Goal: Task Accomplishment & Management: Manage account settings

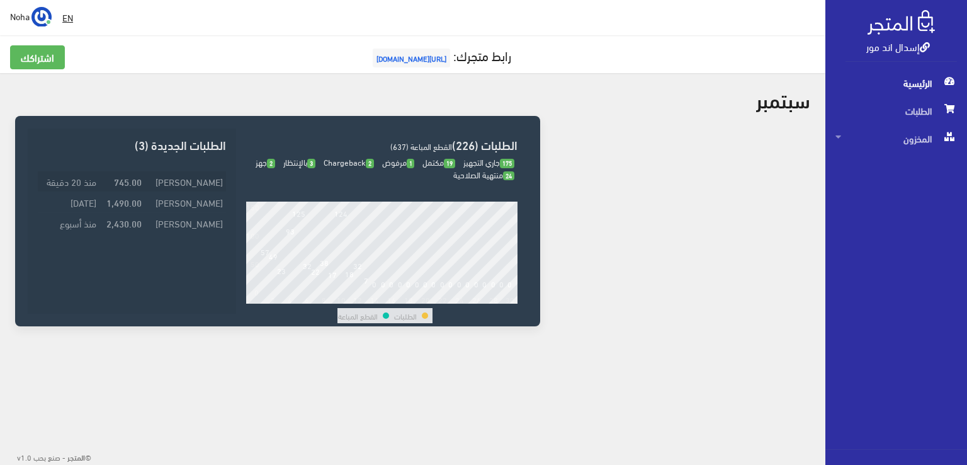
click at [142, 178] on strong "745.00" at bounding box center [128, 181] width 28 height 14
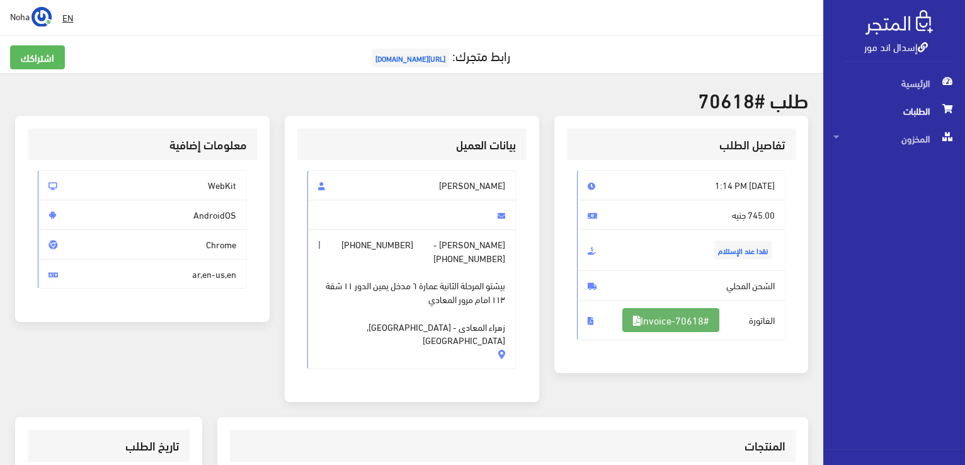
click at [688, 319] on link "#Invoice-70618" at bounding box center [670, 320] width 97 height 24
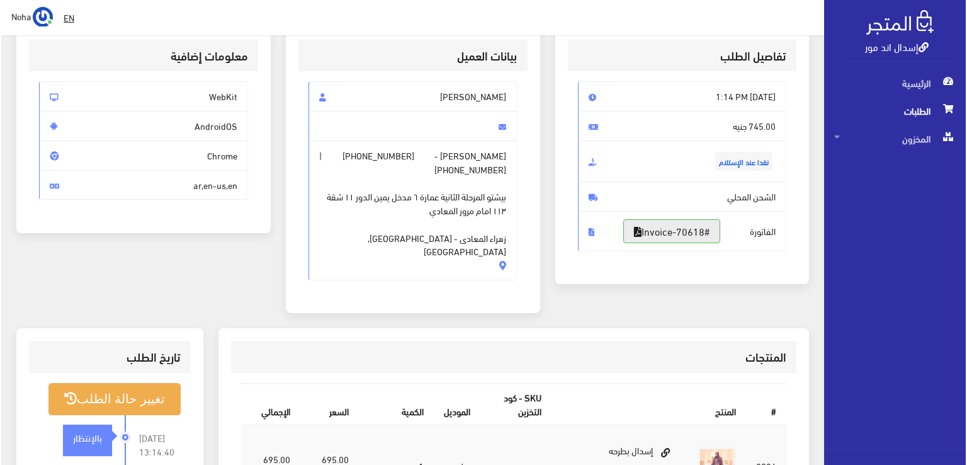
scroll to position [189, 0]
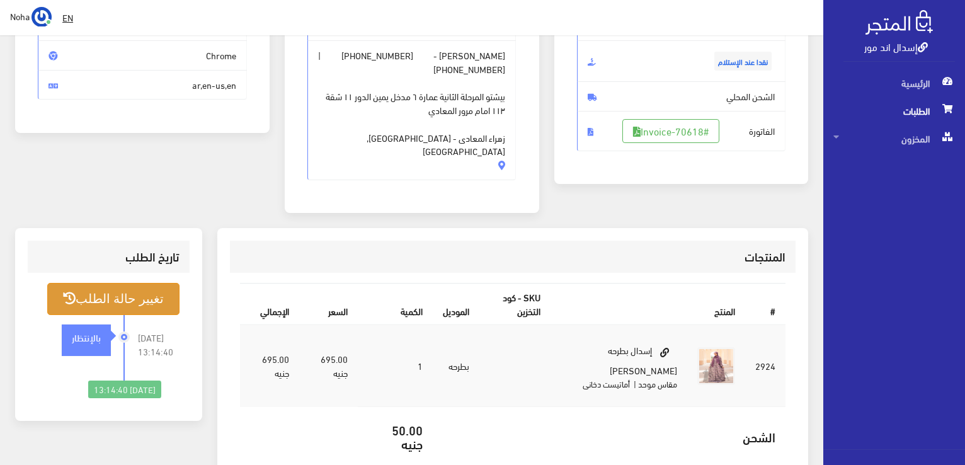
click at [123, 283] on button "تغيير حالة الطلب" at bounding box center [113, 299] width 132 height 32
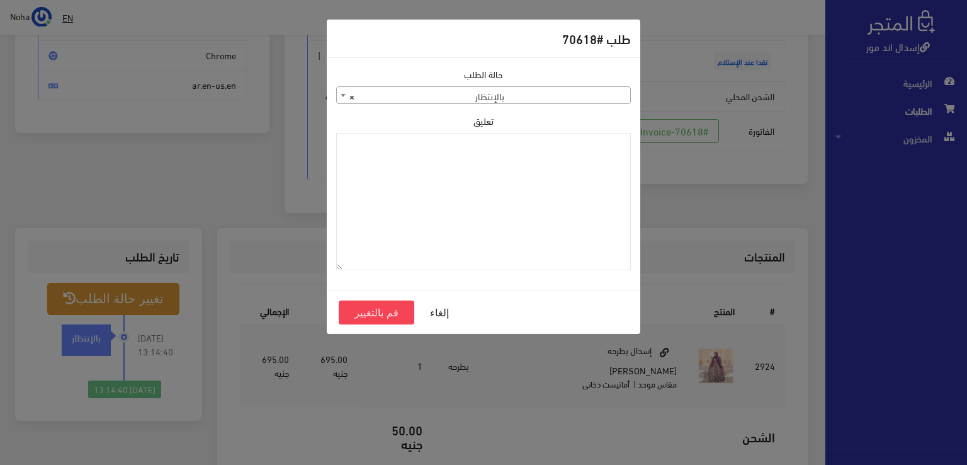
click at [419, 87] on span "× بالإنتظار" at bounding box center [483, 96] width 293 height 18
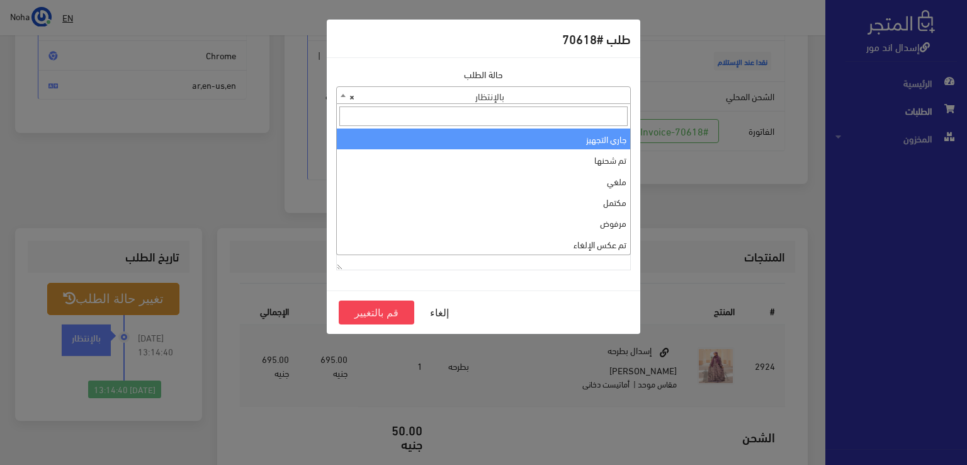
select select "1"
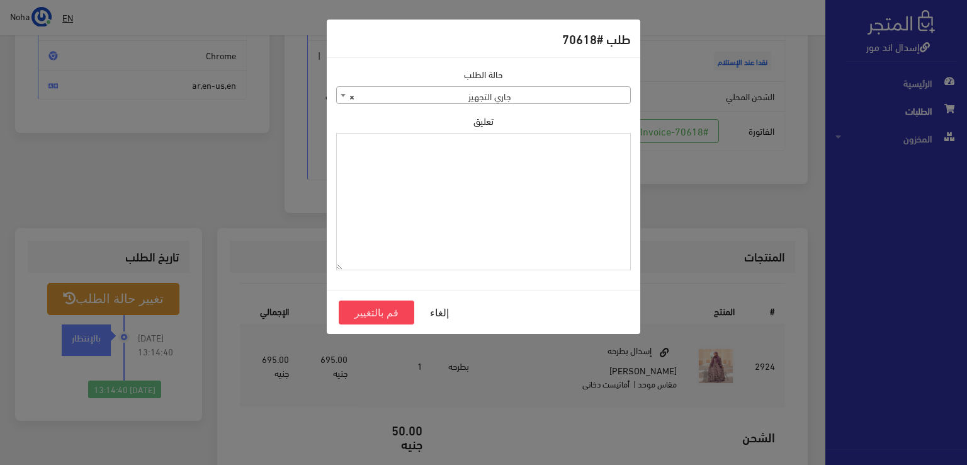
paste textarea "1123989"
type textarea "1123989"
click at [375, 315] on button "قم بالتغيير" at bounding box center [377, 312] width 76 height 24
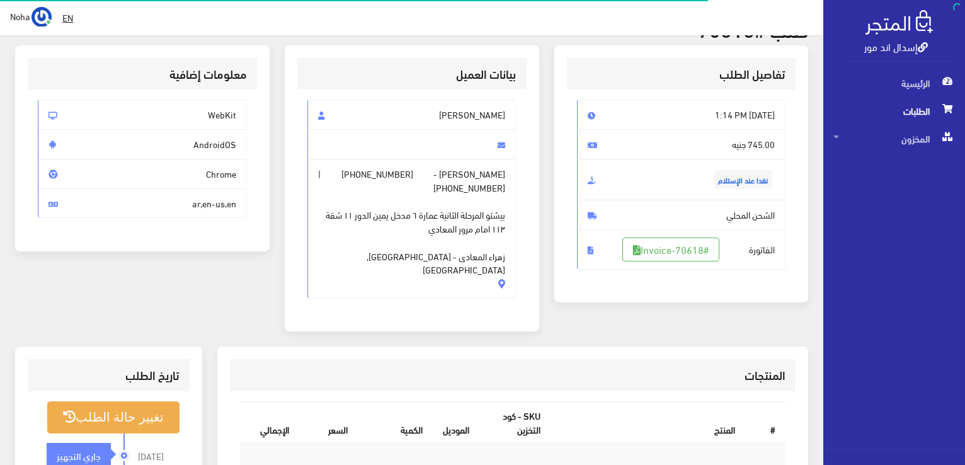
scroll to position [252, 0]
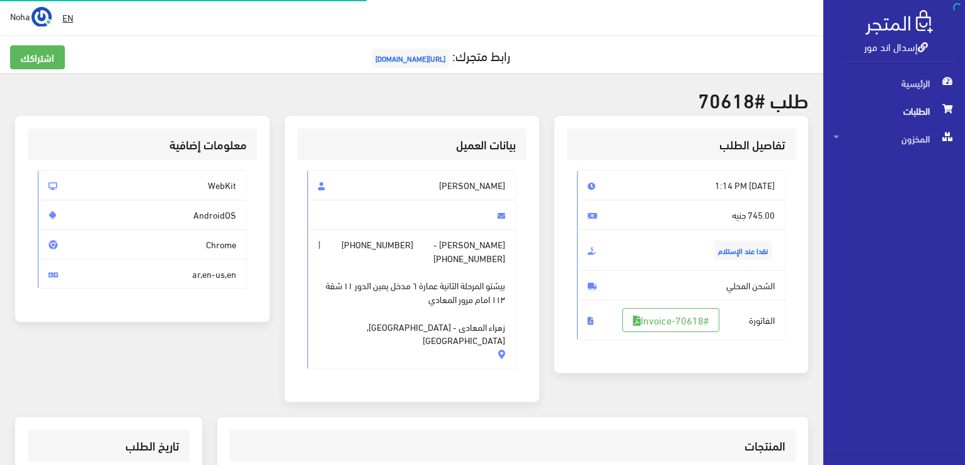
scroll to position [181, 0]
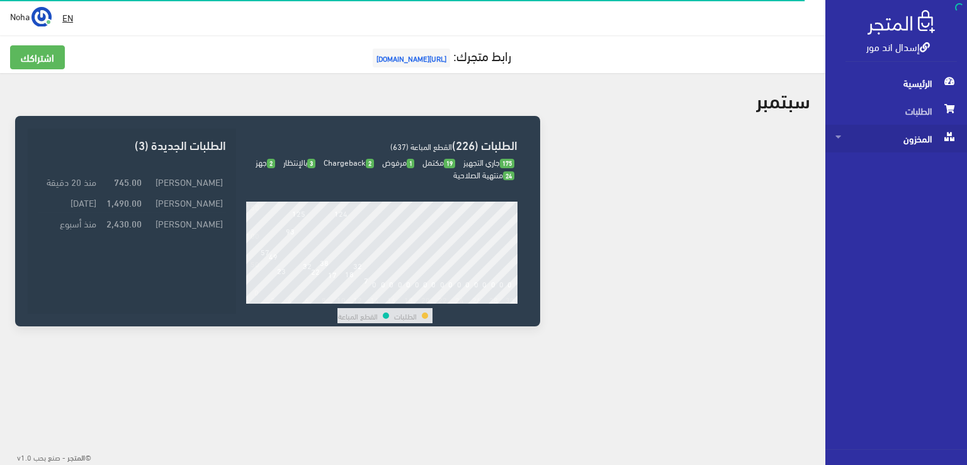
click at [931, 142] on span "المخزون" at bounding box center [897, 139] width 122 height 28
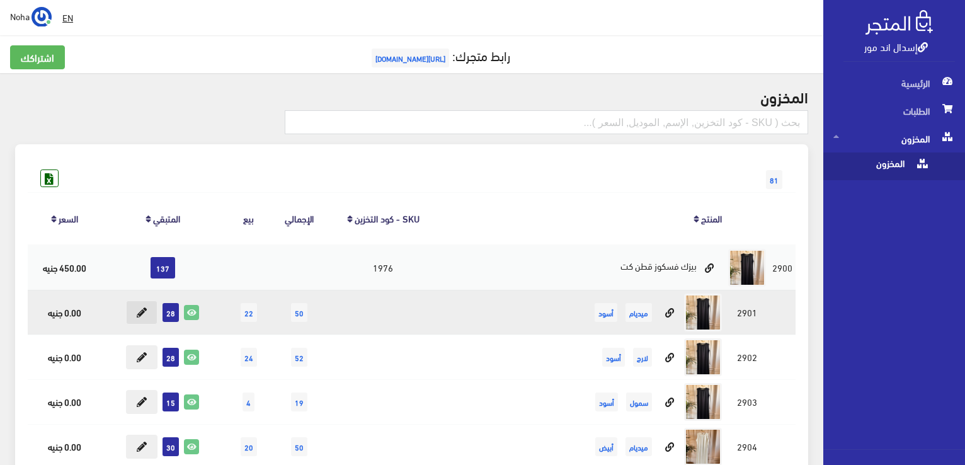
click at [151, 310] on button at bounding box center [141, 312] width 31 height 24
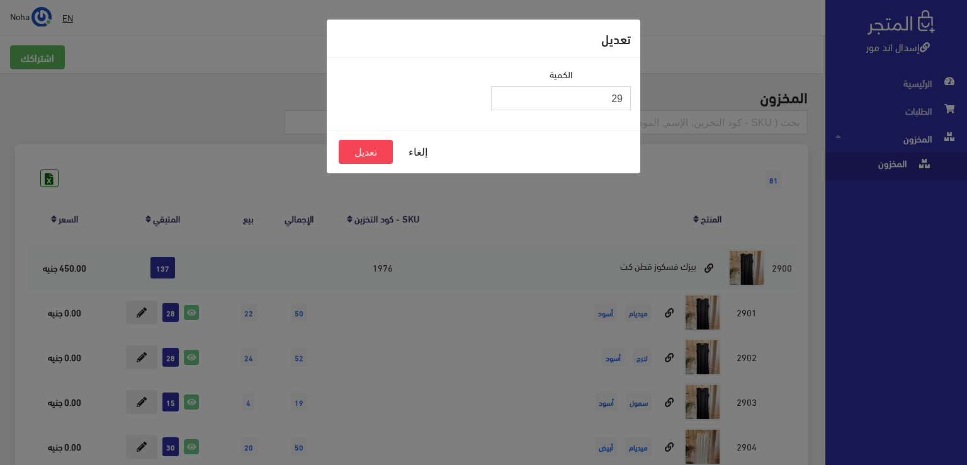
click at [506, 95] on input "29" at bounding box center [561, 98] width 140 height 24
type input "30"
click at [506, 95] on input "30" at bounding box center [561, 98] width 140 height 24
click at [384, 151] on button "تعديل" at bounding box center [366, 152] width 54 height 24
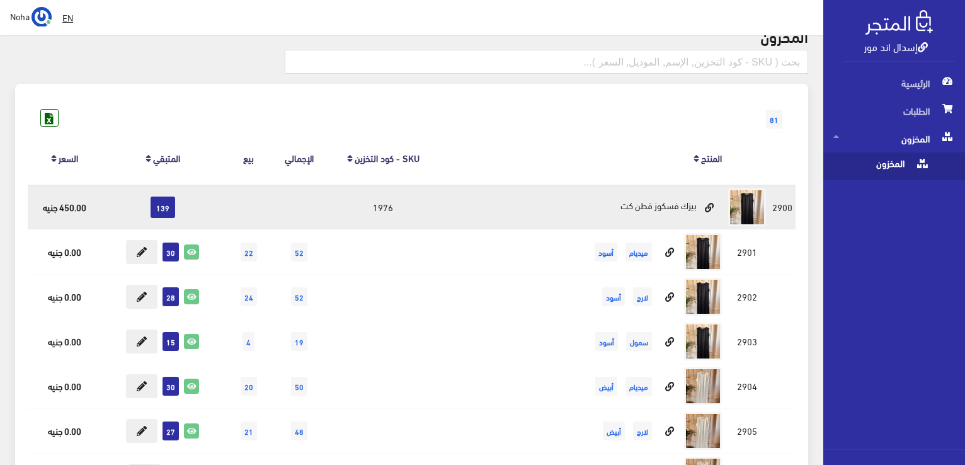
scroll to position [126, 0]
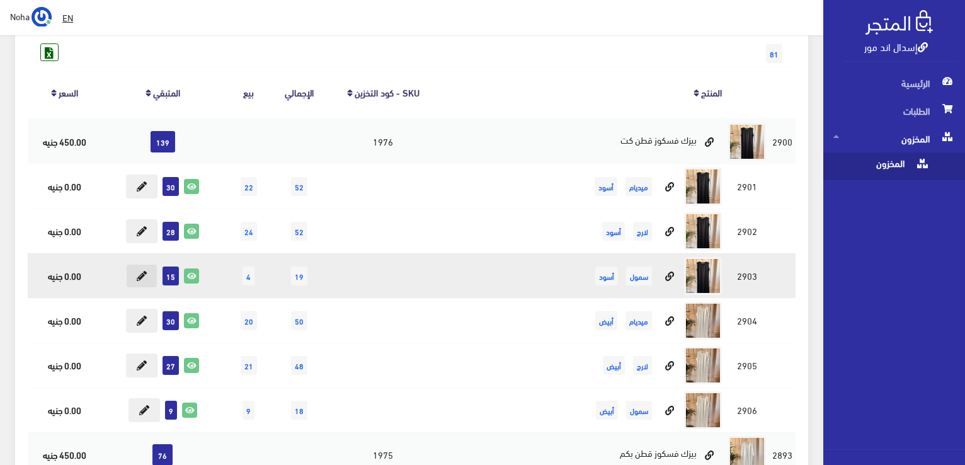
click at [141, 276] on icon at bounding box center [142, 276] width 10 height 10
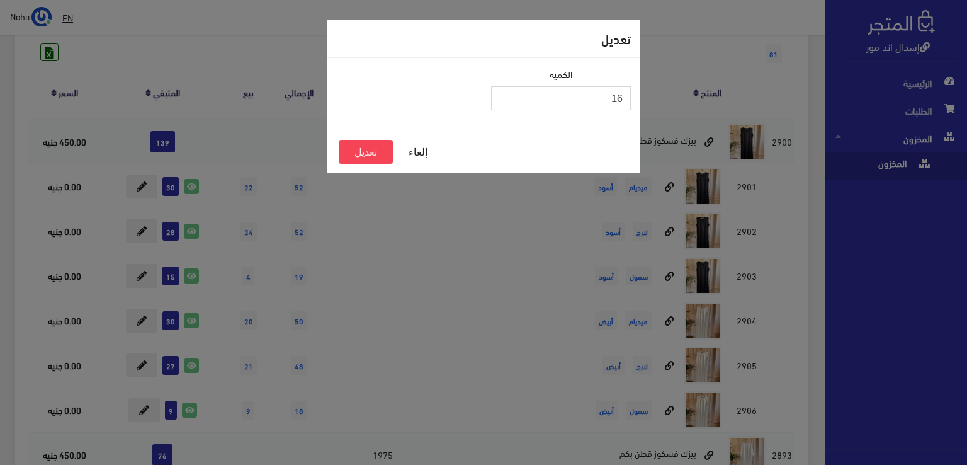
type input "16"
click at [503, 94] on input "16" at bounding box center [561, 98] width 140 height 24
click at [350, 156] on button "تعديل" at bounding box center [366, 152] width 54 height 24
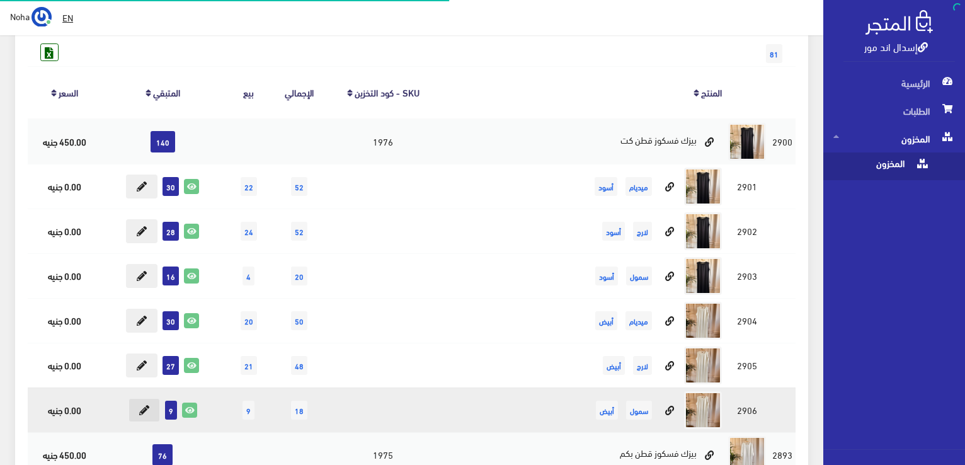
scroll to position [126, 0]
click at [144, 412] on icon at bounding box center [144, 410] width 10 height 10
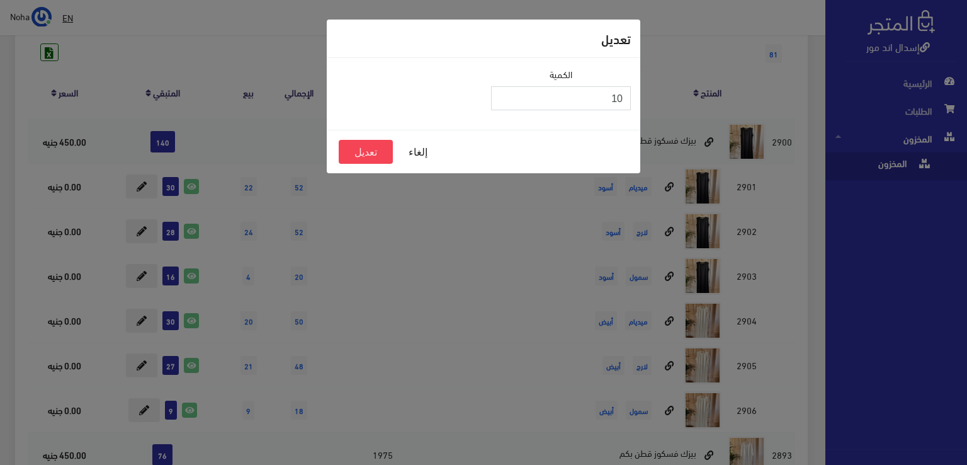
click at [502, 91] on input "10" at bounding box center [561, 98] width 140 height 24
type input "11"
click at [502, 91] on input "11" at bounding box center [561, 98] width 140 height 24
click at [365, 154] on button "تعديل" at bounding box center [366, 152] width 54 height 24
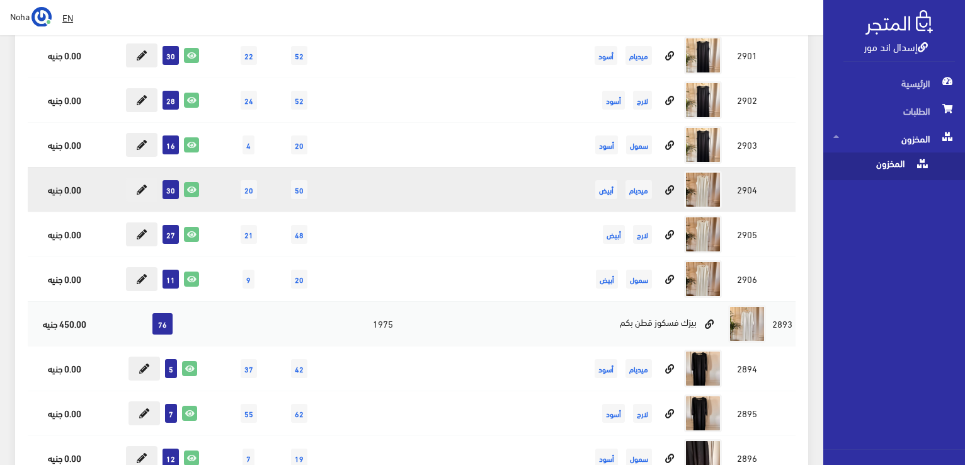
scroll to position [315, 0]
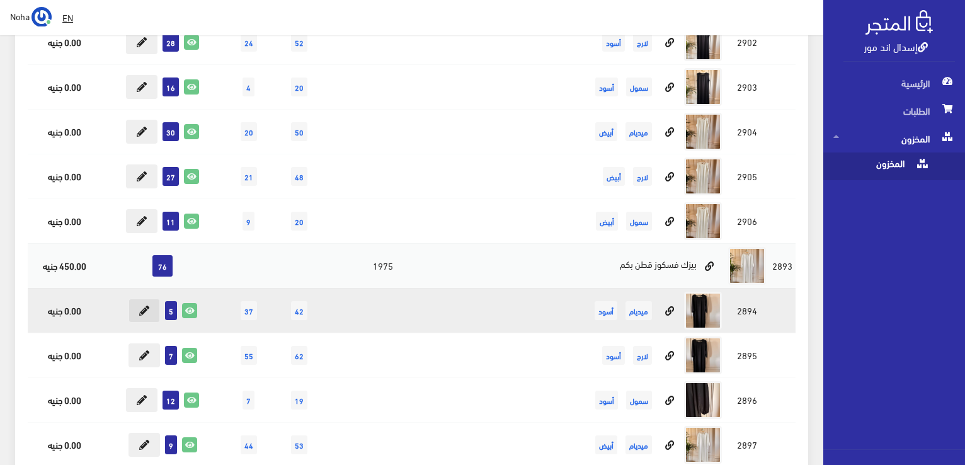
click at [144, 312] on icon at bounding box center [144, 310] width 10 height 10
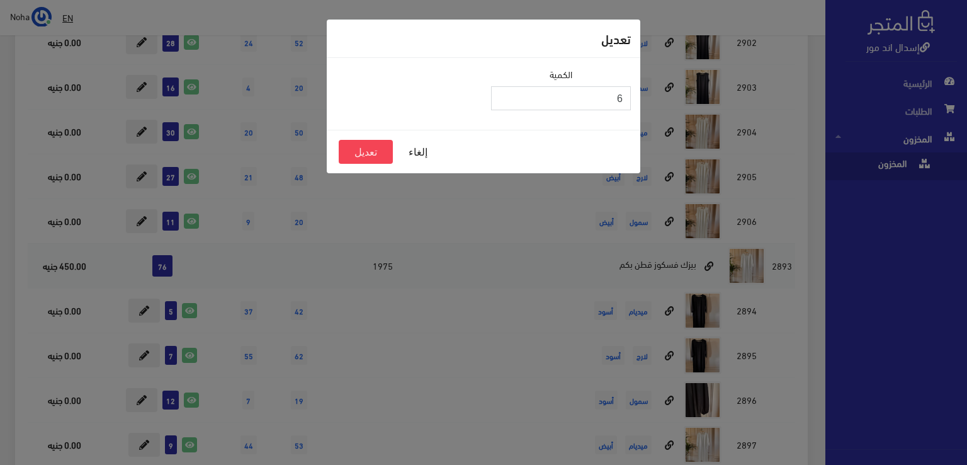
click at [503, 92] on input "6" at bounding box center [561, 98] width 140 height 24
type input "7"
click at [507, 96] on input "7" at bounding box center [561, 98] width 140 height 24
click at [365, 156] on button "تعديل" at bounding box center [366, 152] width 54 height 24
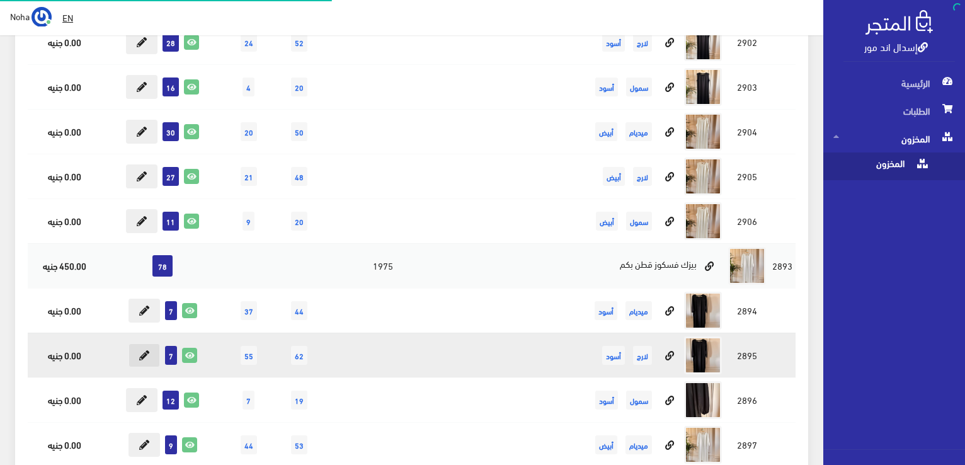
click at [152, 352] on button at bounding box center [143, 355] width 31 height 24
click at [144, 355] on icon at bounding box center [144, 355] width 10 height 10
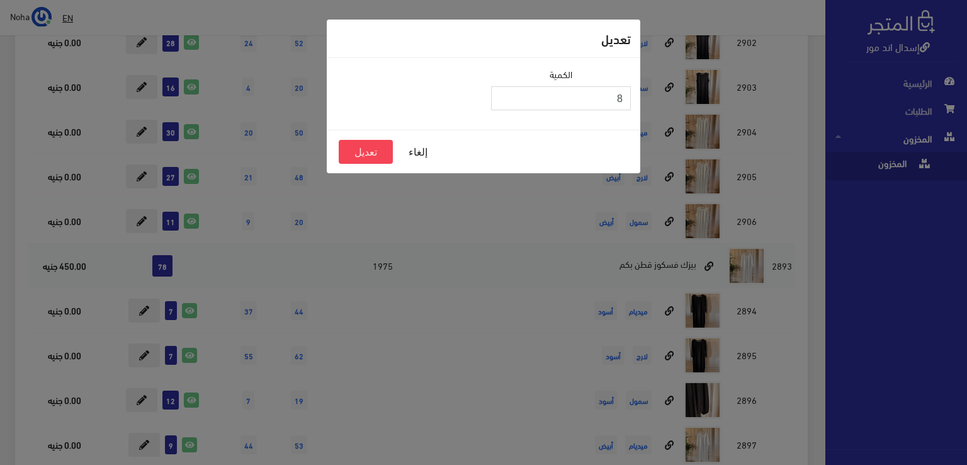
click at [507, 94] on input "8" at bounding box center [561, 98] width 140 height 24
type input "9"
click at [507, 94] on input "9" at bounding box center [561, 98] width 140 height 24
click at [375, 154] on button "تعديل" at bounding box center [366, 152] width 54 height 24
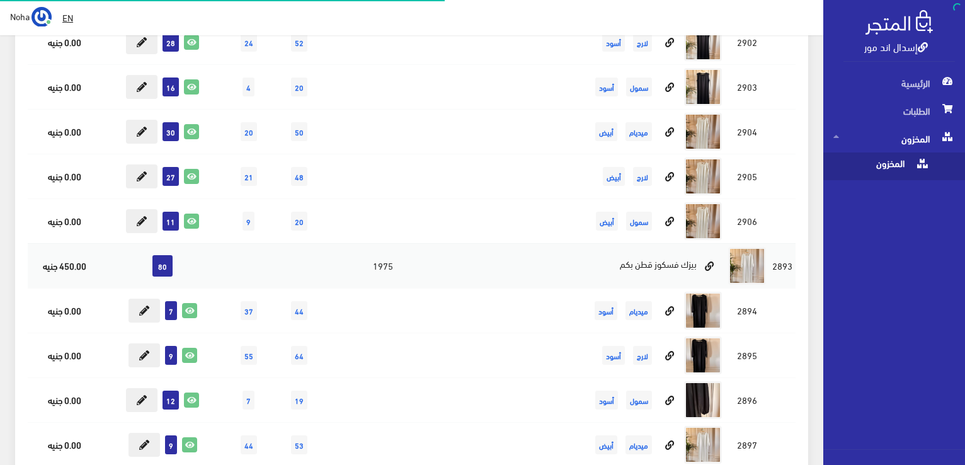
scroll to position [315, 0]
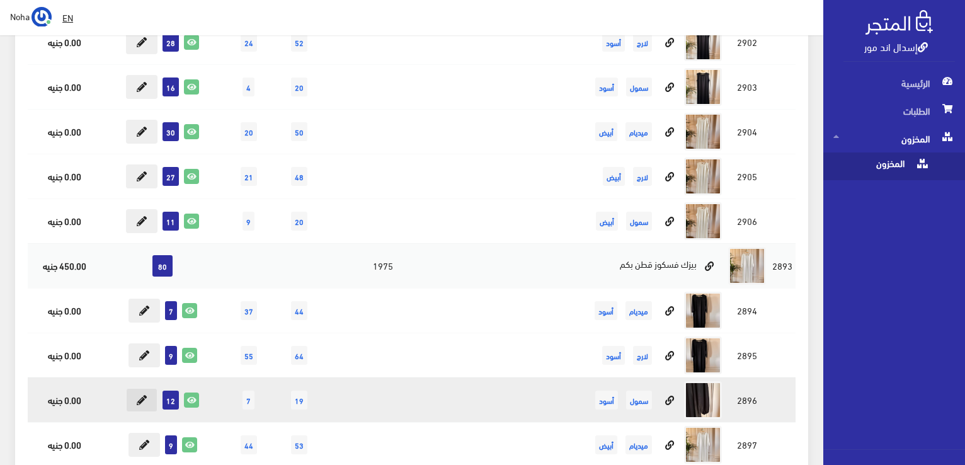
click at [146, 397] on icon at bounding box center [142, 400] width 10 height 10
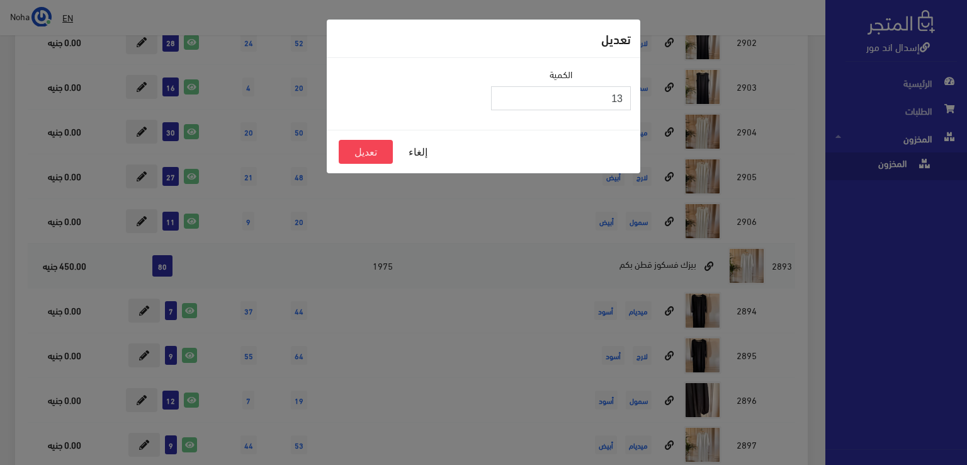
click at [501, 93] on input "13" at bounding box center [561, 98] width 140 height 24
type input "14"
click at [501, 93] on input "14" at bounding box center [561, 98] width 140 height 24
drag, startPoint x: 383, startPoint y: 155, endPoint x: 464, endPoint y: 98, distance: 98.9
click at [384, 152] on button "تعديل" at bounding box center [366, 152] width 54 height 24
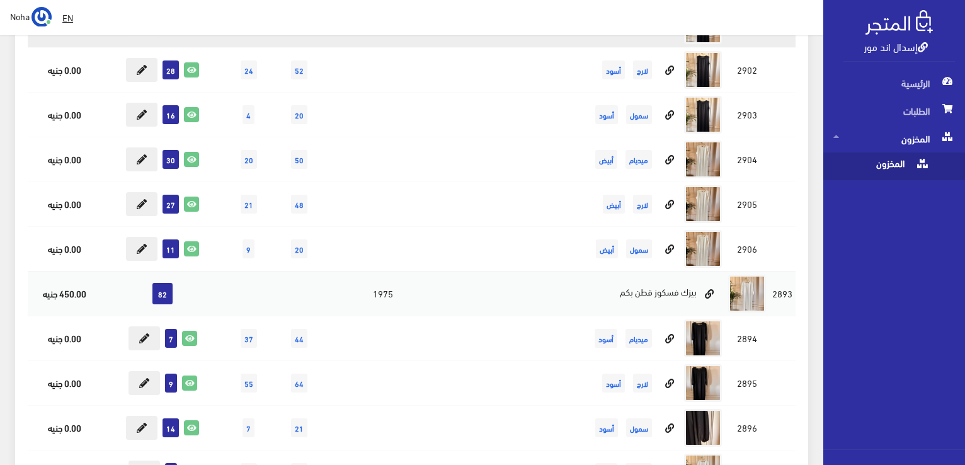
scroll to position [315, 0]
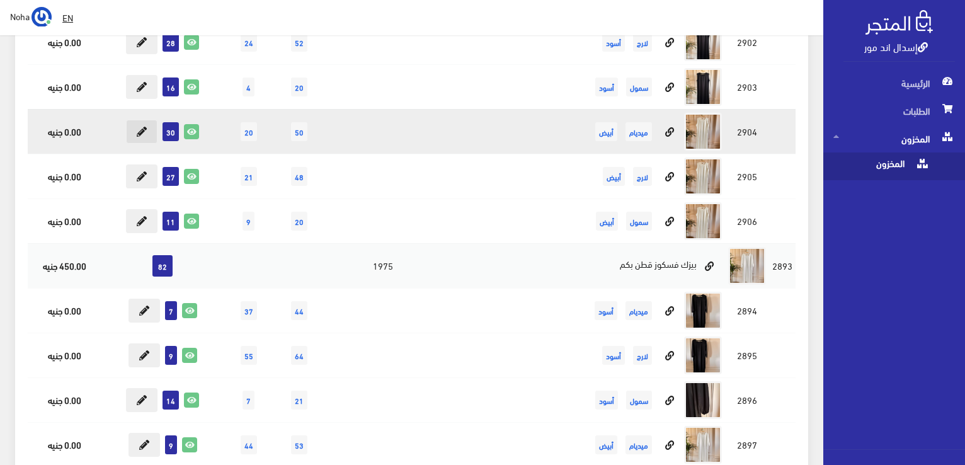
click at [144, 132] on icon at bounding box center [142, 132] width 10 height 10
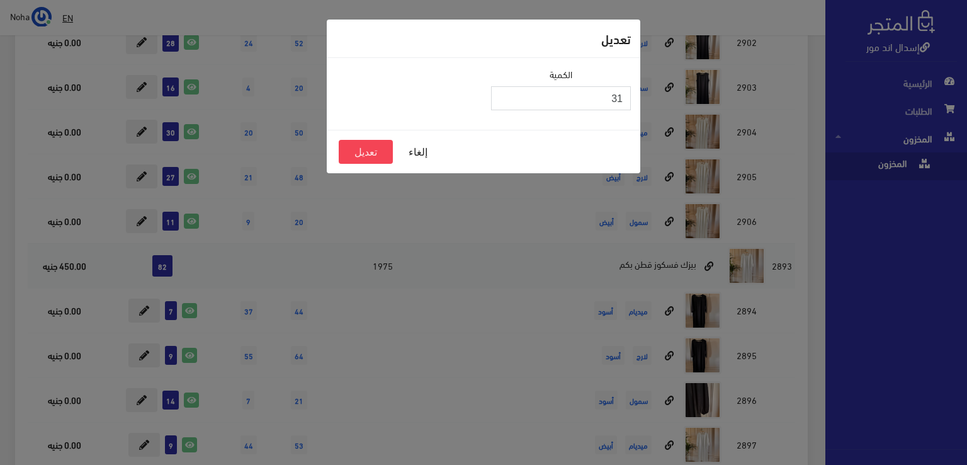
click at [504, 94] on input "31" at bounding box center [561, 98] width 140 height 24
type input "32"
click at [504, 94] on input "32" at bounding box center [561, 98] width 140 height 24
click at [368, 152] on button "تعديل" at bounding box center [366, 152] width 54 height 24
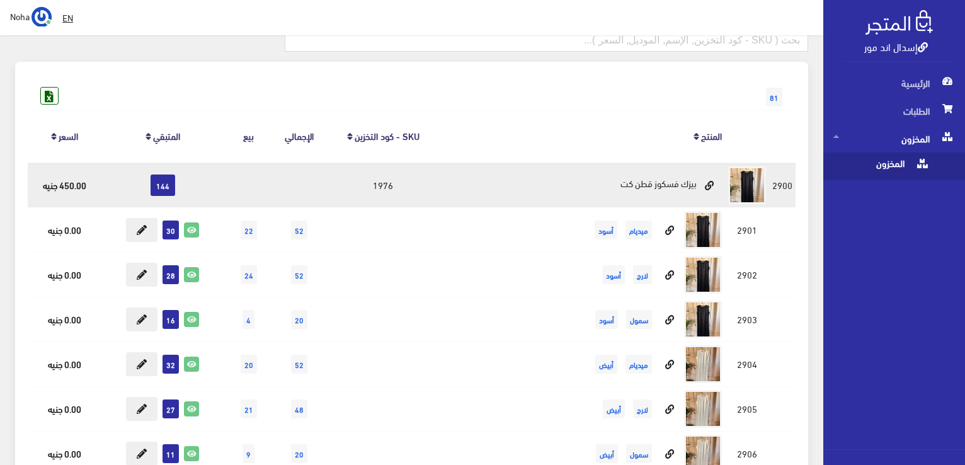
scroll to position [63, 0]
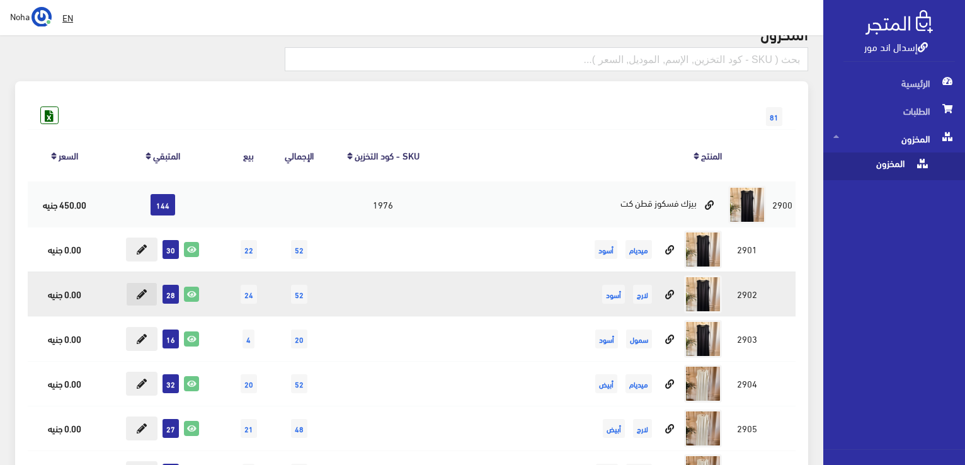
click at [143, 290] on icon at bounding box center [142, 294] width 10 height 10
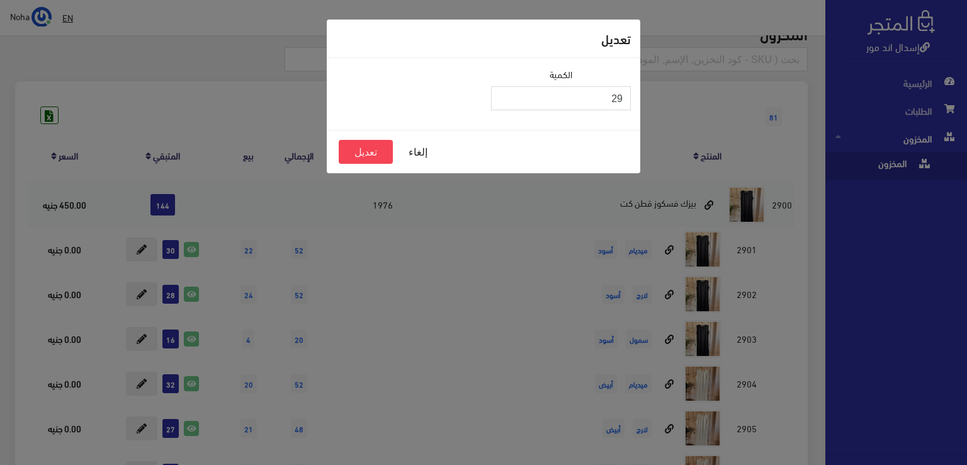
click at [502, 96] on input "29" at bounding box center [561, 98] width 140 height 24
type input "30"
click at [502, 96] on input "30" at bounding box center [561, 98] width 140 height 24
click at [361, 151] on button "تعديل" at bounding box center [366, 152] width 54 height 24
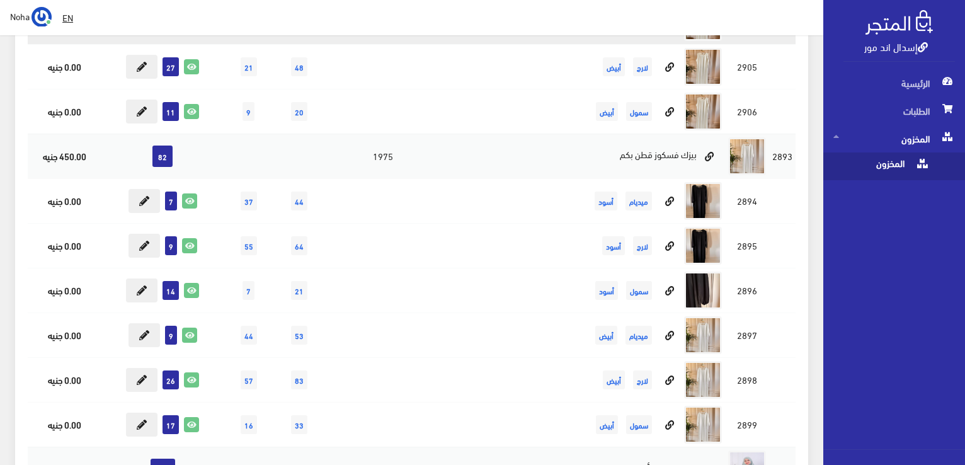
scroll to position [434, 0]
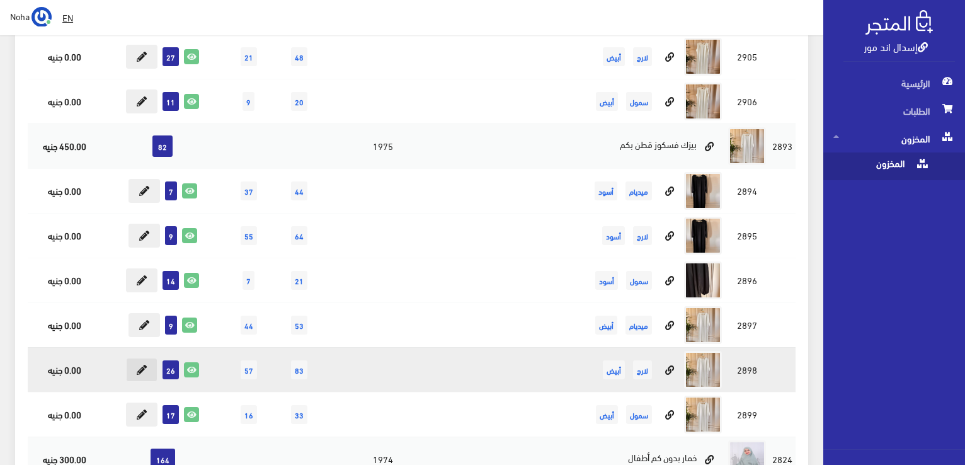
click at [132, 371] on button at bounding box center [141, 370] width 31 height 24
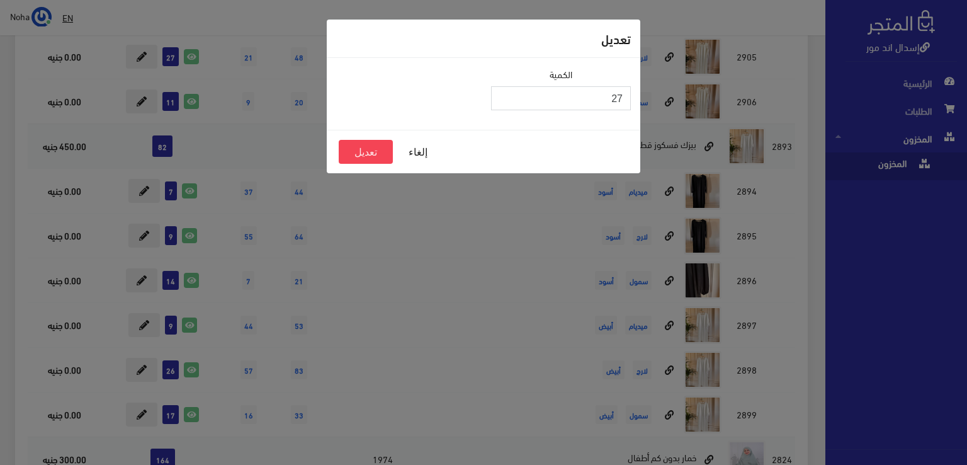
click at [504, 96] on input "27" at bounding box center [561, 98] width 140 height 24
type input "28"
click at [504, 96] on input "28" at bounding box center [561, 98] width 140 height 24
click at [385, 152] on button "تعديل" at bounding box center [366, 152] width 54 height 24
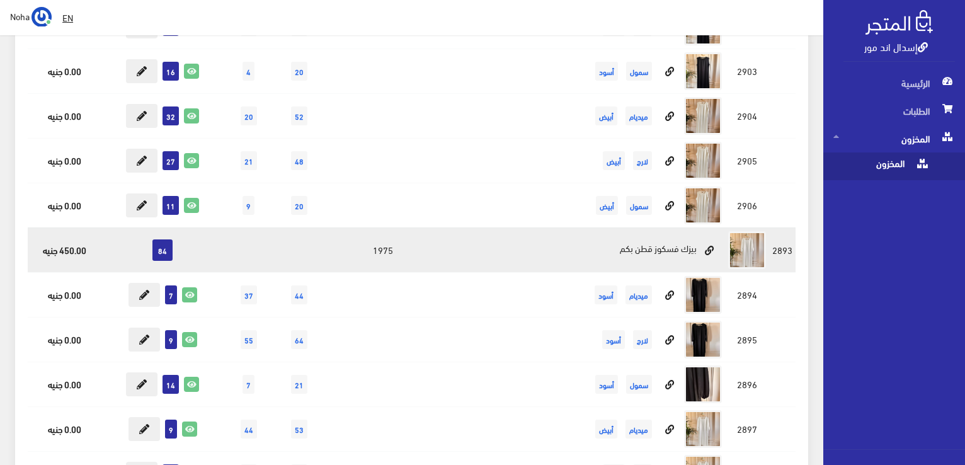
scroll to position [309, 0]
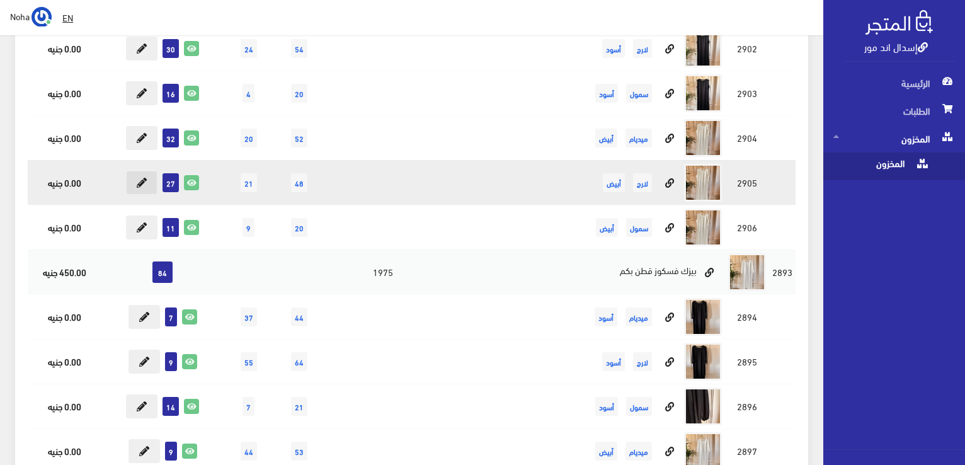
click at [149, 184] on button at bounding box center [141, 183] width 31 height 24
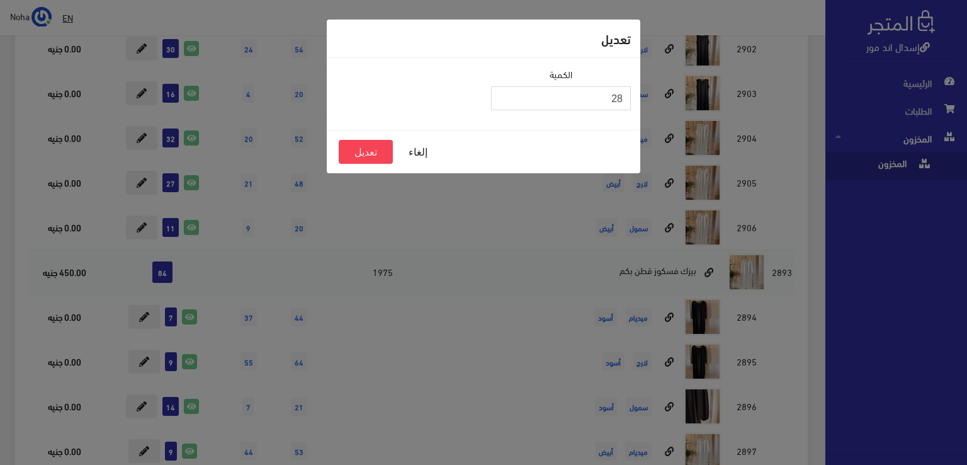
click at [501, 94] on input "28" at bounding box center [561, 98] width 140 height 24
type input "29"
click at [501, 94] on input "29" at bounding box center [561, 98] width 140 height 24
drag, startPoint x: 375, startPoint y: 151, endPoint x: 379, endPoint y: 144, distance: 8.2
click at [375, 150] on button "تعديل" at bounding box center [366, 152] width 54 height 24
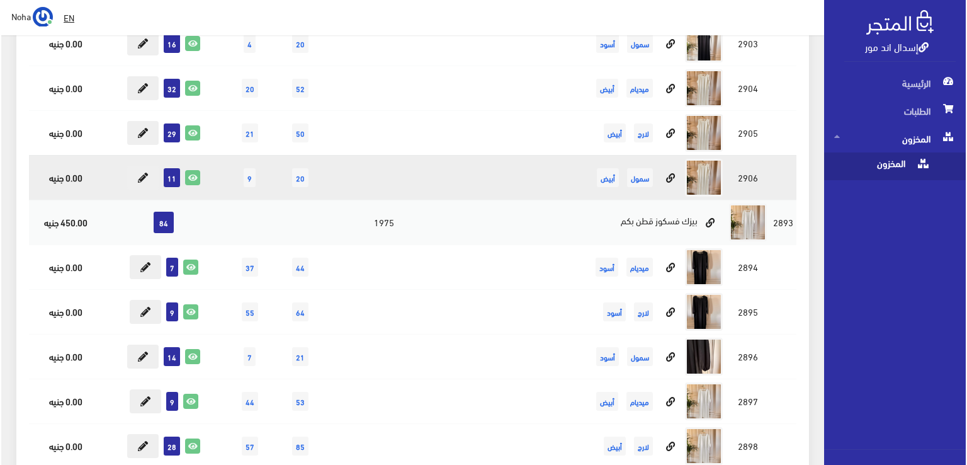
scroll to position [434, 0]
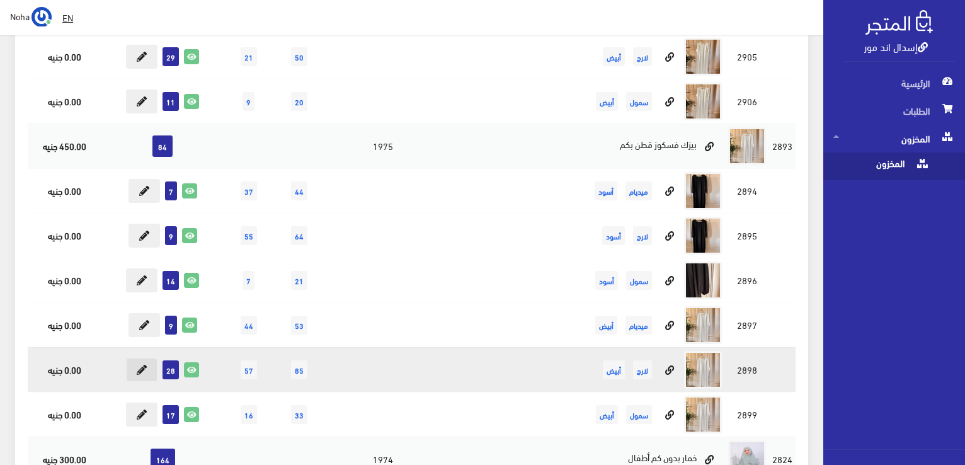
click at [139, 368] on icon at bounding box center [142, 370] width 10 height 10
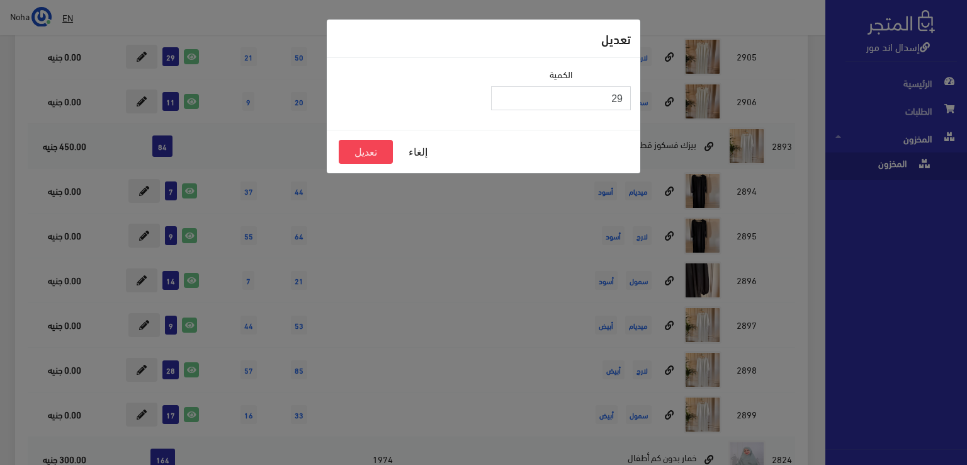
click at [501, 91] on input "29" at bounding box center [561, 98] width 140 height 24
click at [382, 154] on button "تعديل" at bounding box center [366, 152] width 54 height 24
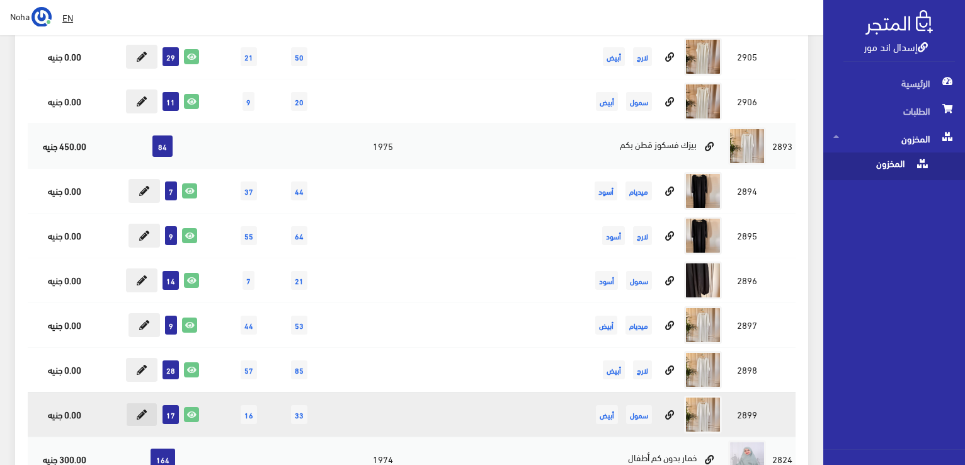
click at [149, 412] on button at bounding box center [141, 414] width 31 height 24
type input "17"
click at [134, 410] on button at bounding box center [141, 414] width 31 height 24
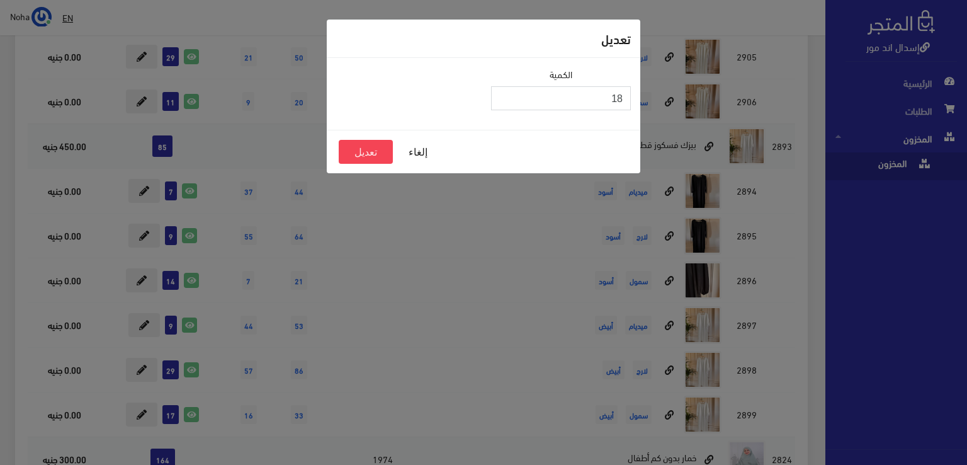
type input "18"
click at [503, 94] on input "18" at bounding box center [561, 98] width 140 height 24
click at [383, 157] on button "تعديل" at bounding box center [366, 152] width 54 height 24
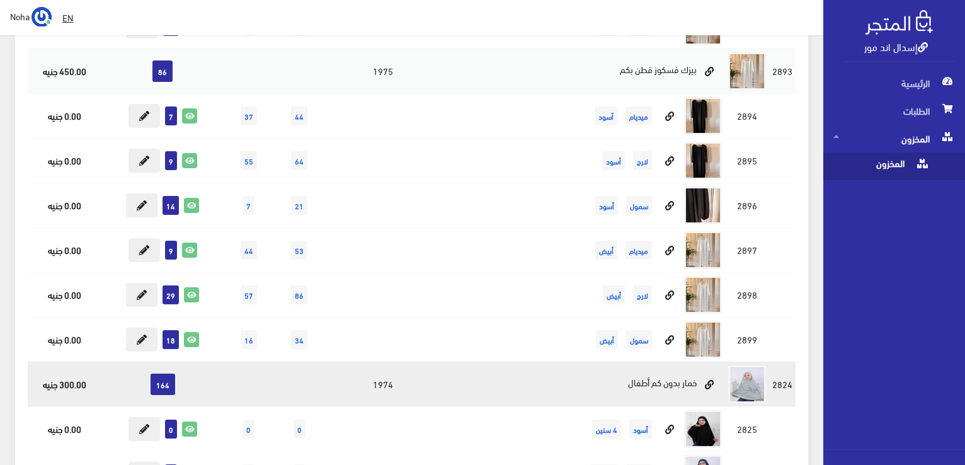
scroll to position [434, 0]
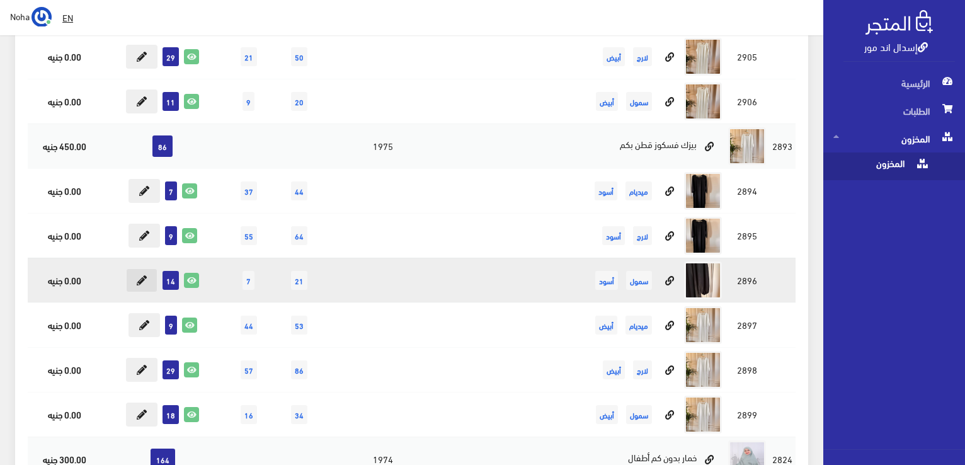
click at [139, 283] on icon at bounding box center [142, 280] width 10 height 10
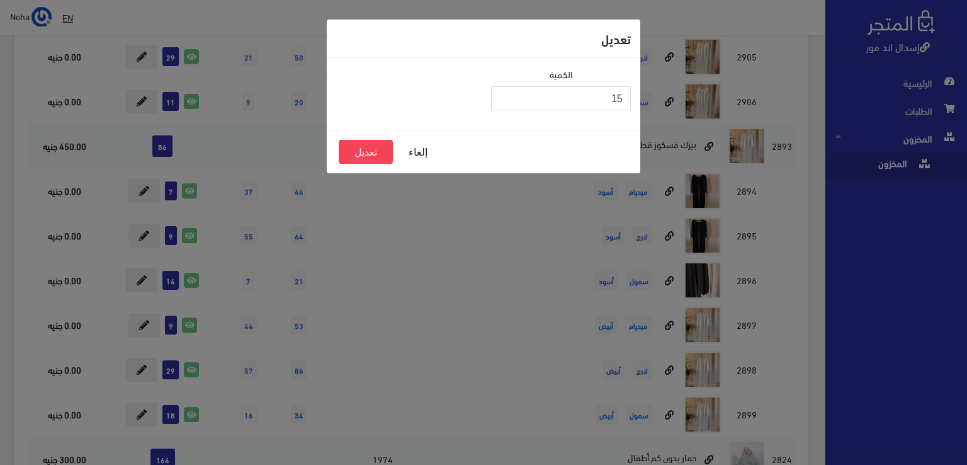
type input "15"
click at [504, 95] on input "15" at bounding box center [561, 98] width 140 height 24
click at [370, 146] on button "تعديل" at bounding box center [366, 152] width 54 height 24
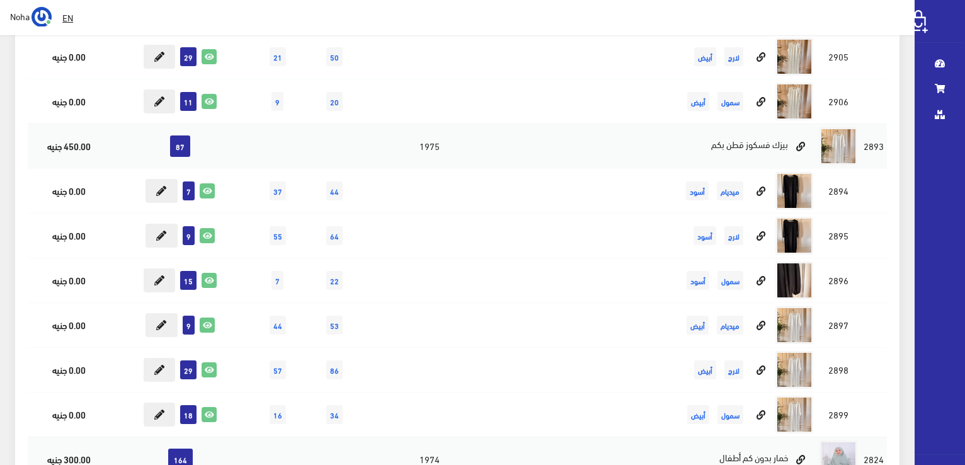
scroll to position [434, 0]
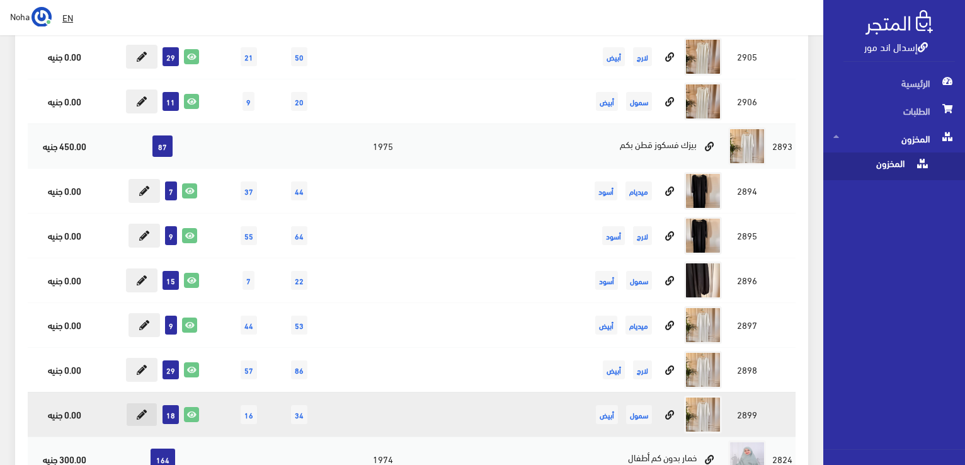
click at [144, 414] on icon at bounding box center [142, 414] width 10 height 10
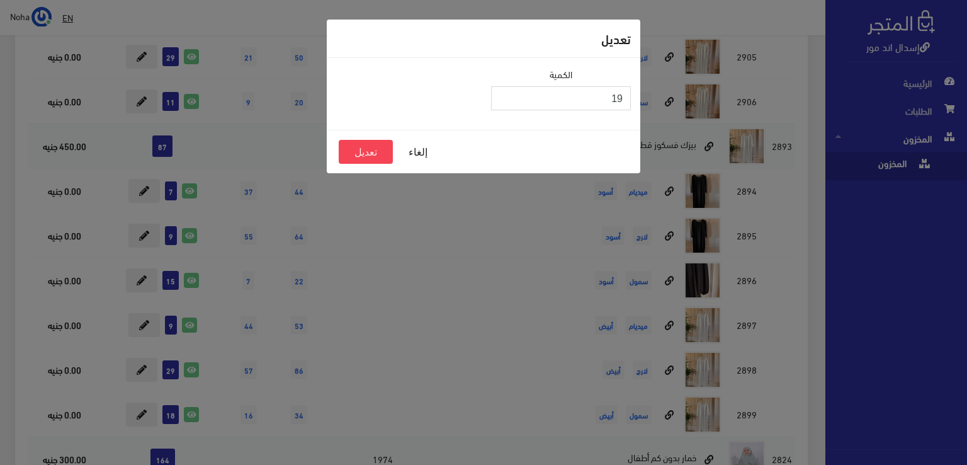
type input "19"
click at [501, 94] on input "19" at bounding box center [561, 98] width 140 height 24
click at [365, 145] on button "تعديل" at bounding box center [366, 152] width 54 height 24
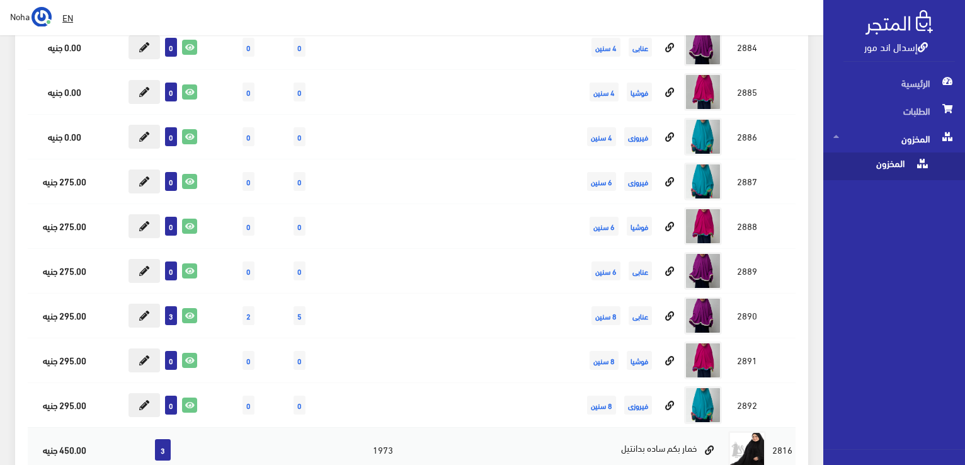
scroll to position [2771, 0]
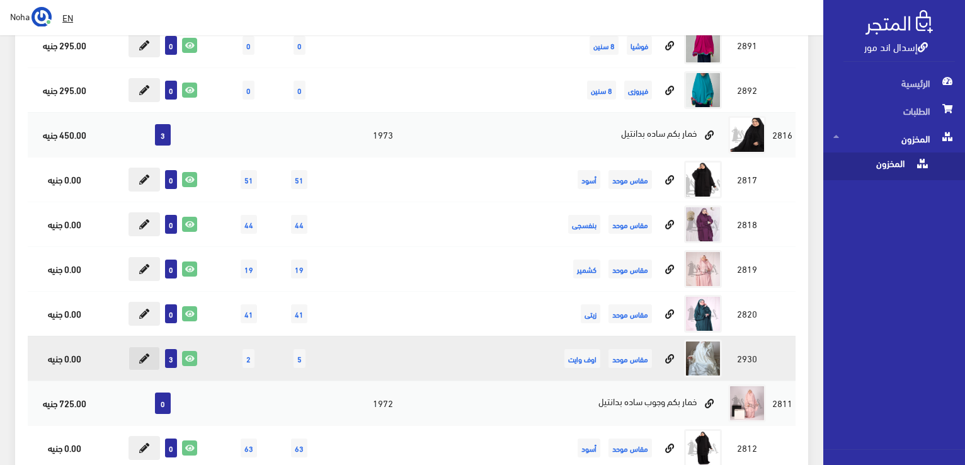
click at [131, 353] on button at bounding box center [143, 358] width 31 height 24
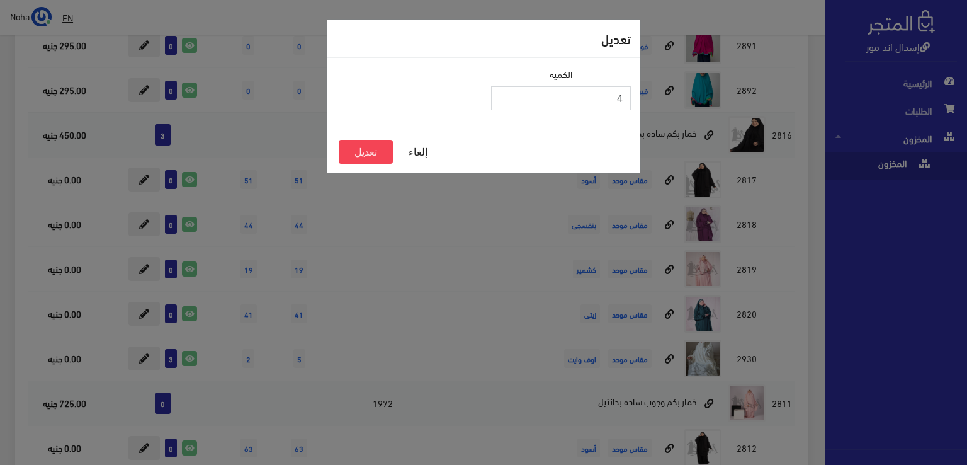
type input "4"
click at [503, 93] on input "4" at bounding box center [561, 98] width 140 height 24
click at [370, 151] on button "تعديل" at bounding box center [366, 152] width 54 height 24
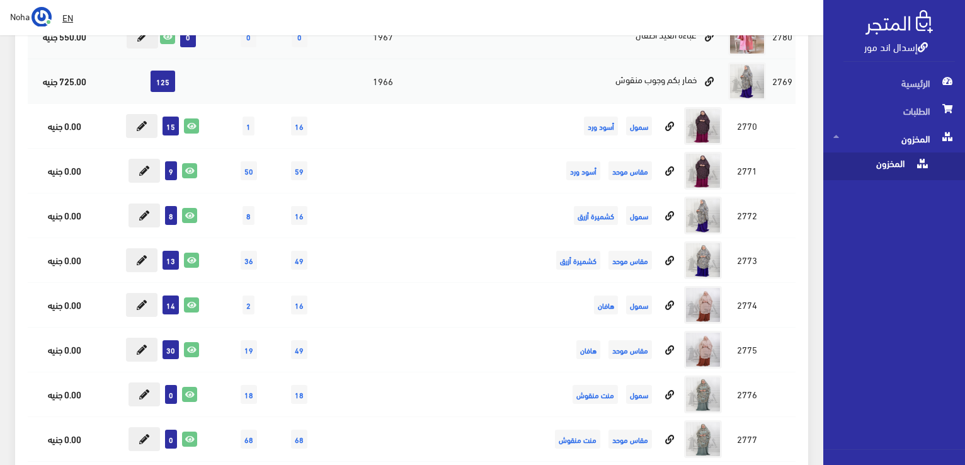
scroll to position [4660, 0]
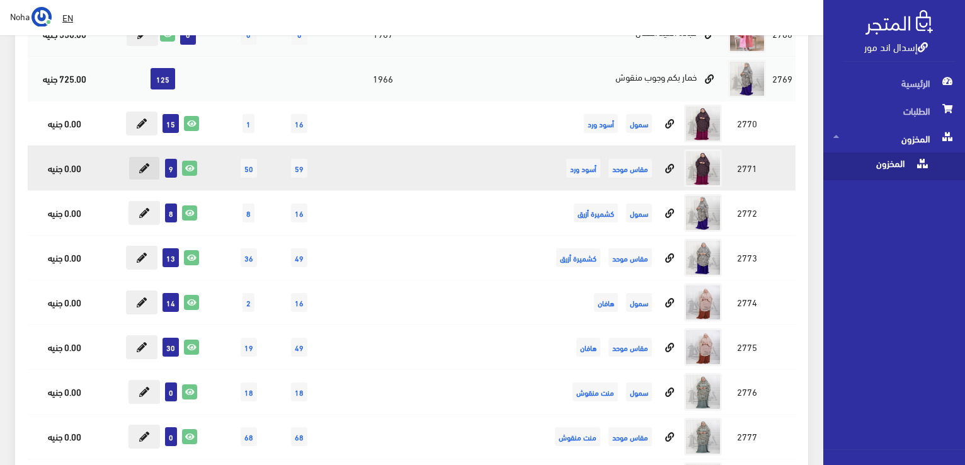
click at [141, 163] on icon at bounding box center [144, 168] width 10 height 10
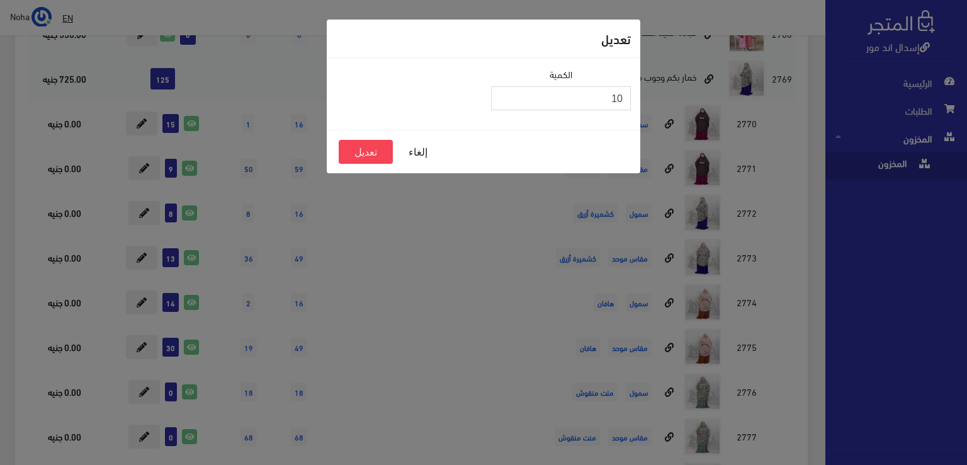
type input "10"
click at [499, 96] on input "10" at bounding box center [561, 98] width 140 height 24
click at [357, 147] on button "تعديل" at bounding box center [366, 152] width 54 height 24
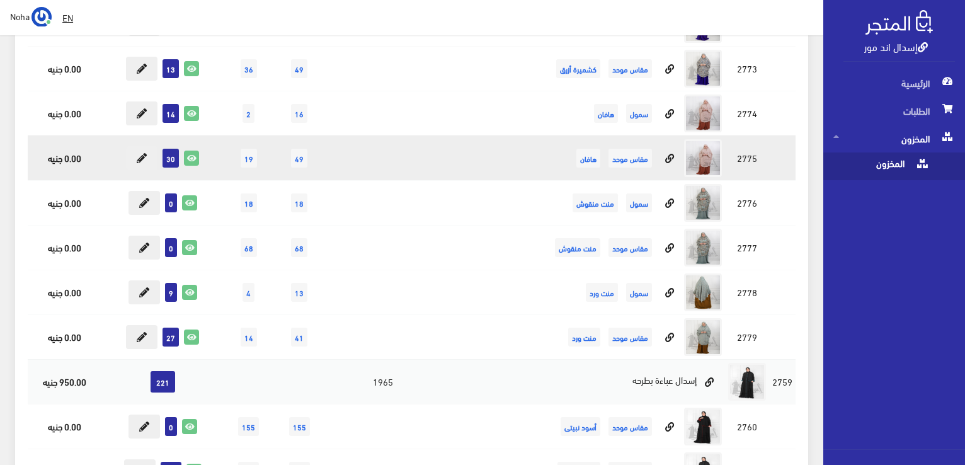
scroll to position [4975, 0]
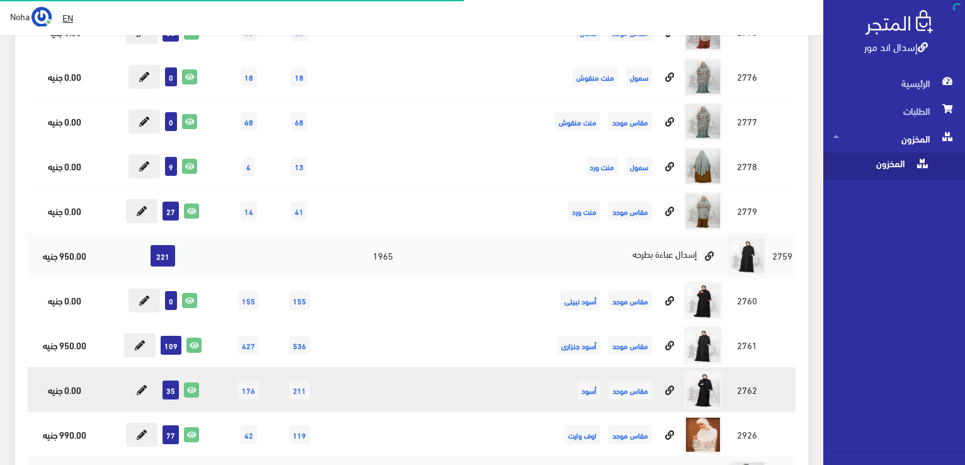
scroll to position [4975, 0]
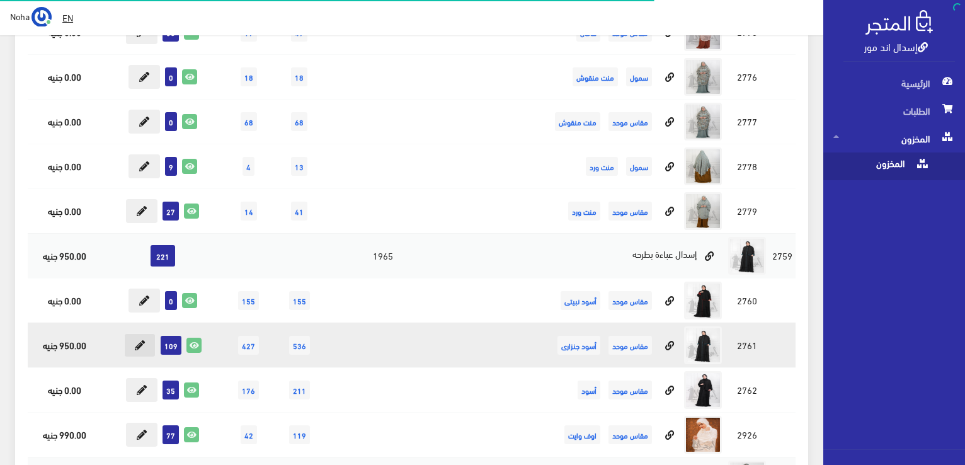
click at [139, 340] on icon at bounding box center [140, 345] width 10 height 10
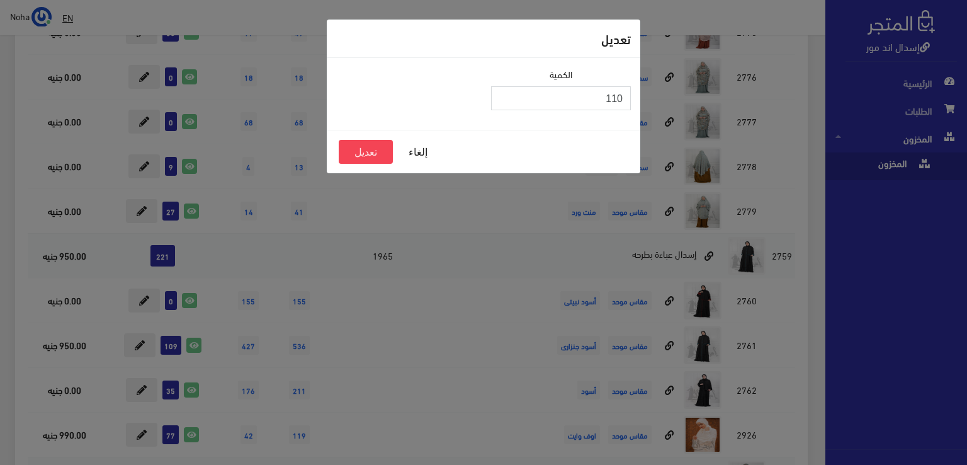
type input "110"
click at [501, 92] on input "110" at bounding box center [561, 98] width 140 height 24
click at [366, 152] on button "تعديل" at bounding box center [366, 152] width 54 height 24
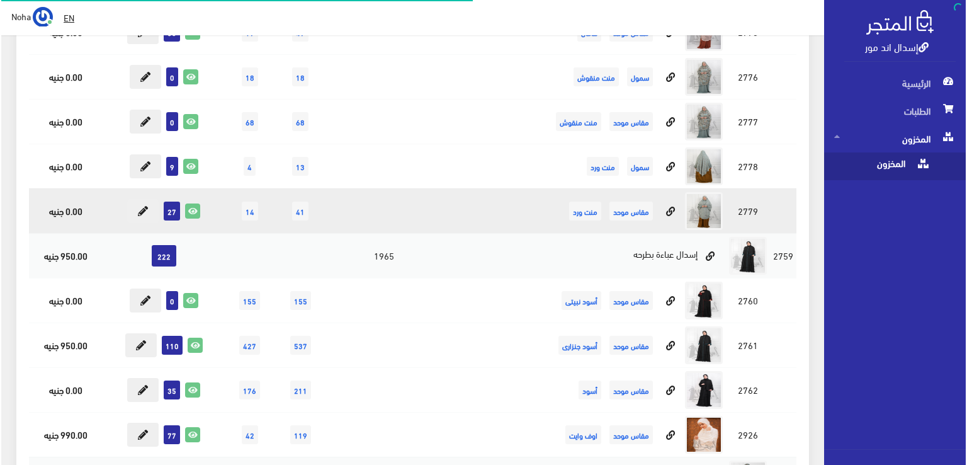
scroll to position [4975, 0]
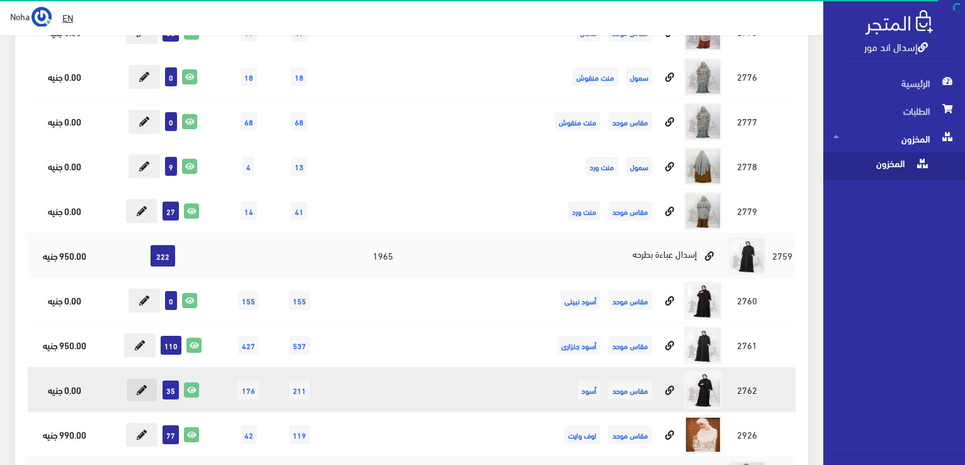
click at [145, 385] on icon at bounding box center [142, 390] width 10 height 10
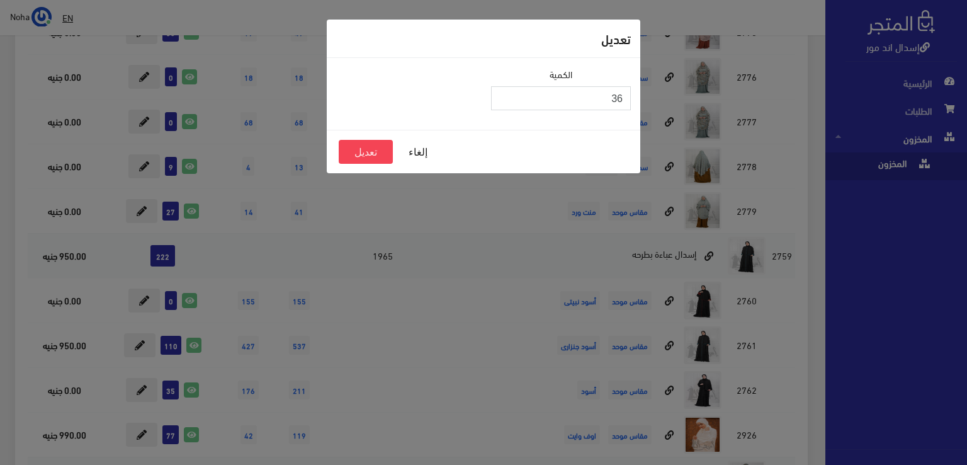
click at [504, 96] on input "36" at bounding box center [561, 98] width 140 height 24
click at [504, 96] on input "37" at bounding box center [561, 98] width 140 height 24
click at [380, 152] on button "تعديل" at bounding box center [366, 152] width 54 height 24
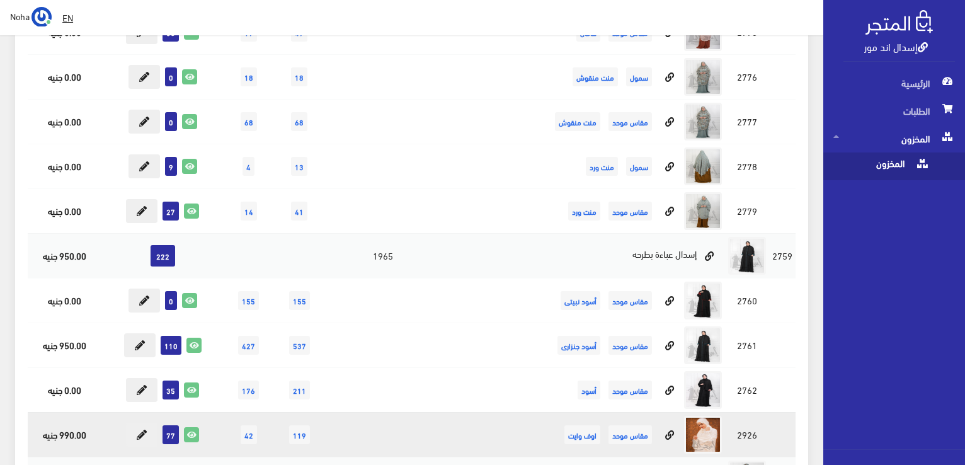
click at [157, 431] on td "77" at bounding box center [162, 434] width 123 height 45
click at [141, 429] on button at bounding box center [141, 435] width 31 height 24
type input "77"
click at [149, 424] on button at bounding box center [141, 435] width 31 height 24
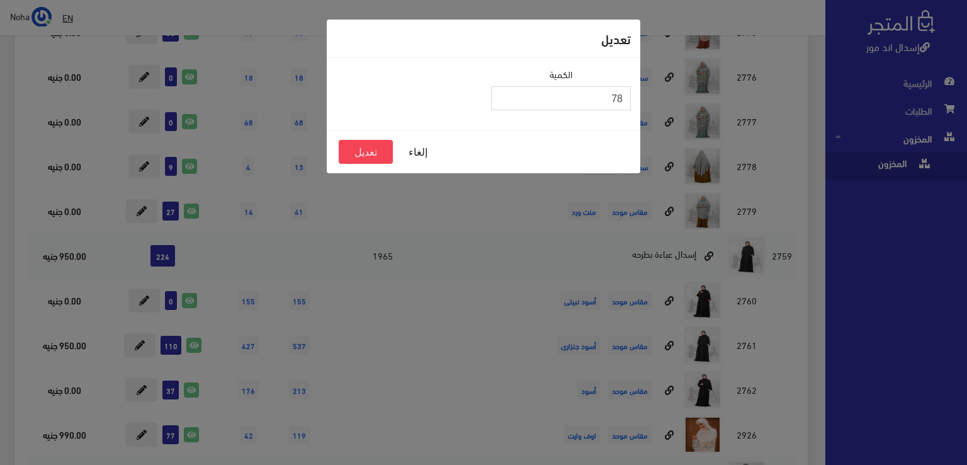
type input "78"
click at [500, 94] on input "78" at bounding box center [561, 98] width 140 height 24
click at [384, 152] on button "تعديل" at bounding box center [366, 152] width 54 height 24
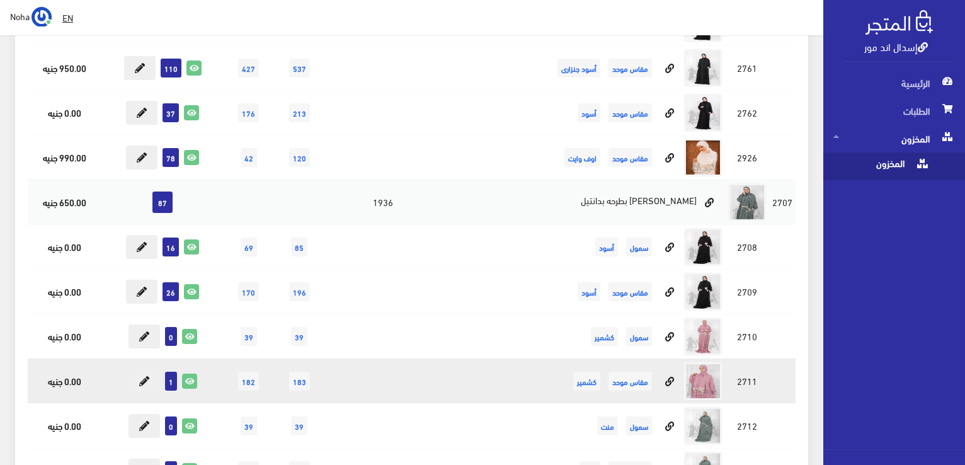
scroll to position [5290, 0]
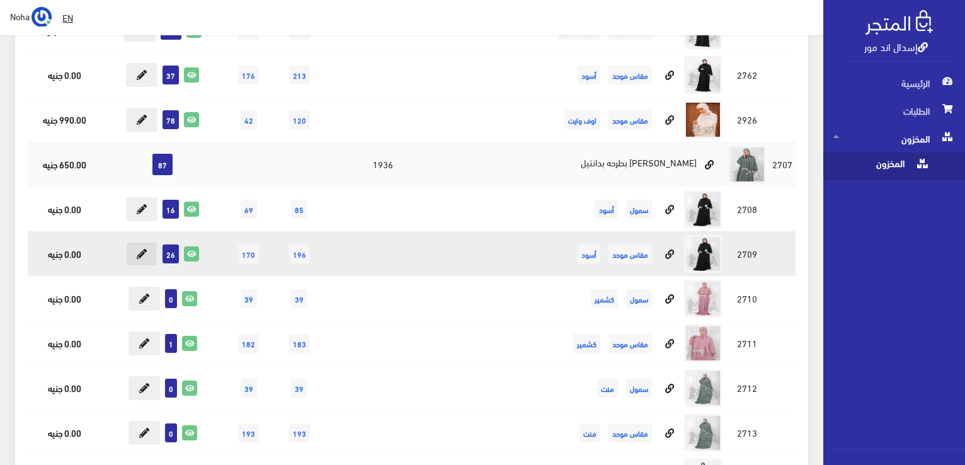
click at [140, 245] on button at bounding box center [141, 254] width 31 height 24
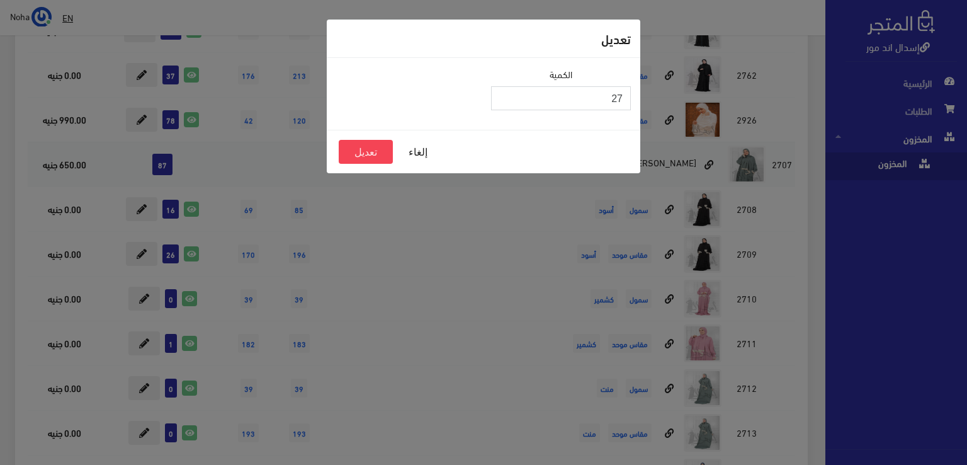
type input "27"
click at [503, 94] on input "27" at bounding box center [561, 98] width 140 height 24
click at [359, 154] on button "تعديل" at bounding box center [366, 152] width 54 height 24
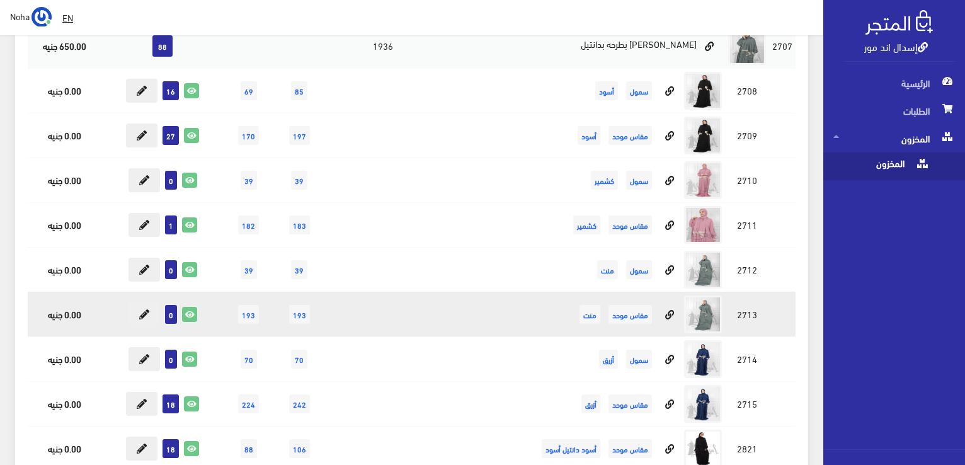
scroll to position [5416, 0]
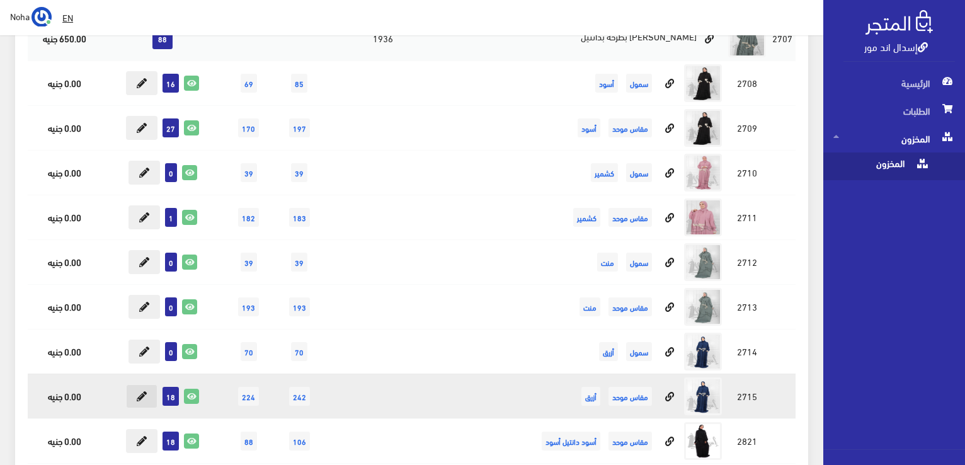
click at [136, 384] on button at bounding box center [141, 396] width 31 height 24
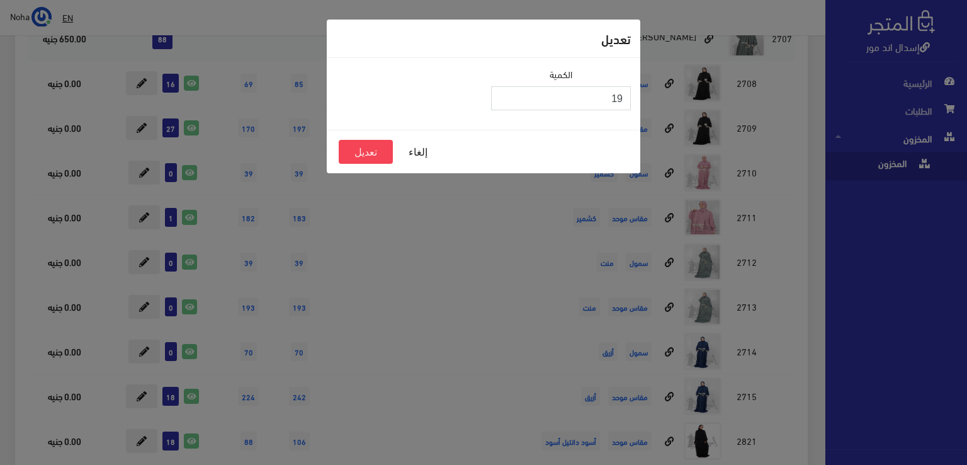
type input "19"
click at [503, 94] on input "19" at bounding box center [561, 98] width 140 height 24
click at [379, 151] on button "تعديل" at bounding box center [366, 152] width 54 height 24
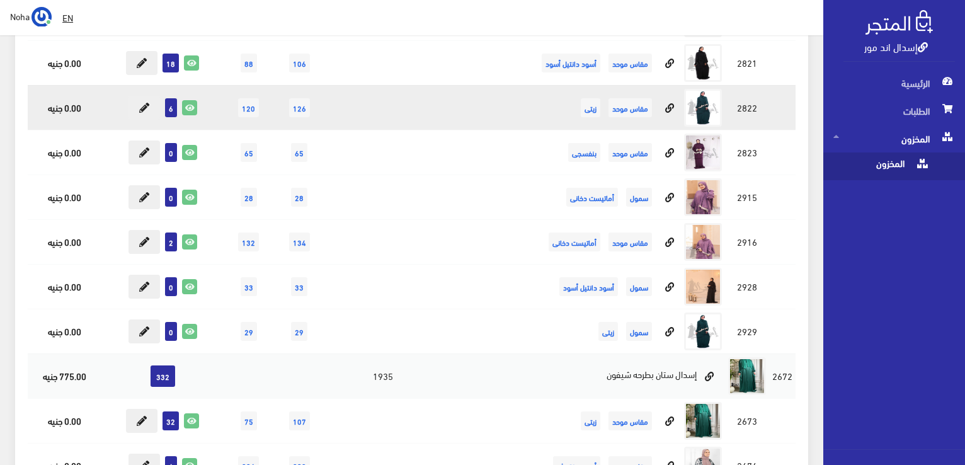
scroll to position [5730, 0]
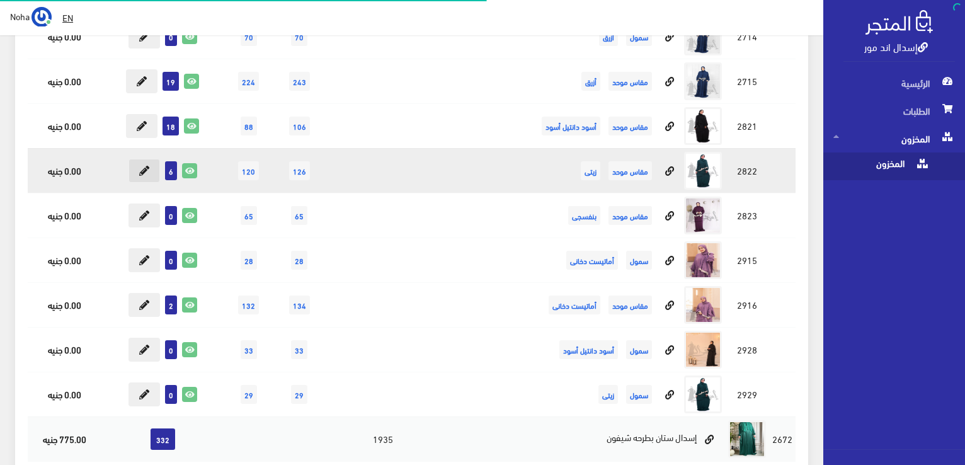
scroll to position [5730, 0]
click at [139, 159] on button at bounding box center [143, 171] width 31 height 24
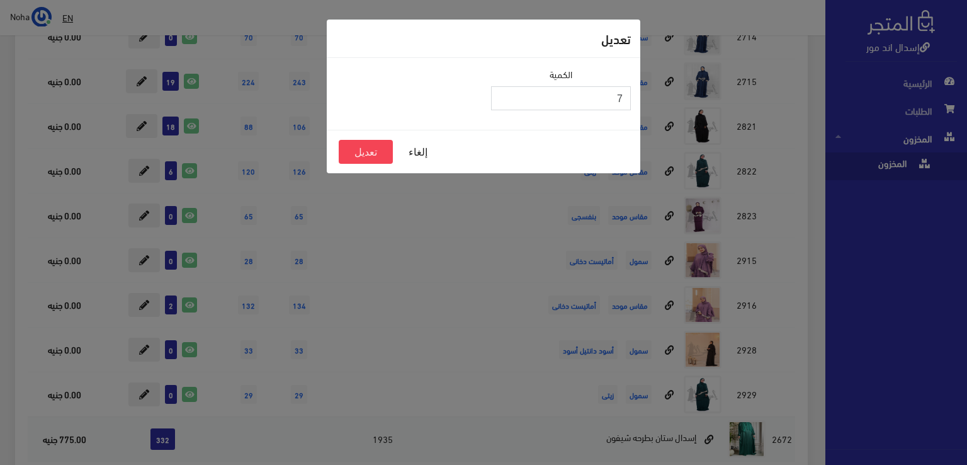
type input "7"
click at [504, 95] on input "7" at bounding box center [561, 98] width 140 height 24
click at [373, 152] on button "تعديل" at bounding box center [366, 152] width 54 height 24
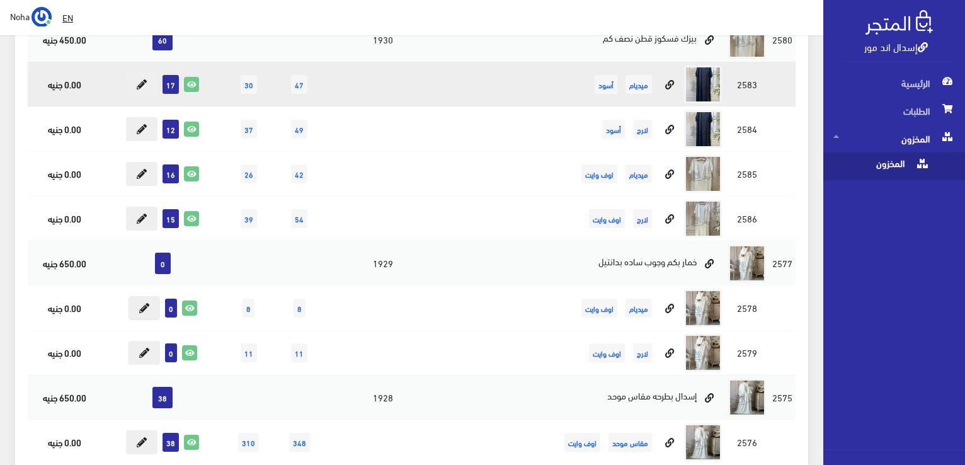
scroll to position [8564, 0]
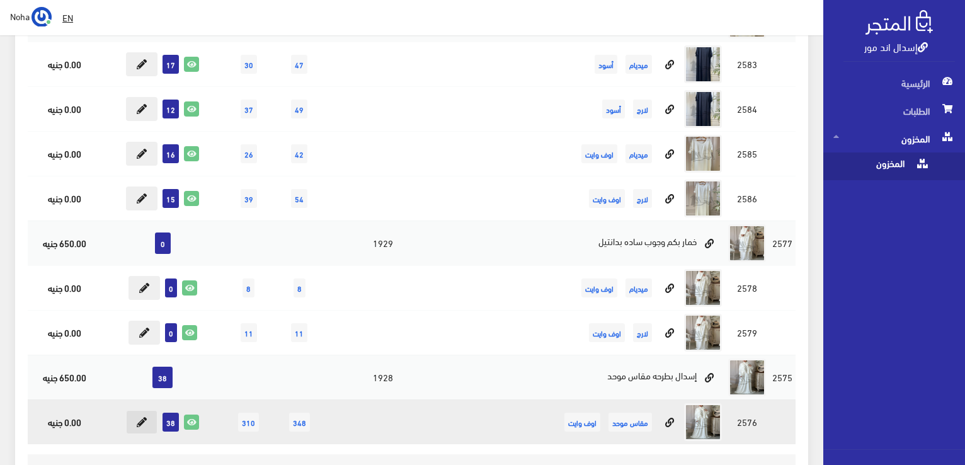
click at [144, 417] on icon at bounding box center [142, 422] width 10 height 10
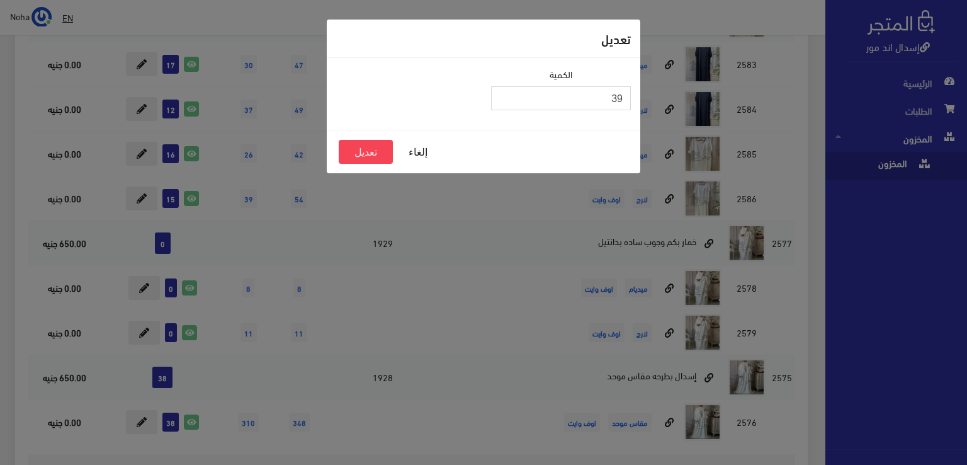
drag, startPoint x: 504, startPoint y: 94, endPoint x: 481, endPoint y: 103, distance: 24.7
type input "39"
click at [504, 94] on input "39" at bounding box center [561, 98] width 140 height 24
click at [357, 157] on button "تعديل" at bounding box center [366, 152] width 54 height 24
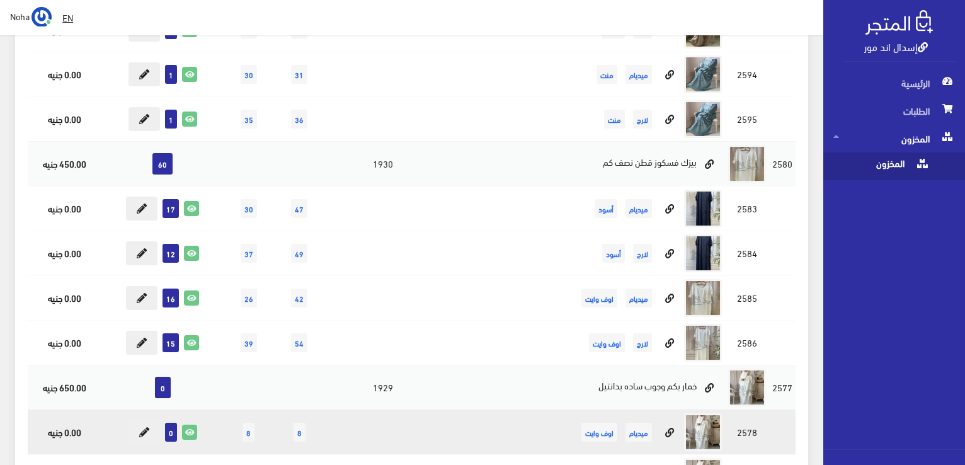
scroll to position [8359, 0]
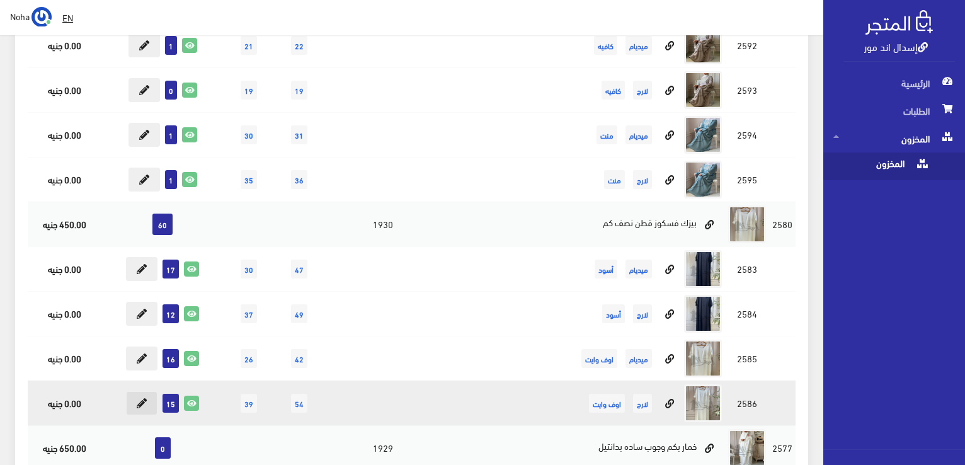
click at [139, 398] on icon at bounding box center [142, 403] width 10 height 10
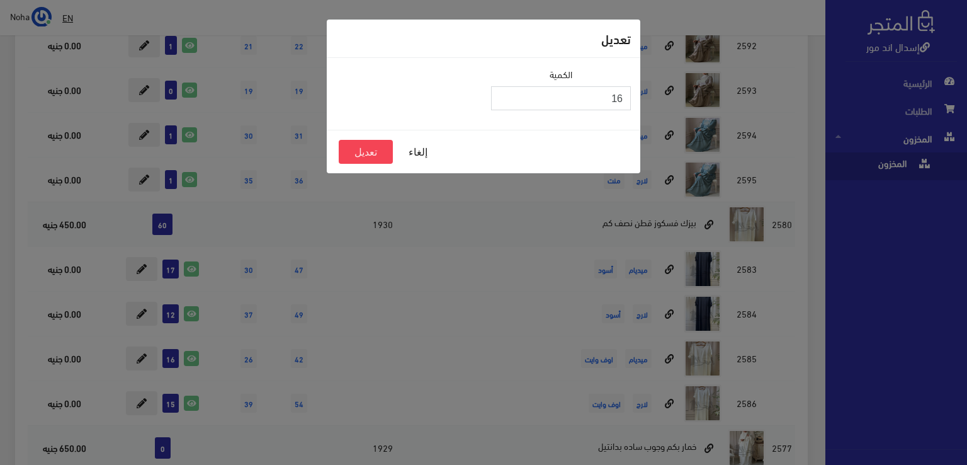
type input "16"
click at [506, 94] on input "16" at bounding box center [561, 98] width 140 height 24
click at [378, 153] on button "تعديل" at bounding box center [366, 152] width 54 height 24
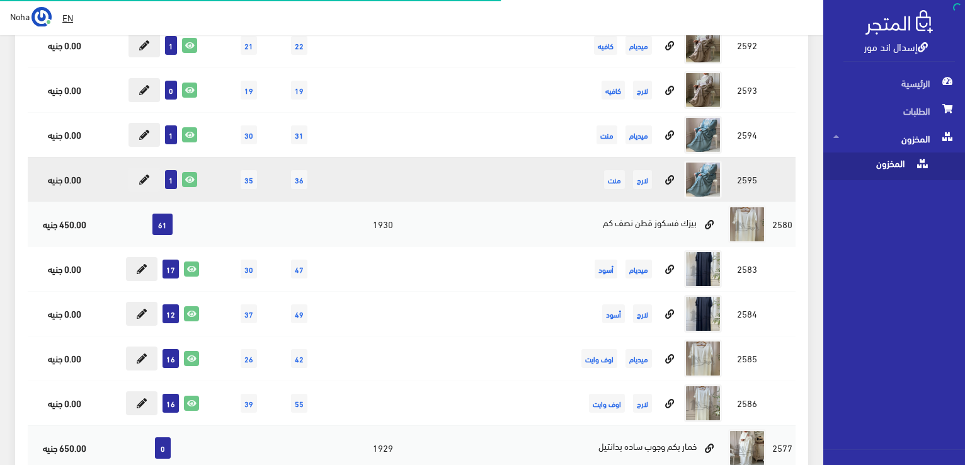
scroll to position [8359, 0]
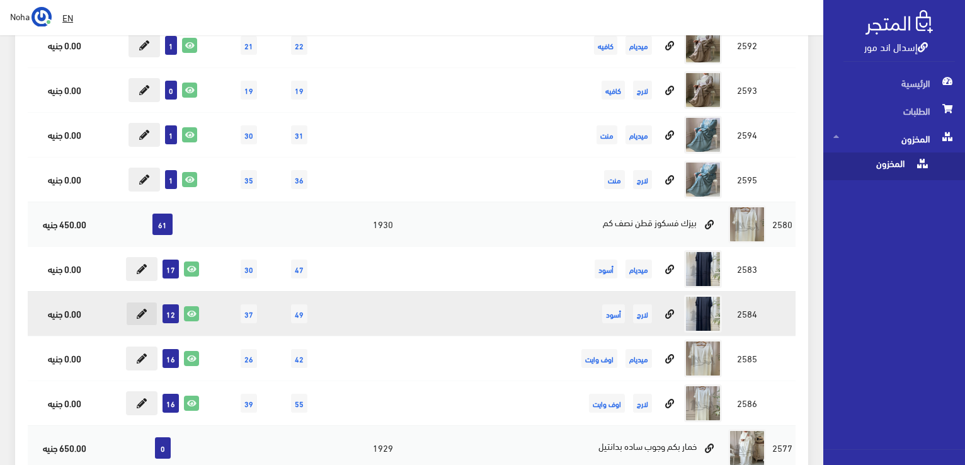
click at [139, 309] on icon at bounding box center [142, 314] width 10 height 10
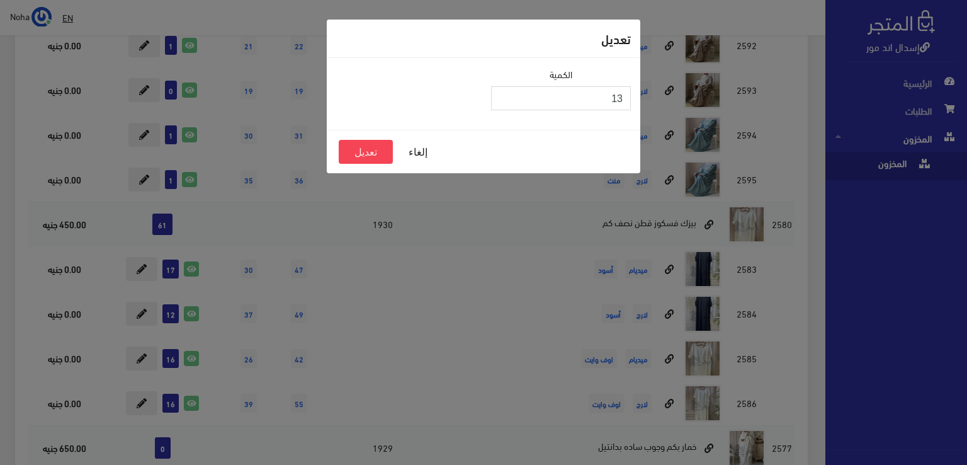
type input "13"
click at [505, 94] on input "13" at bounding box center [561, 98] width 140 height 24
click at [365, 146] on button "تعديل" at bounding box center [366, 152] width 54 height 24
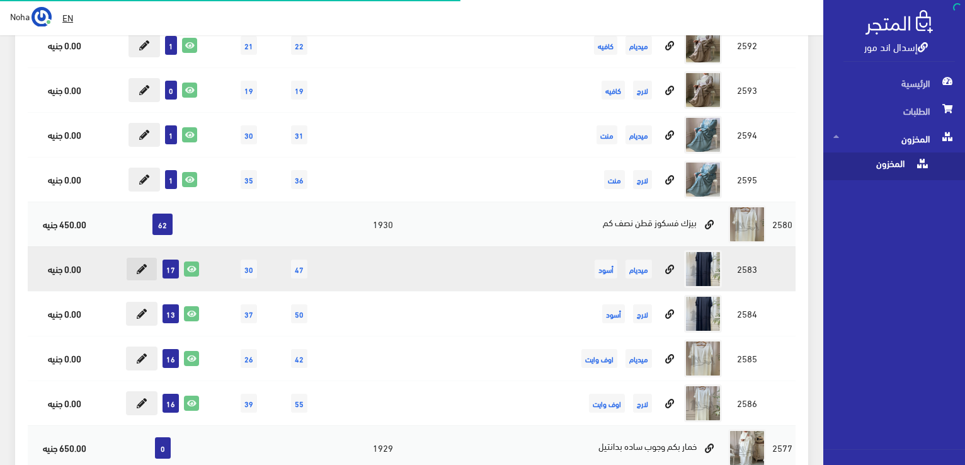
scroll to position [8359, 0]
click at [139, 264] on icon at bounding box center [142, 269] width 10 height 10
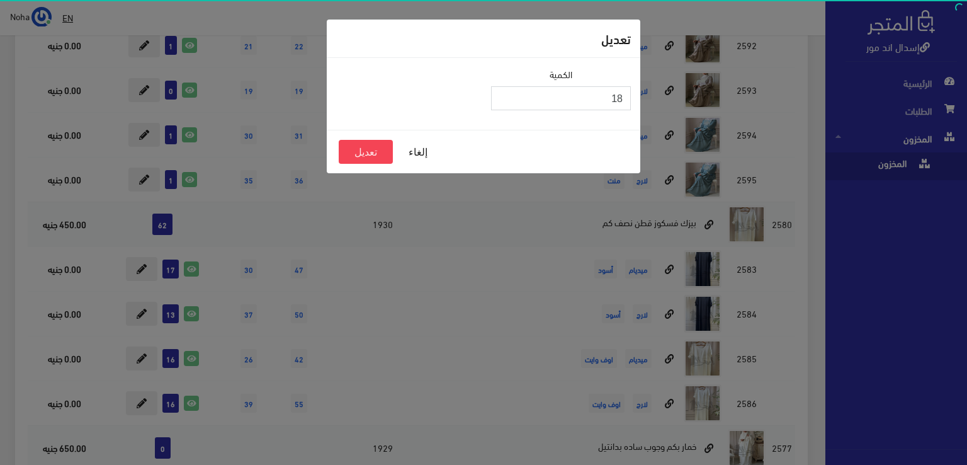
type input "18"
click at [501, 94] on input "18" at bounding box center [561, 98] width 140 height 24
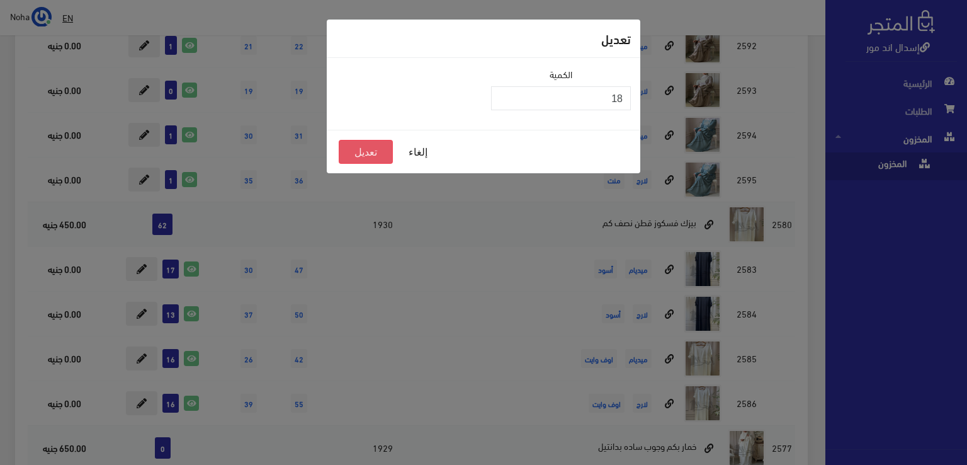
click at [380, 159] on button "تعديل" at bounding box center [366, 152] width 54 height 24
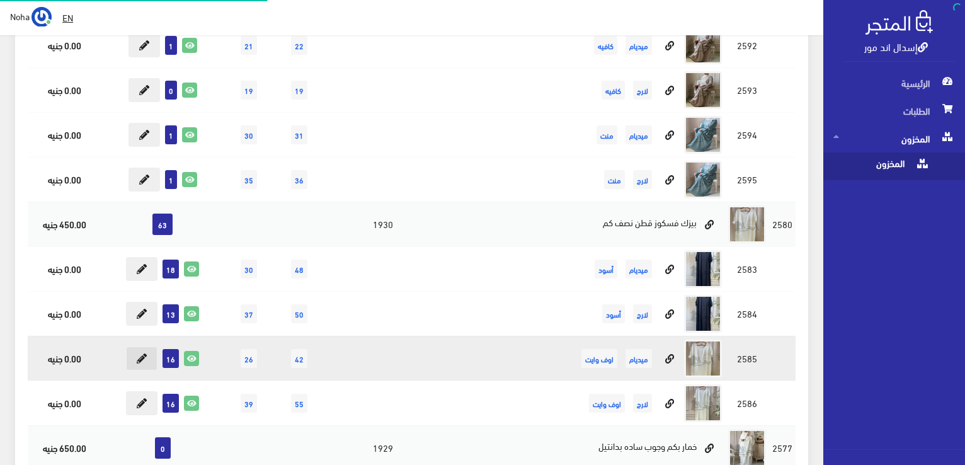
click at [146, 353] on icon at bounding box center [142, 358] width 10 height 10
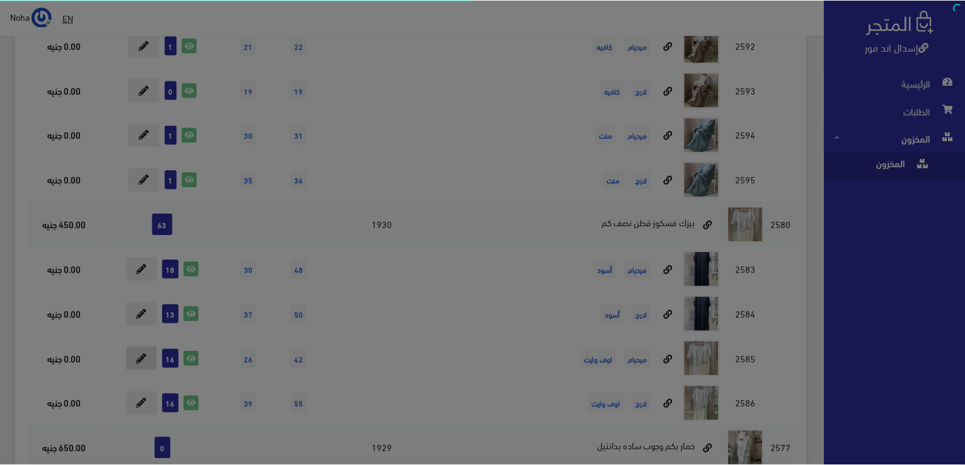
scroll to position [8359, 0]
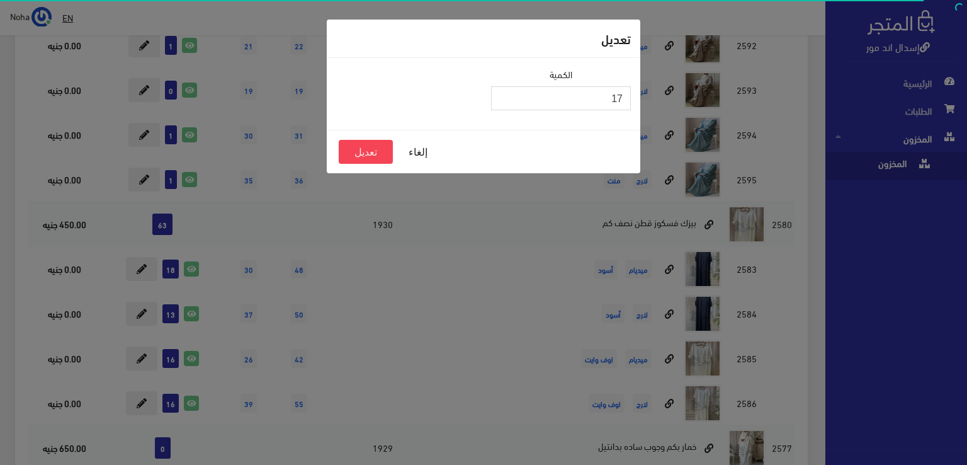
type input "17"
click at [501, 96] on input "17" at bounding box center [561, 98] width 140 height 24
click at [358, 148] on button "تعديل" at bounding box center [366, 152] width 54 height 24
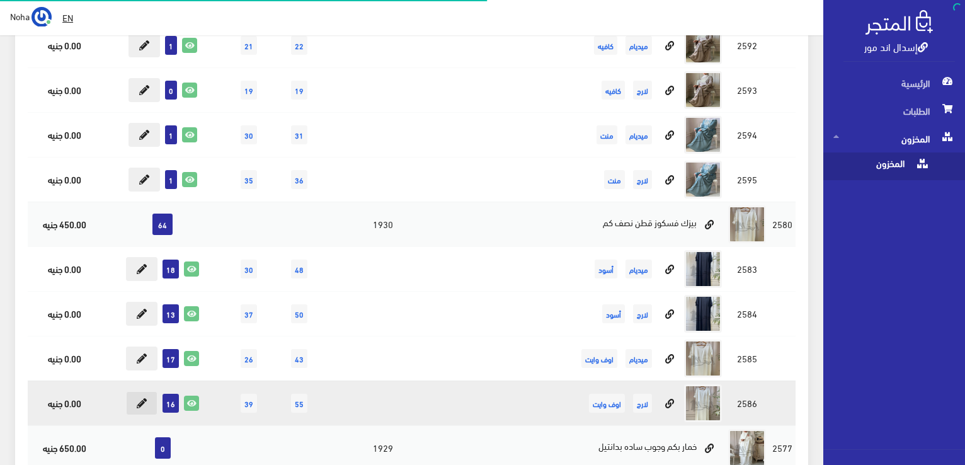
scroll to position [8359, 0]
click at [149, 391] on button at bounding box center [141, 403] width 31 height 24
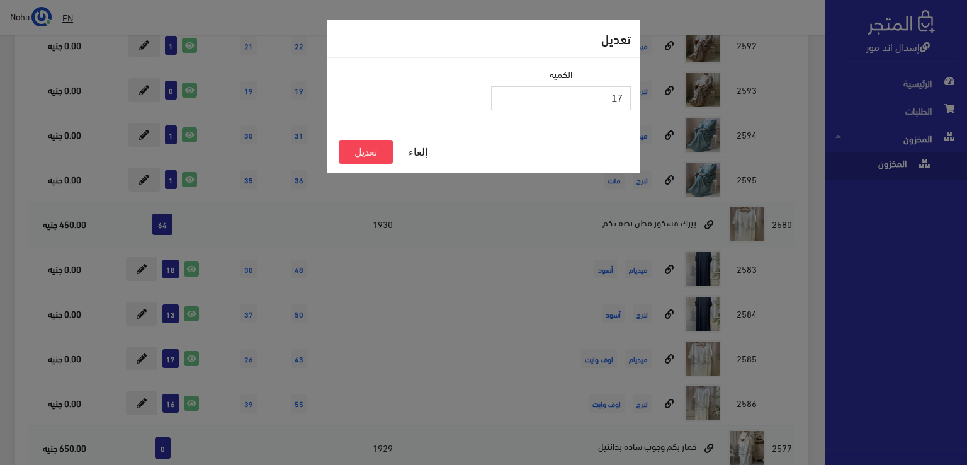
type input "17"
click at [504, 96] on input "17" at bounding box center [561, 98] width 140 height 24
click at [378, 151] on button "تعديل" at bounding box center [366, 152] width 54 height 24
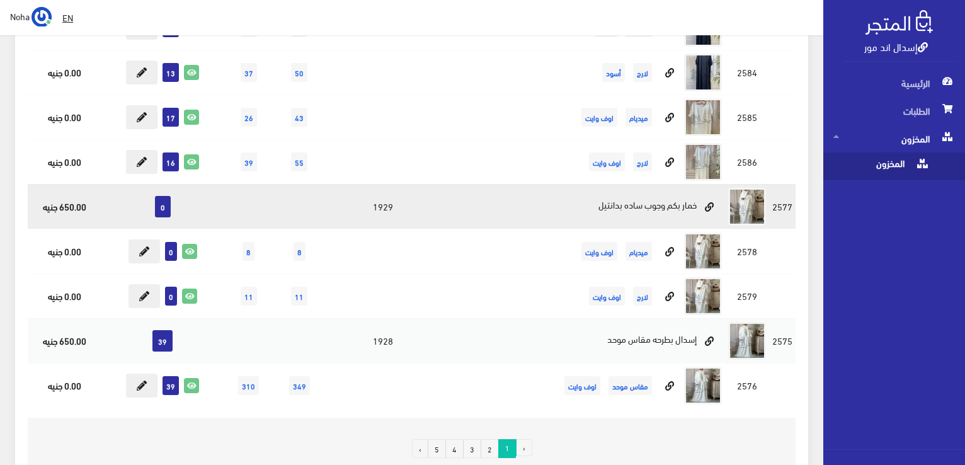
scroll to position [8611, 0]
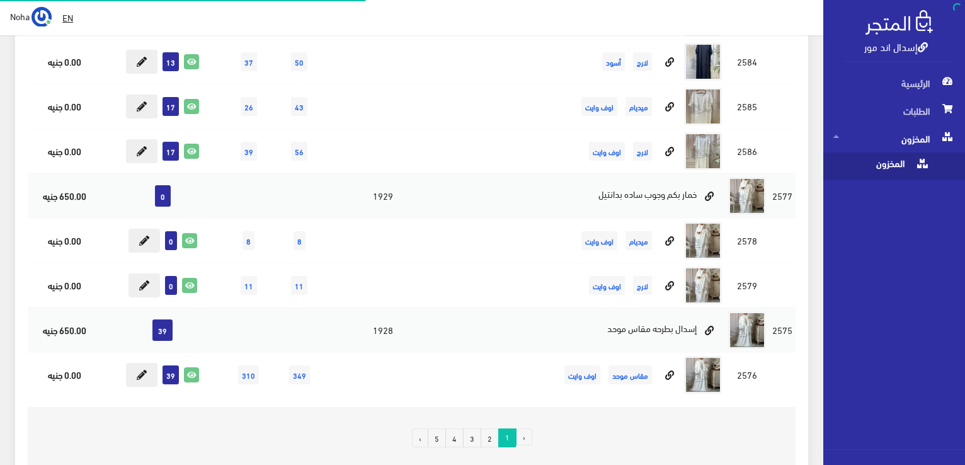
scroll to position [8611, 0]
click at [491, 428] on link "2" at bounding box center [489, 437] width 18 height 19
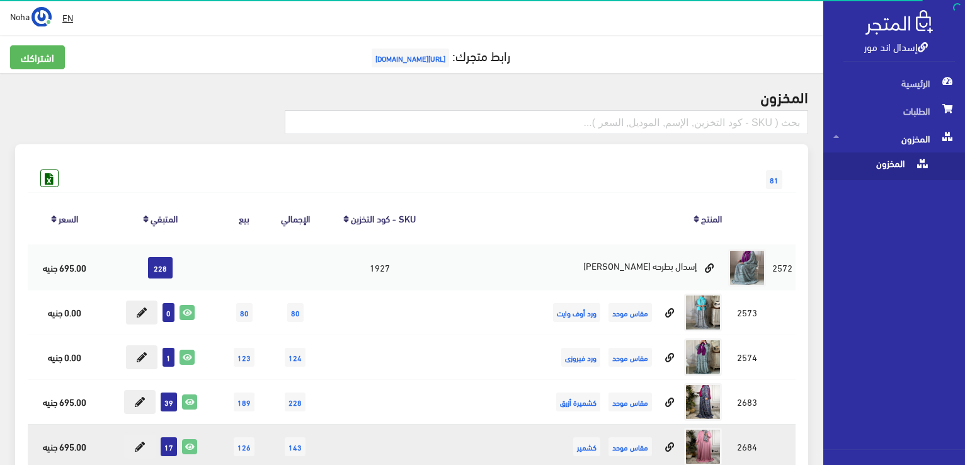
scroll to position [189, 0]
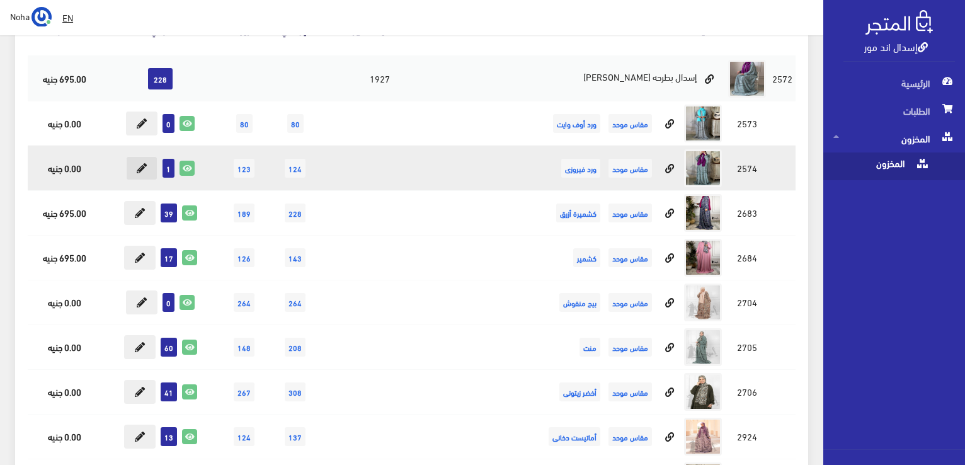
click at [137, 169] on icon at bounding box center [142, 168] width 10 height 10
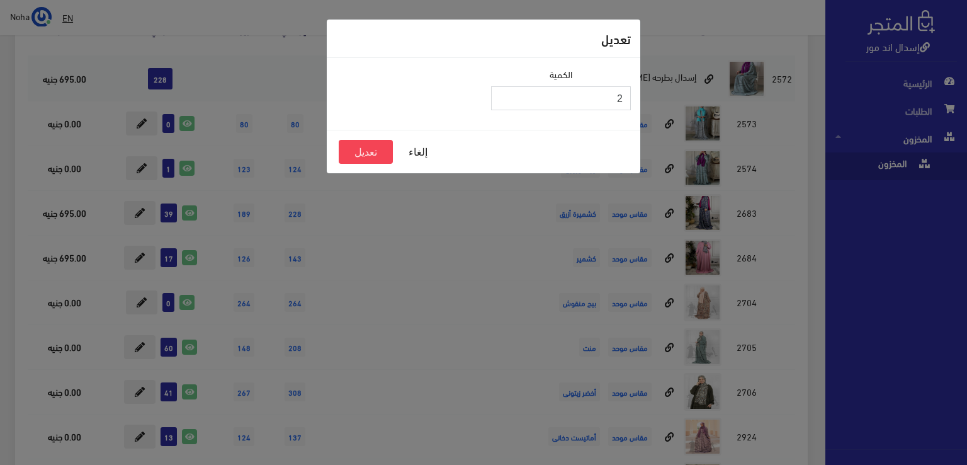
type input "2"
click at [504, 96] on input "2" at bounding box center [561, 98] width 140 height 24
click at [369, 147] on button "تعديل" at bounding box center [366, 152] width 54 height 24
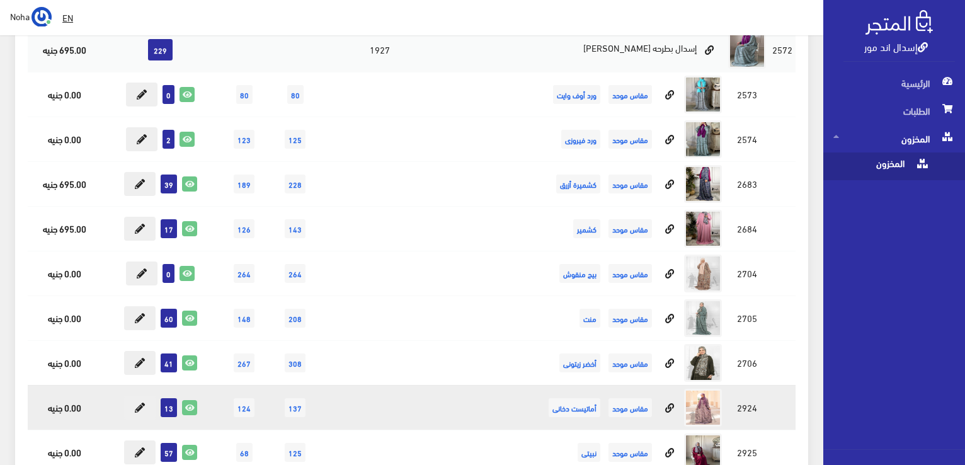
scroll to position [189, 0]
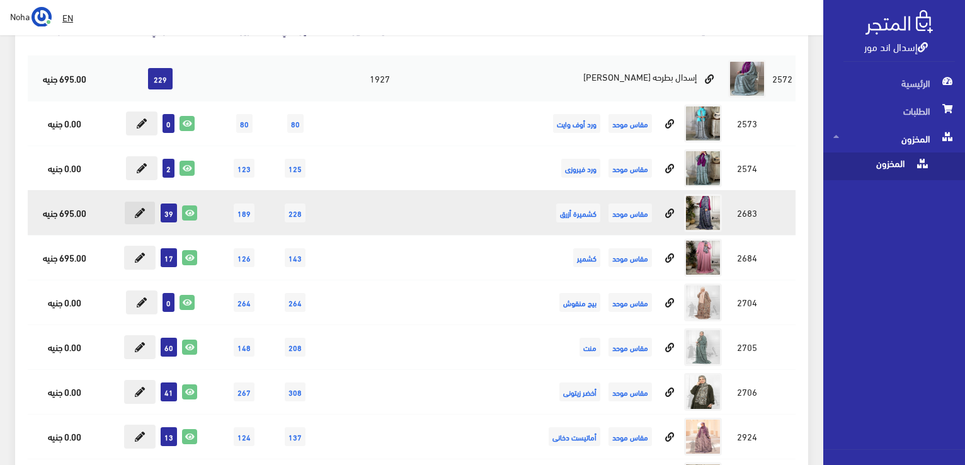
click at [139, 213] on icon at bounding box center [140, 213] width 10 height 10
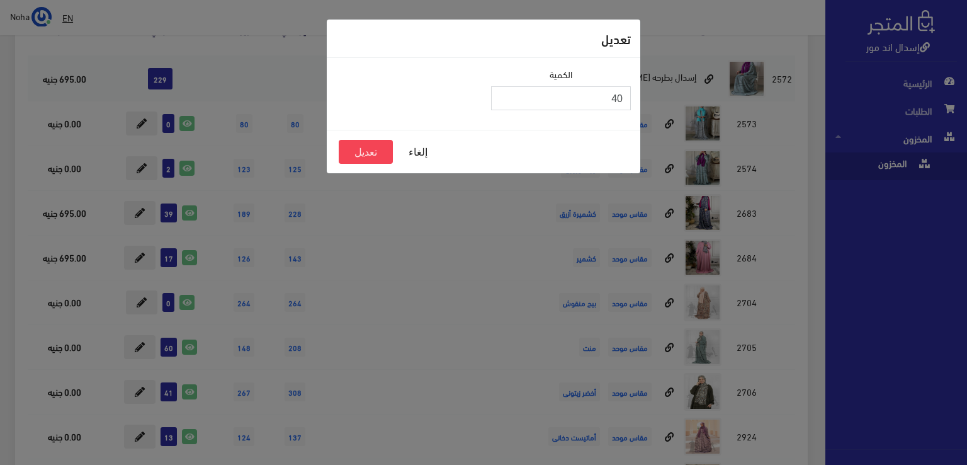
click at [508, 96] on input "40" at bounding box center [561, 98] width 140 height 24
click at [508, 96] on input "41" at bounding box center [561, 98] width 140 height 24
click at [392, 151] on button "تعديل" at bounding box center [366, 152] width 54 height 24
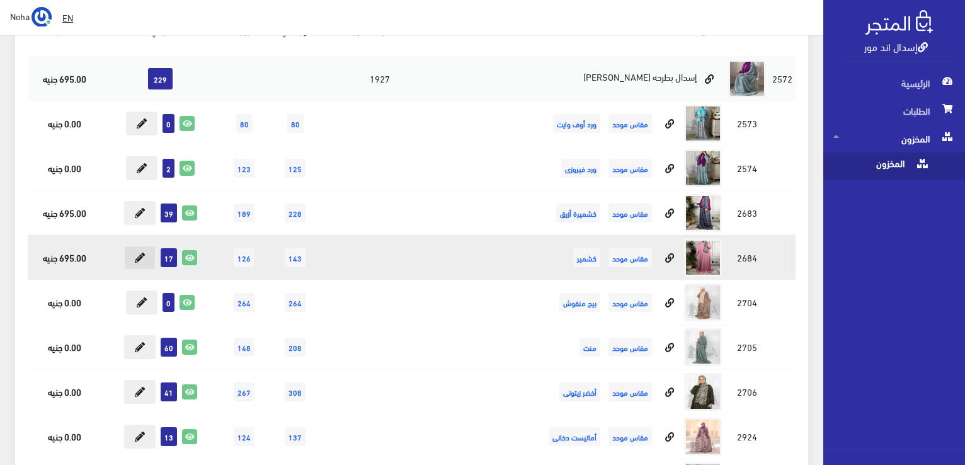
click at [134, 260] on button at bounding box center [139, 258] width 31 height 24
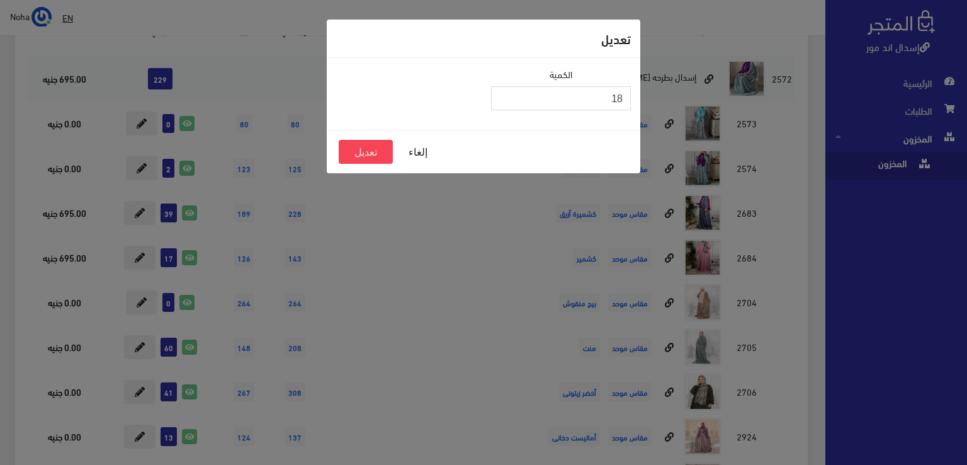
click at [508, 96] on input "18" at bounding box center [561, 98] width 140 height 24
type input "19"
click at [508, 96] on input "19" at bounding box center [561, 98] width 140 height 24
click at [358, 159] on button "تعديل" at bounding box center [366, 152] width 54 height 24
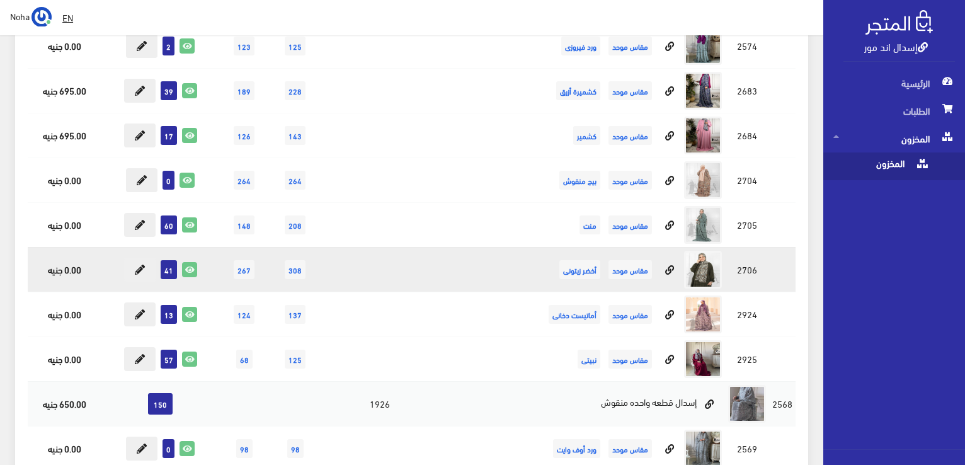
scroll to position [315, 0]
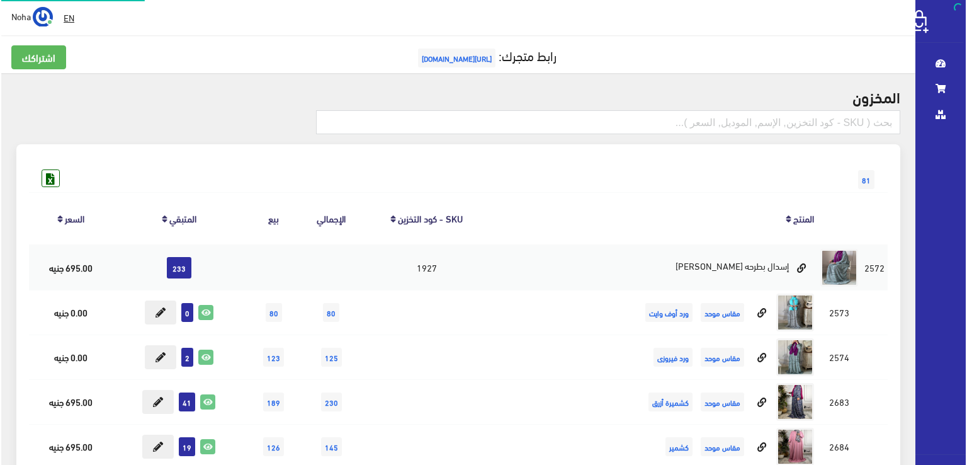
scroll to position [315, 0]
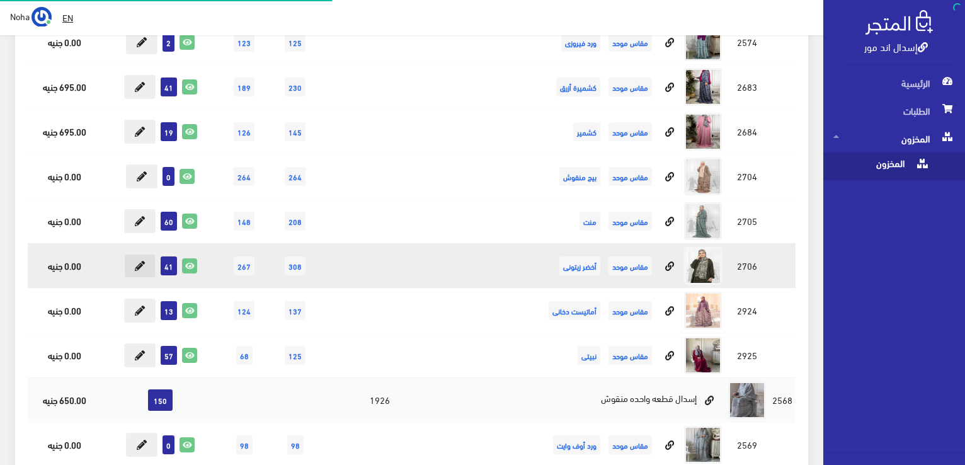
click at [145, 266] on icon at bounding box center [140, 266] width 10 height 10
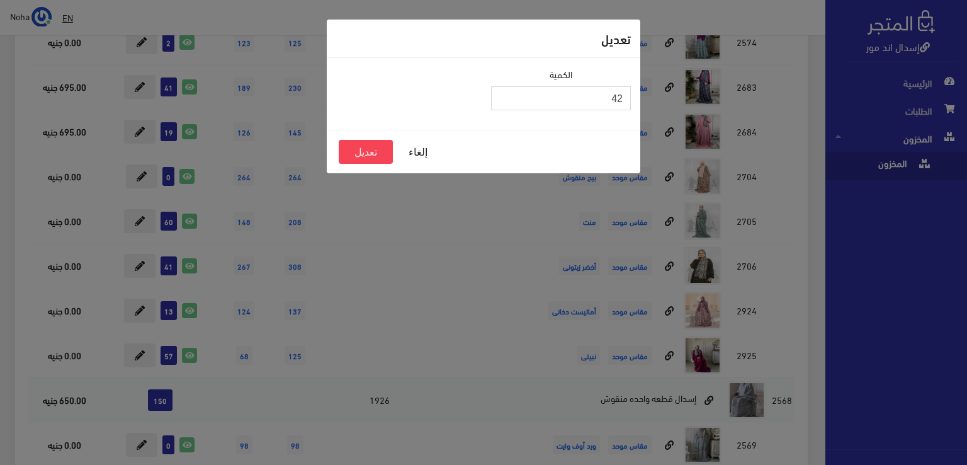
type input "42"
click at [502, 91] on input "42" at bounding box center [561, 98] width 140 height 24
click at [376, 147] on button "تعديل" at bounding box center [366, 152] width 54 height 24
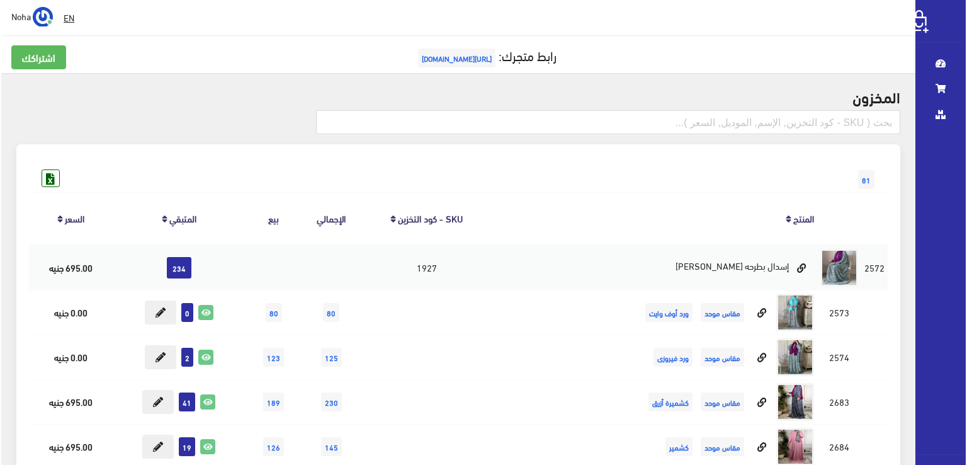
scroll to position [315, 0]
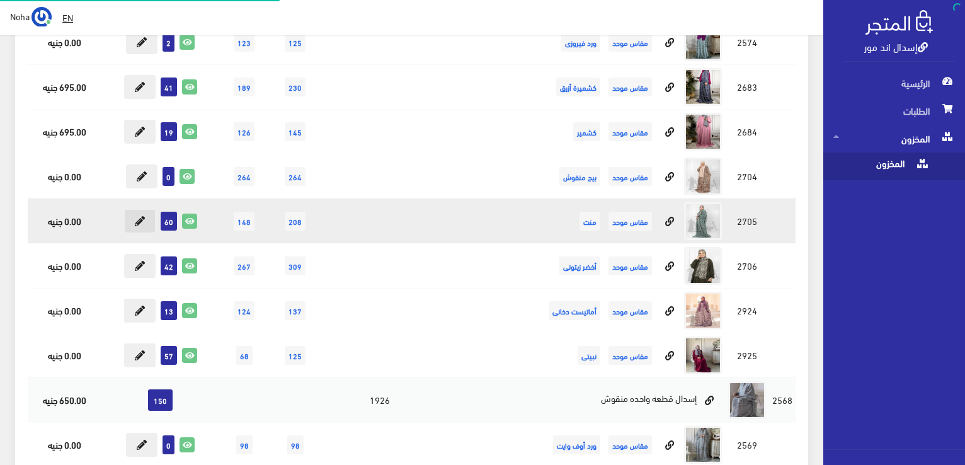
click at [144, 220] on icon at bounding box center [140, 221] width 10 height 10
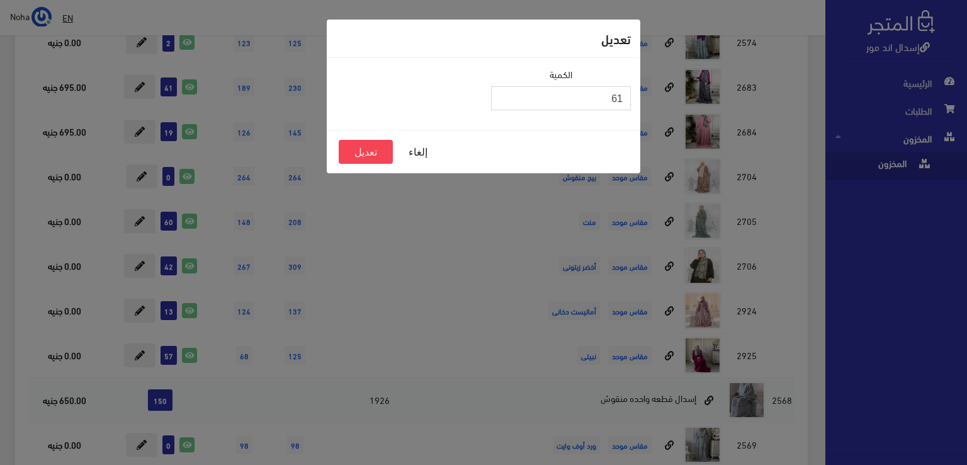
type input "61"
click at [503, 96] on input "61" at bounding box center [561, 98] width 140 height 24
click at [372, 160] on button "تعديل" at bounding box center [366, 152] width 54 height 24
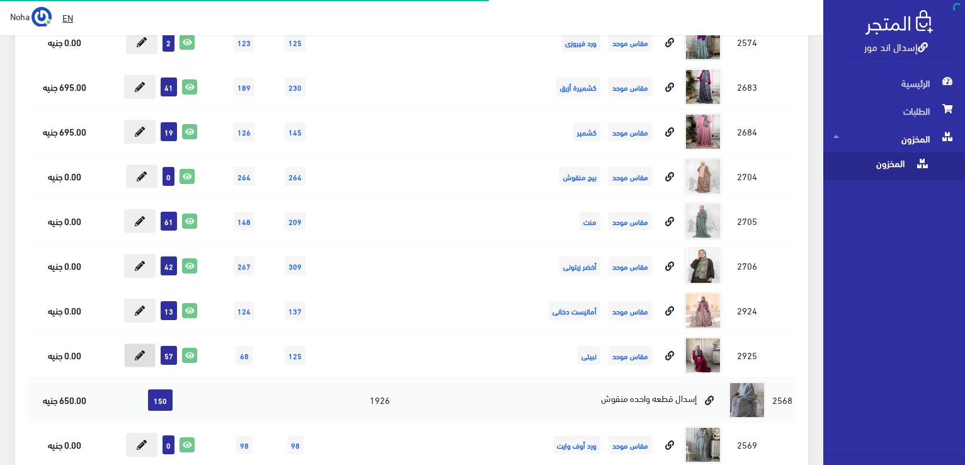
scroll to position [315, 0]
click at [148, 354] on button at bounding box center [139, 355] width 31 height 24
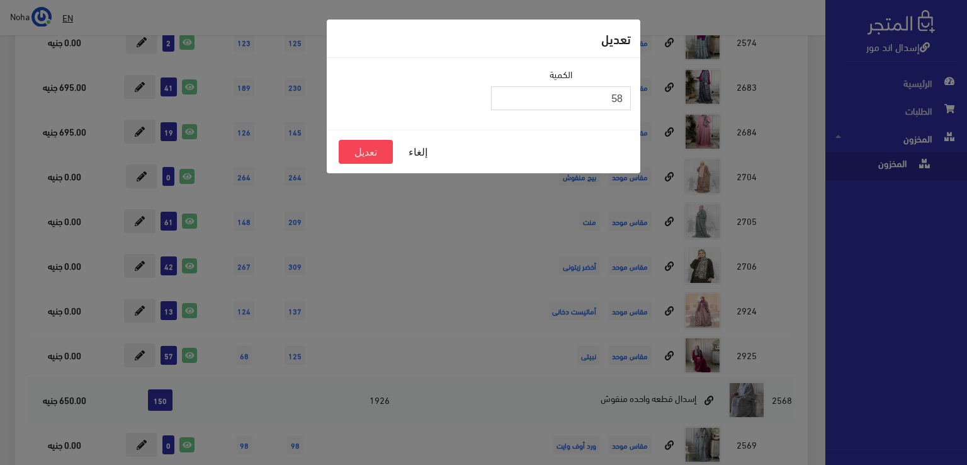
type input "58"
click at [502, 94] on input "58" at bounding box center [561, 98] width 140 height 24
click at [368, 155] on button "تعديل" at bounding box center [366, 152] width 54 height 24
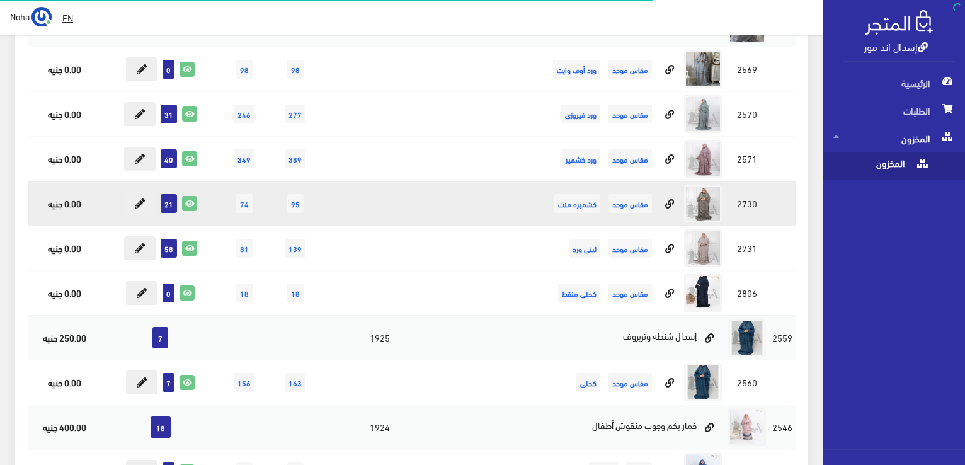
scroll to position [693, 0]
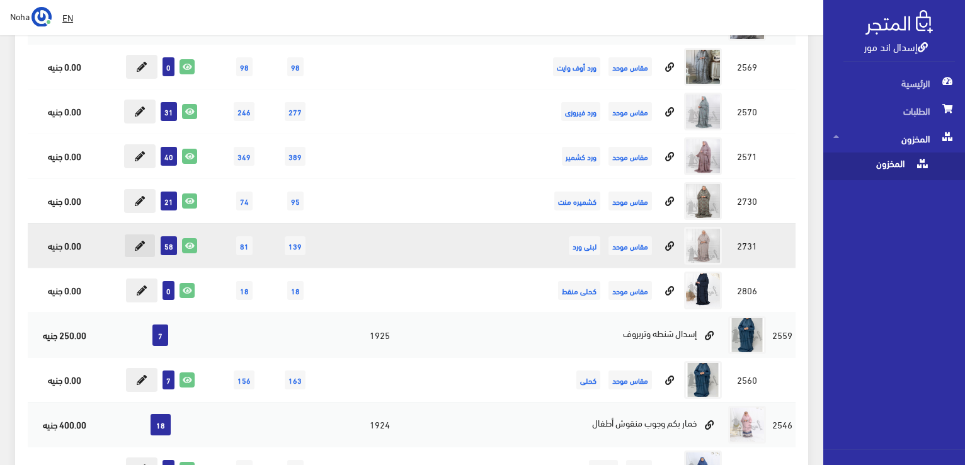
click at [147, 243] on button at bounding box center [139, 246] width 31 height 24
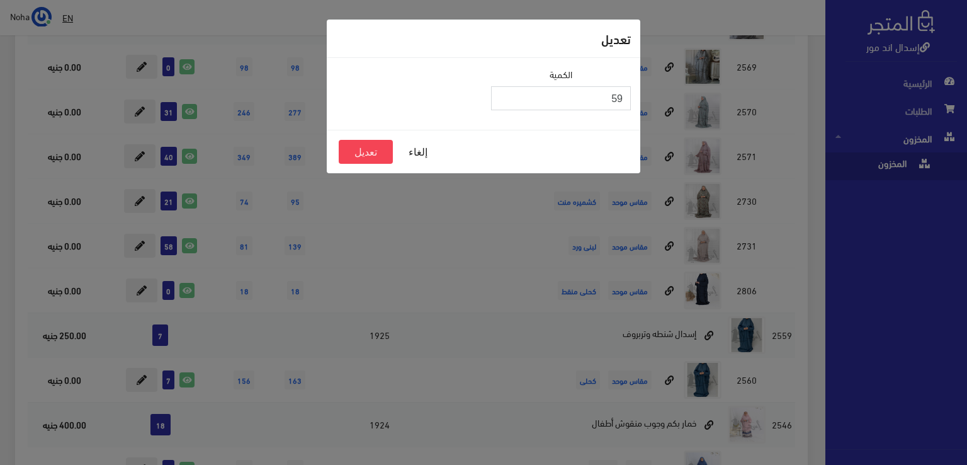
type input "59"
click at [501, 92] on input "59" at bounding box center [561, 98] width 140 height 24
click at [377, 157] on button "تعديل" at bounding box center [366, 152] width 54 height 24
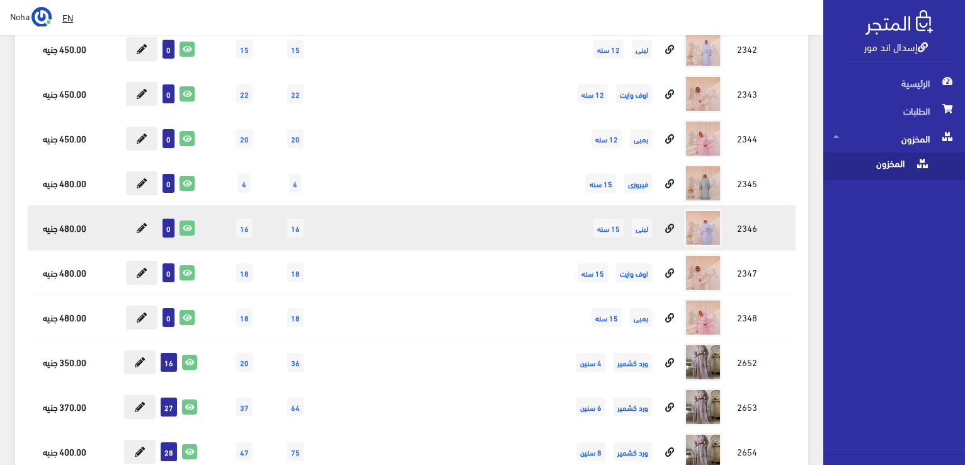
scroll to position [7982, 0]
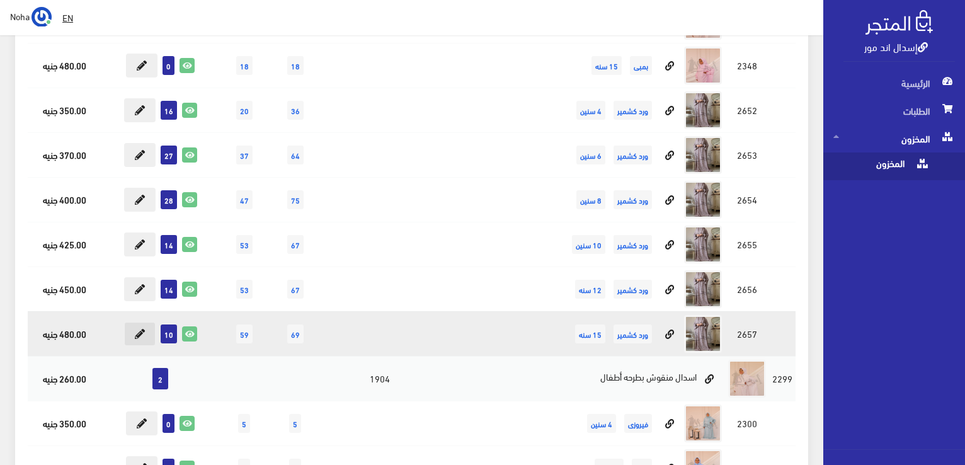
click at [140, 322] on button at bounding box center [139, 334] width 31 height 24
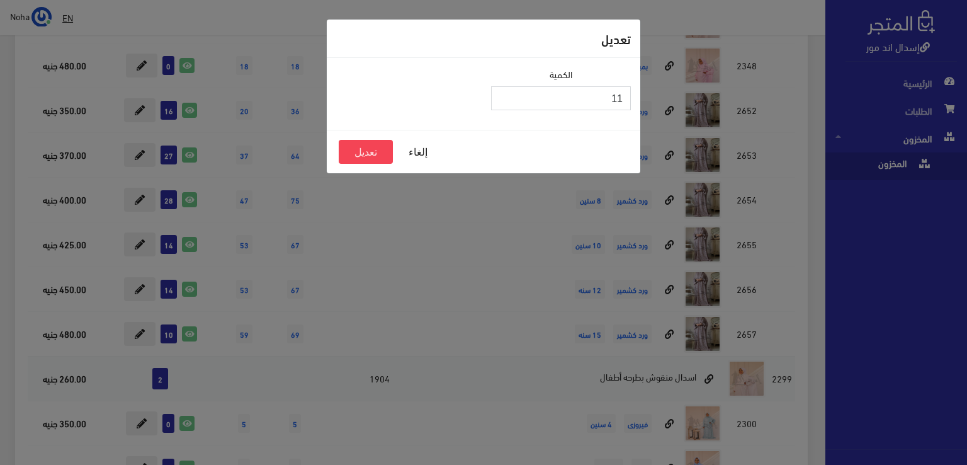
type input "11"
click at [503, 93] on input "11" at bounding box center [561, 98] width 140 height 24
click at [383, 150] on button "تعديل" at bounding box center [366, 152] width 54 height 24
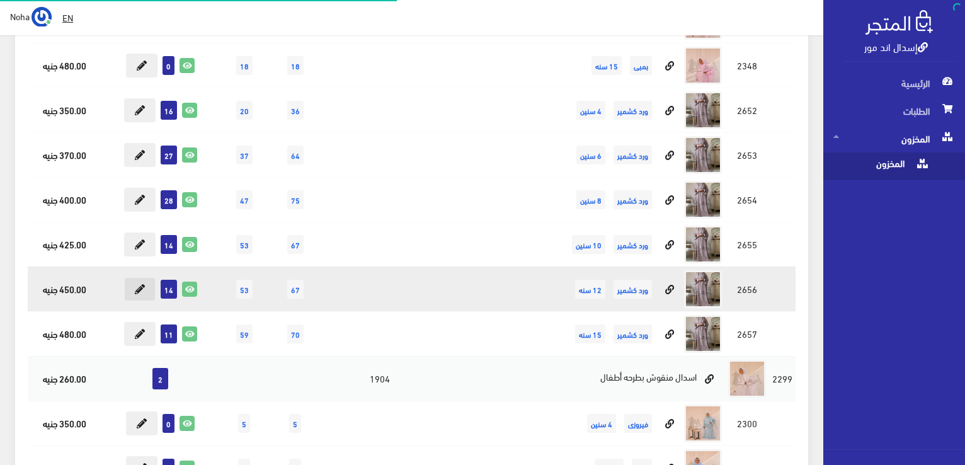
click at [142, 284] on icon at bounding box center [140, 289] width 10 height 10
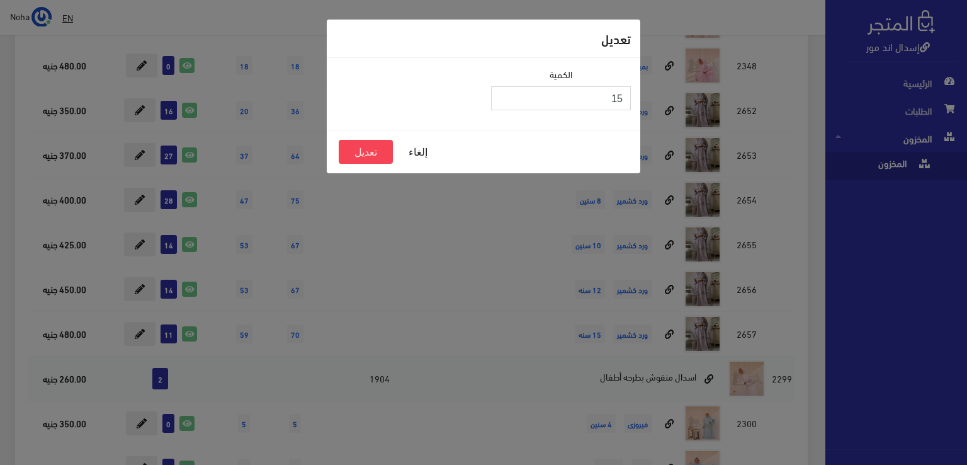
type input "15"
click at [505, 94] on input "15" at bounding box center [561, 98] width 140 height 24
click at [363, 145] on button "تعديل" at bounding box center [366, 152] width 54 height 24
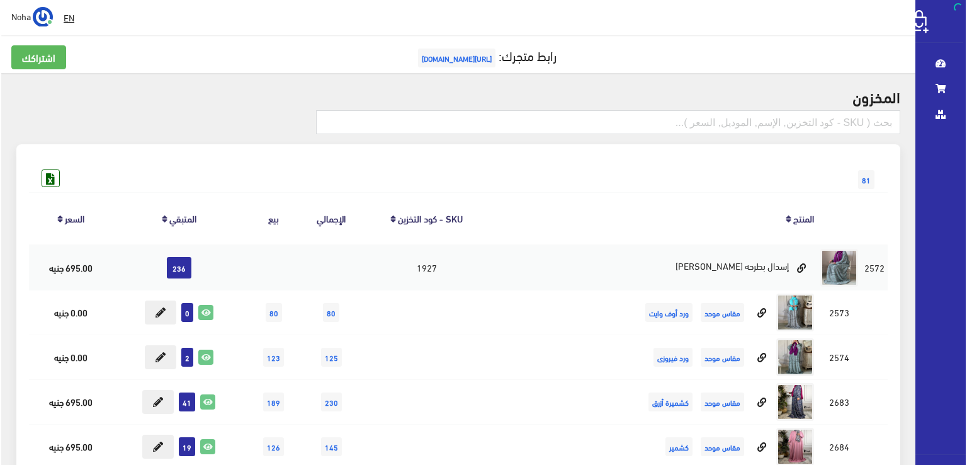
scroll to position [7982, 0]
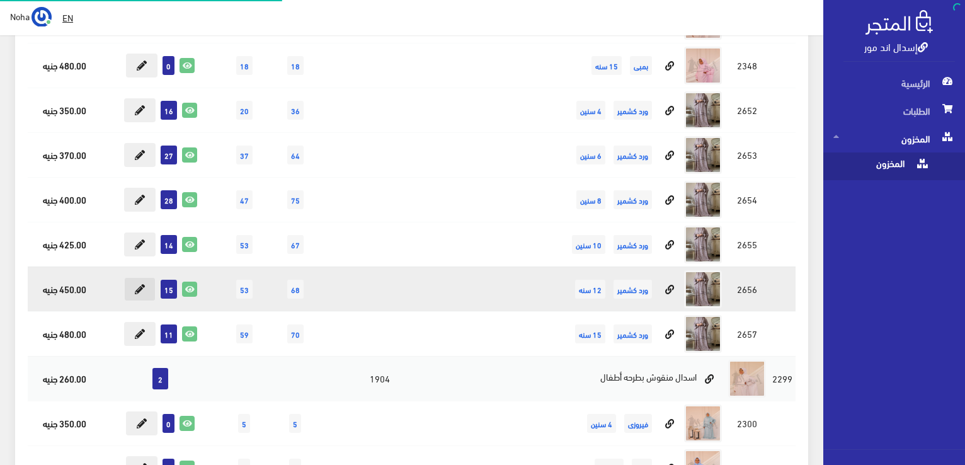
click at [140, 284] on icon at bounding box center [140, 289] width 10 height 10
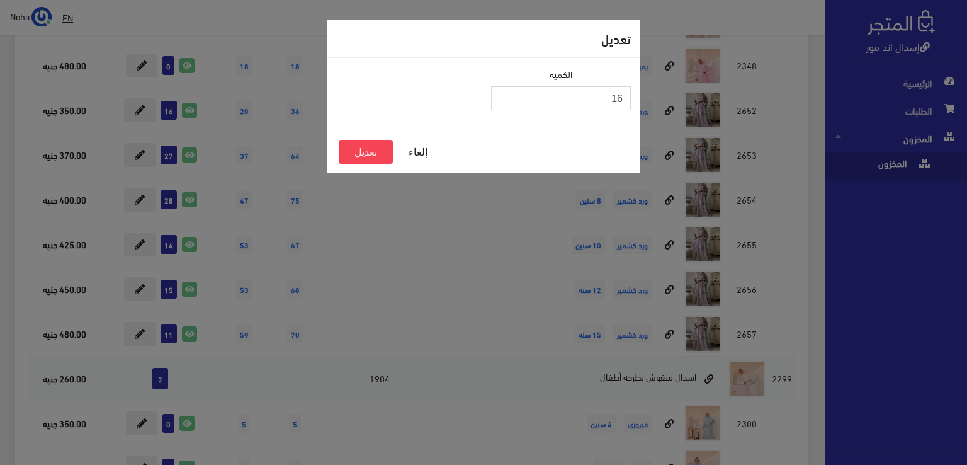
click at [502, 98] on input "16" at bounding box center [561, 98] width 140 height 24
click at [505, 99] on input "15" at bounding box center [561, 98] width 140 height 24
type input "14"
click at [505, 99] on input "14" at bounding box center [561, 98] width 140 height 24
click at [378, 152] on button "تعديل" at bounding box center [366, 152] width 54 height 24
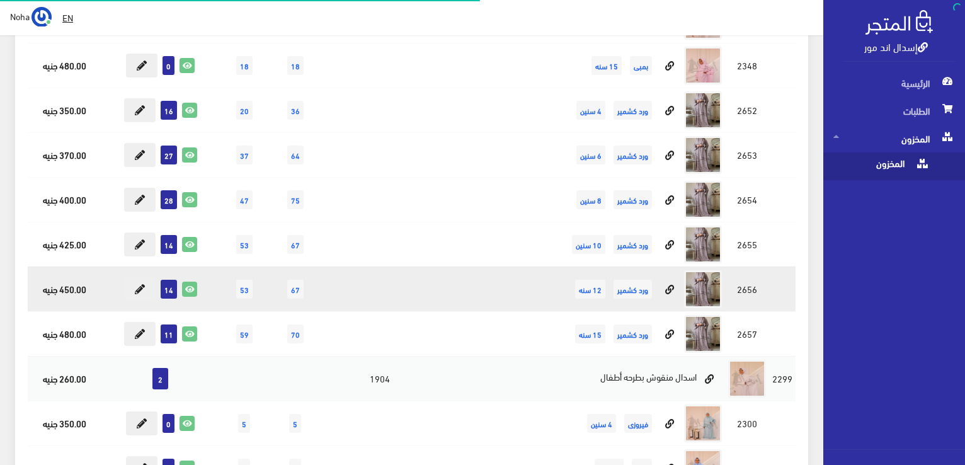
scroll to position [7982, 0]
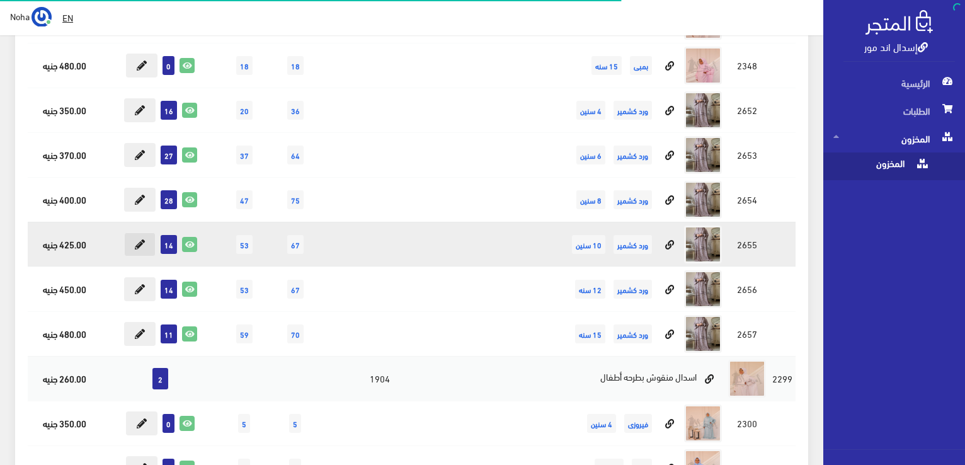
click at [139, 239] on icon at bounding box center [140, 244] width 10 height 10
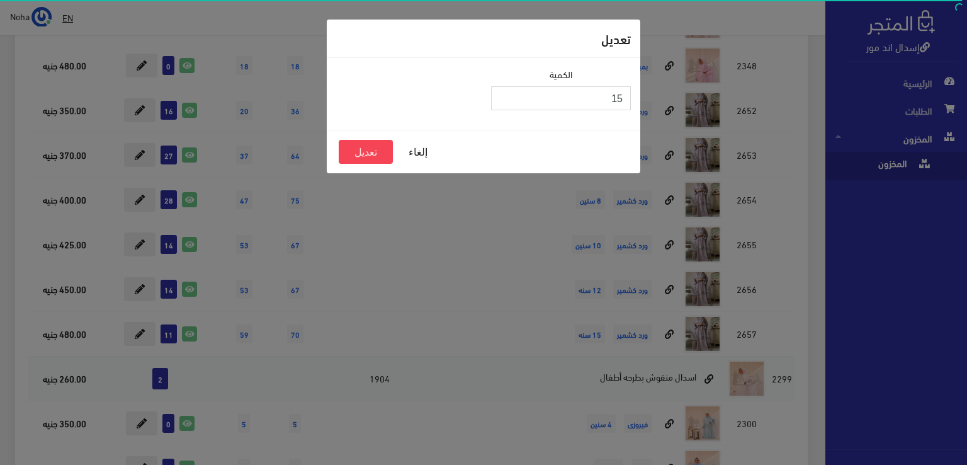
type input "15"
click at [506, 94] on input "15" at bounding box center [561, 98] width 140 height 24
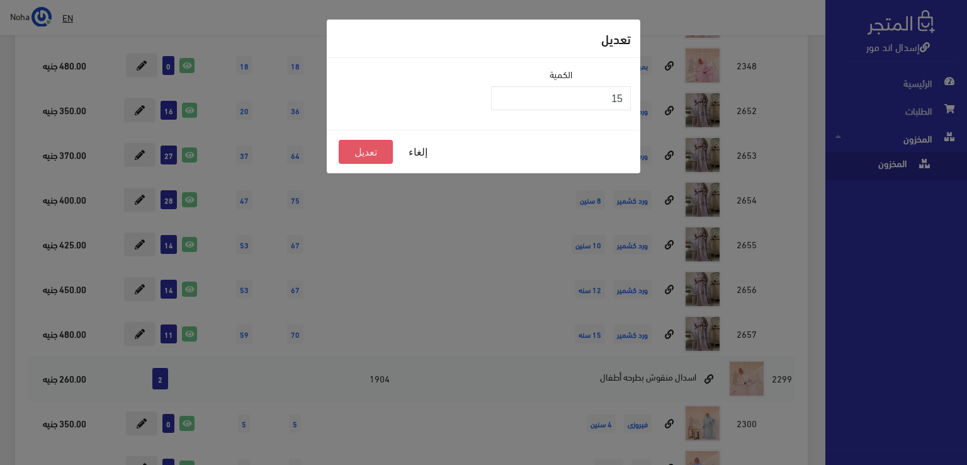
click at [375, 152] on button "تعديل" at bounding box center [366, 152] width 54 height 24
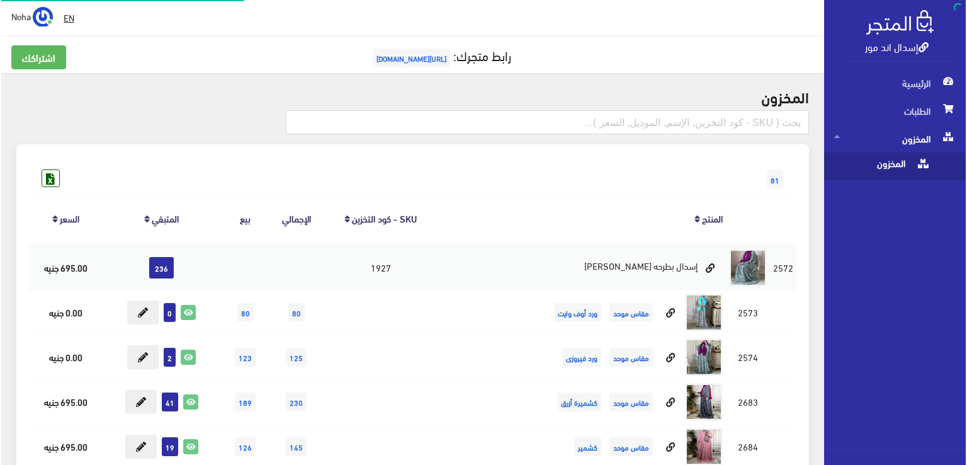
scroll to position [7982, 0]
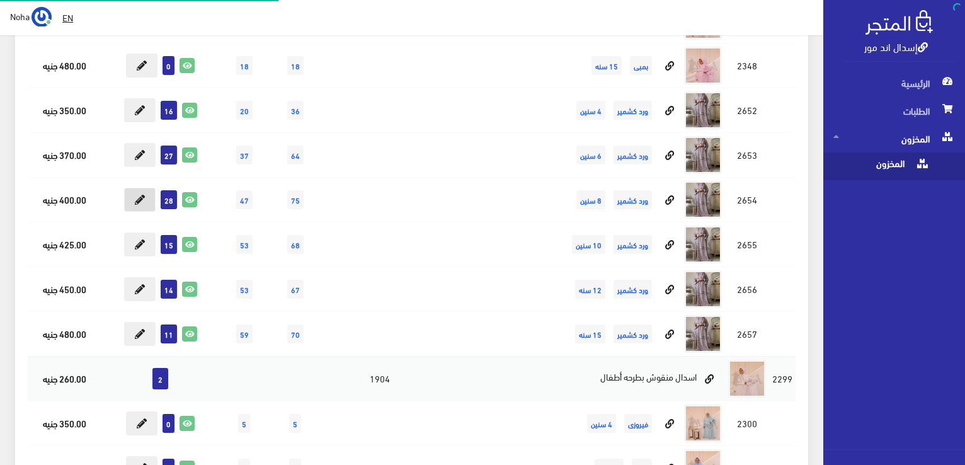
click at [139, 188] on button at bounding box center [139, 200] width 31 height 24
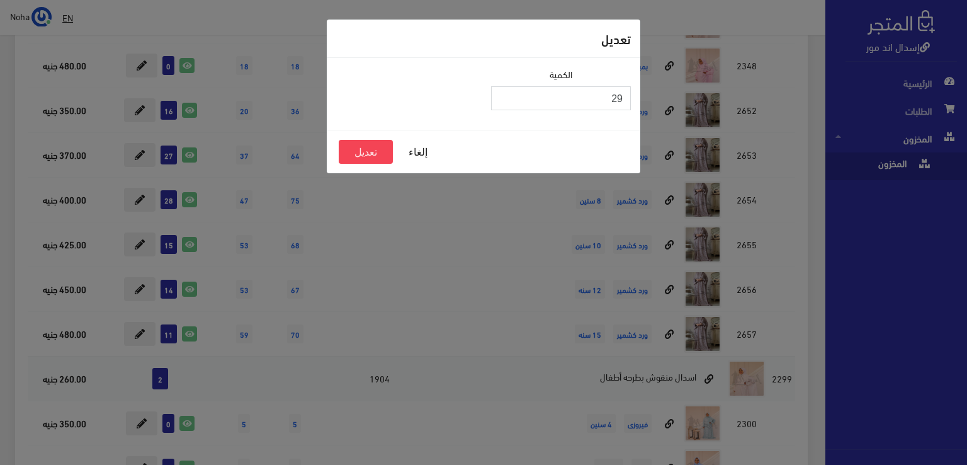
type input "29"
click at [501, 94] on input "29" at bounding box center [561, 98] width 140 height 24
click at [368, 154] on button "تعديل" at bounding box center [366, 152] width 54 height 24
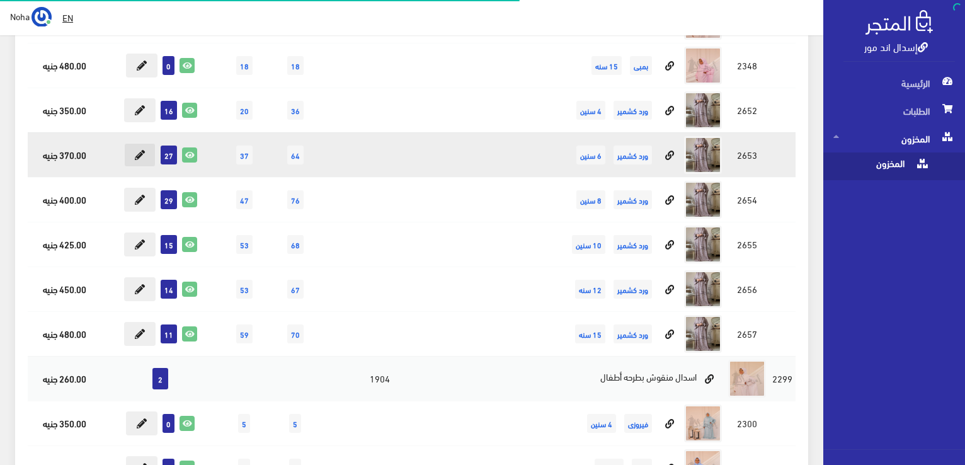
scroll to position [7982, 0]
click at [139, 150] on icon at bounding box center [140, 155] width 10 height 10
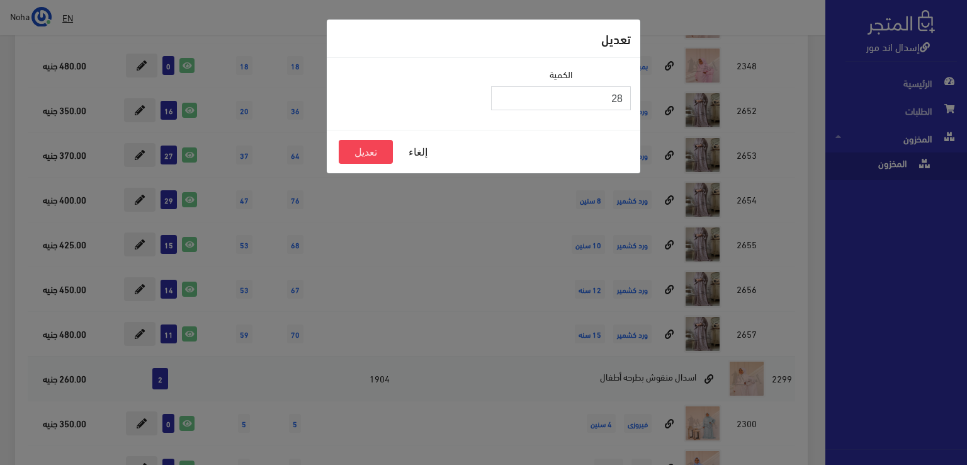
click at [506, 94] on input "28" at bounding box center [561, 98] width 140 height 24
type input "29"
click at [506, 94] on input "29" at bounding box center [561, 98] width 140 height 24
click at [382, 155] on button "تعديل" at bounding box center [366, 152] width 54 height 24
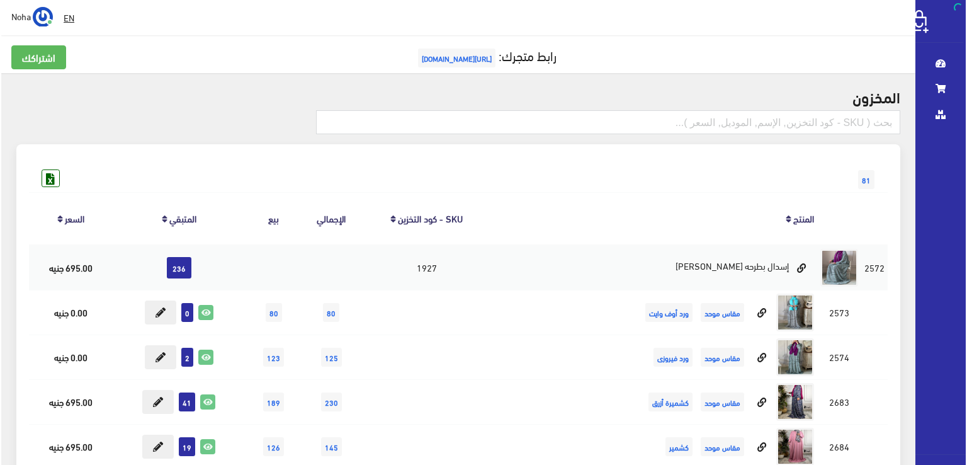
scroll to position [7982, 0]
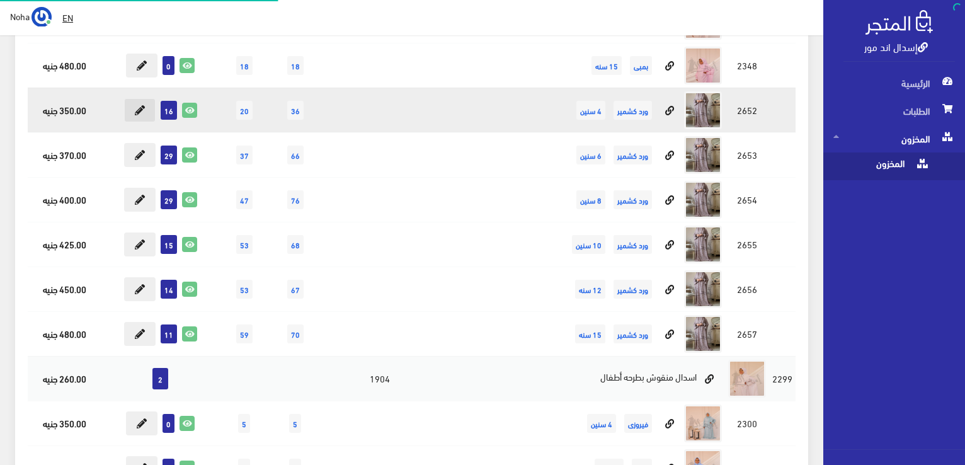
click at [136, 98] on button at bounding box center [139, 110] width 31 height 24
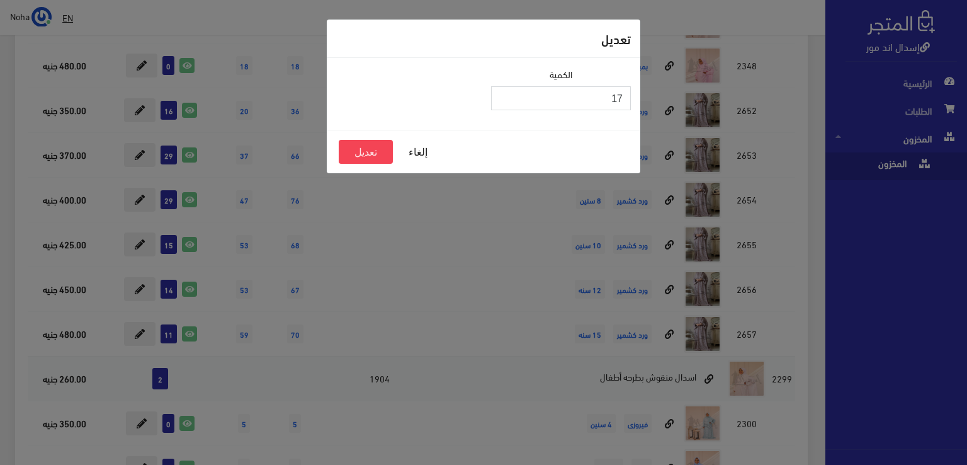
click at [500, 94] on input "17" at bounding box center [561, 98] width 140 height 24
type input "18"
click at [500, 94] on input "18" at bounding box center [561, 98] width 140 height 24
click at [375, 151] on button "تعديل" at bounding box center [366, 152] width 54 height 24
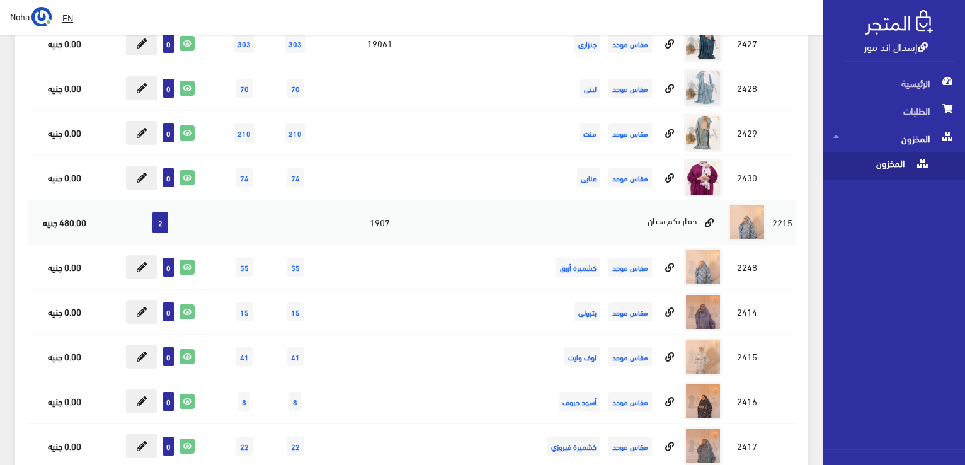
scroll to position [10374, 0]
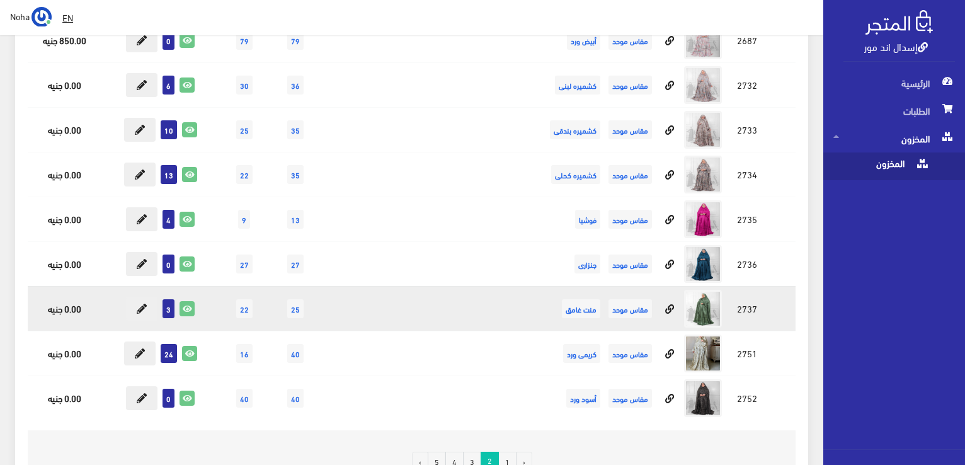
scroll to position [11927, 0]
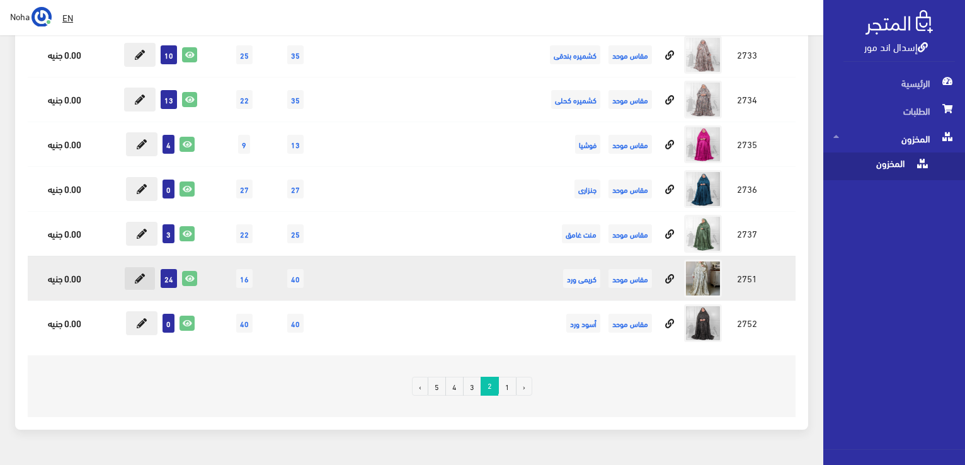
click at [140, 273] on icon at bounding box center [140, 278] width 10 height 10
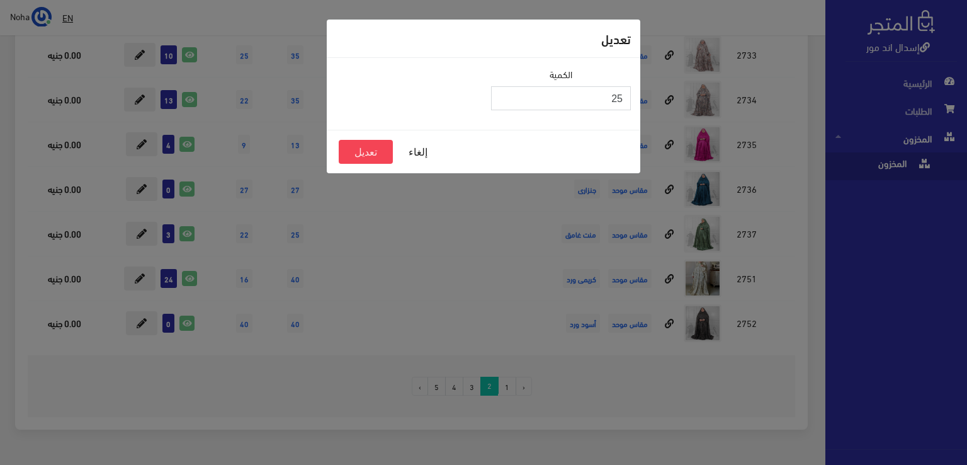
type input "25"
click at [501, 93] on input "25" at bounding box center [561, 98] width 140 height 24
click at [367, 151] on button "تعديل" at bounding box center [366, 152] width 54 height 24
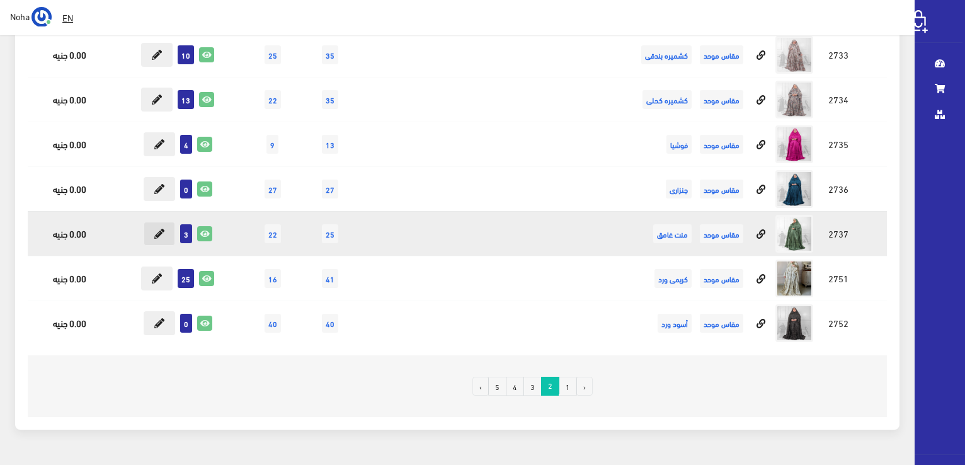
scroll to position [11927, 0]
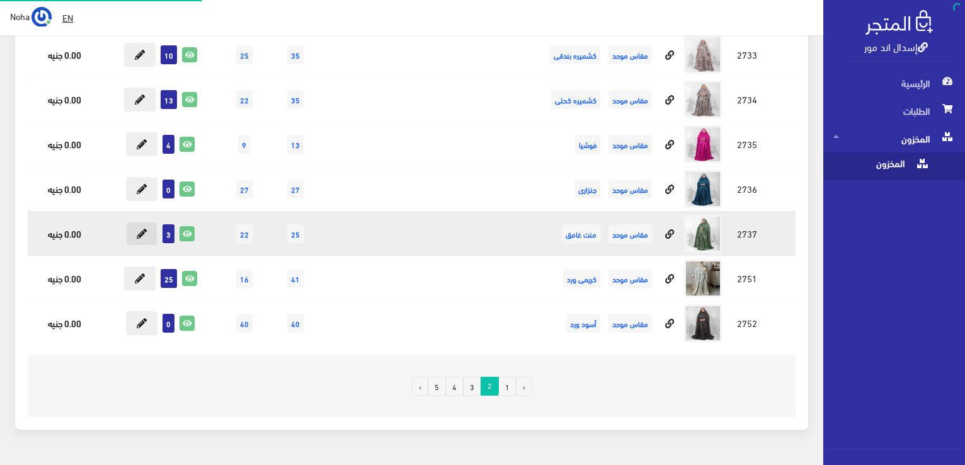
click at [162, 211] on td "3" at bounding box center [160, 233] width 118 height 45
click at [145, 222] on button at bounding box center [141, 234] width 31 height 24
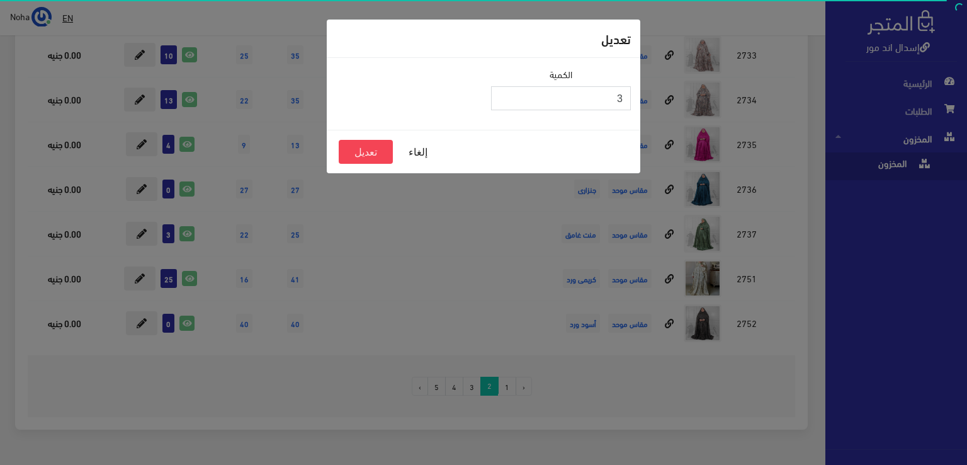
type input "4"
click at [504, 91] on input "4" at bounding box center [561, 98] width 140 height 24
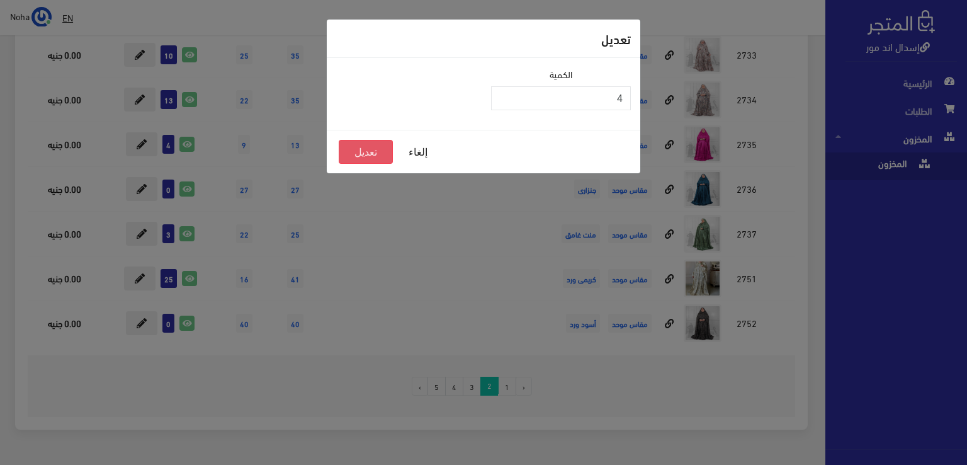
click at [387, 147] on button "تعديل" at bounding box center [366, 152] width 54 height 24
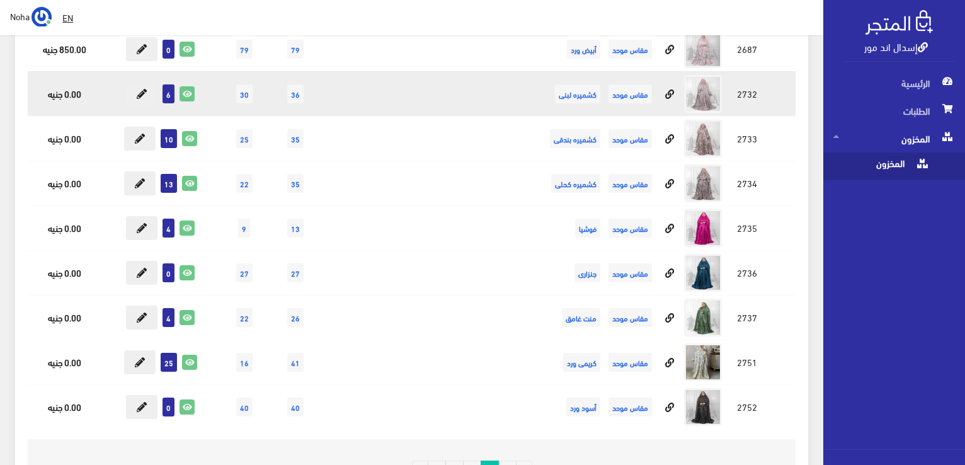
scroll to position [11801, 0]
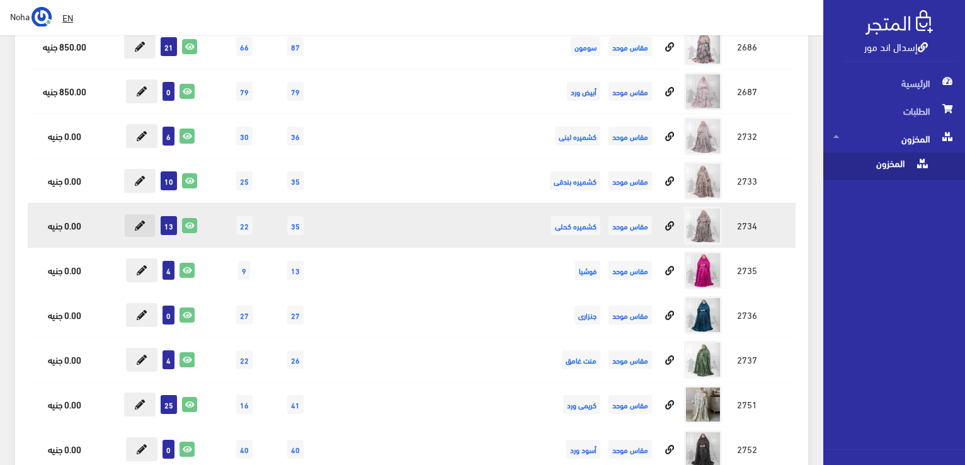
click at [144, 220] on icon at bounding box center [140, 225] width 10 height 10
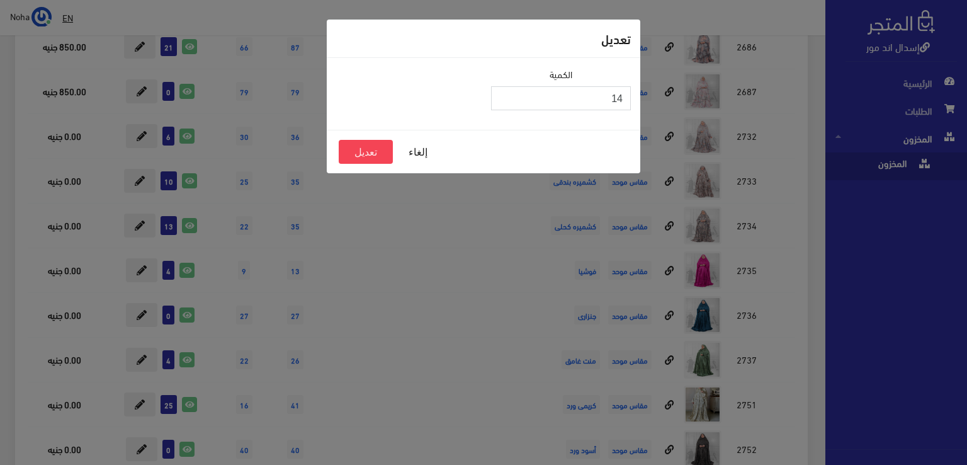
type input "14"
click at [503, 93] on input "14" at bounding box center [561, 98] width 140 height 24
click at [364, 156] on button "تعديل" at bounding box center [366, 152] width 54 height 24
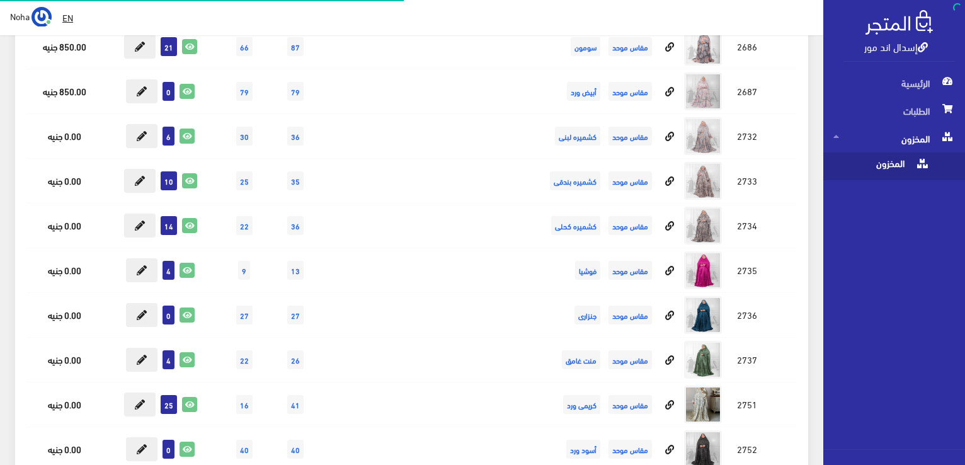
scroll to position [11801, 0]
click at [137, 131] on icon at bounding box center [142, 136] width 10 height 10
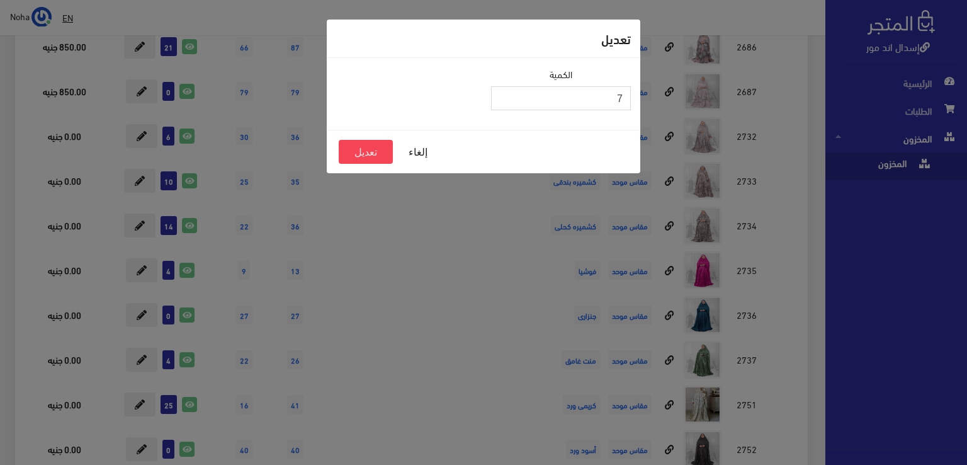
drag, startPoint x: 505, startPoint y: 95, endPoint x: 493, endPoint y: 96, distance: 12.0
type input "7"
click at [504, 95] on input "7" at bounding box center [561, 98] width 140 height 24
click at [355, 151] on button "تعديل" at bounding box center [366, 152] width 54 height 24
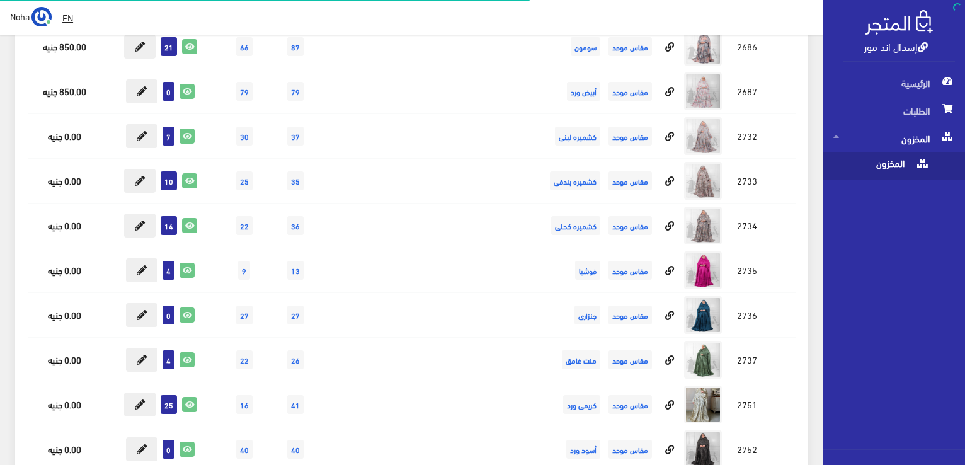
scroll to position [11801, 0]
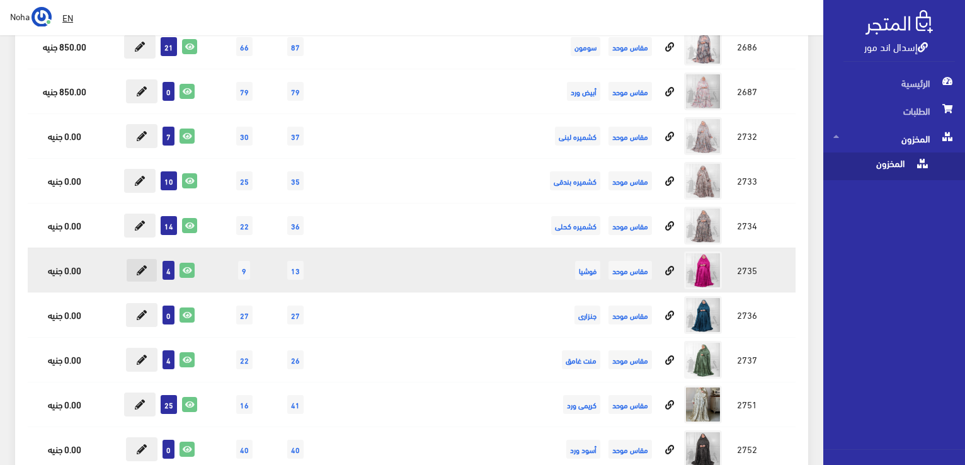
click at [146, 265] on icon at bounding box center [142, 270] width 10 height 10
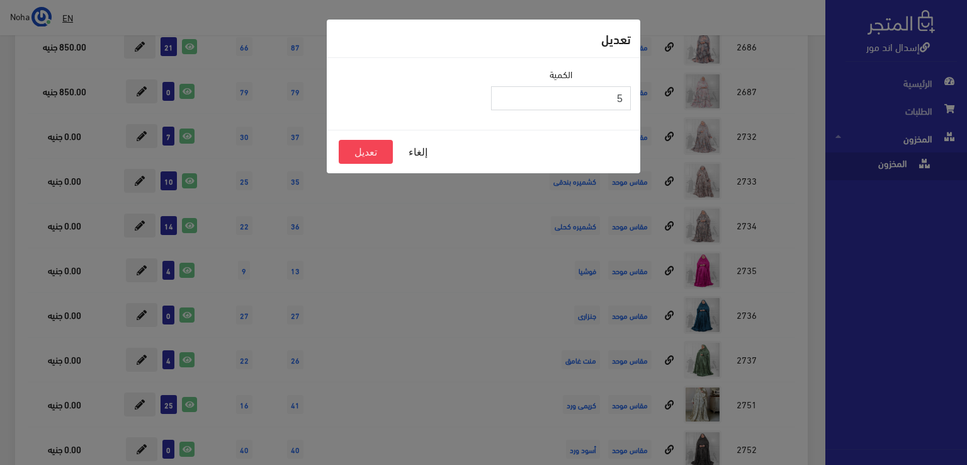
type input "5"
click at [504, 94] on input "5" at bounding box center [561, 98] width 140 height 24
click at [380, 148] on button "تعديل" at bounding box center [366, 152] width 54 height 24
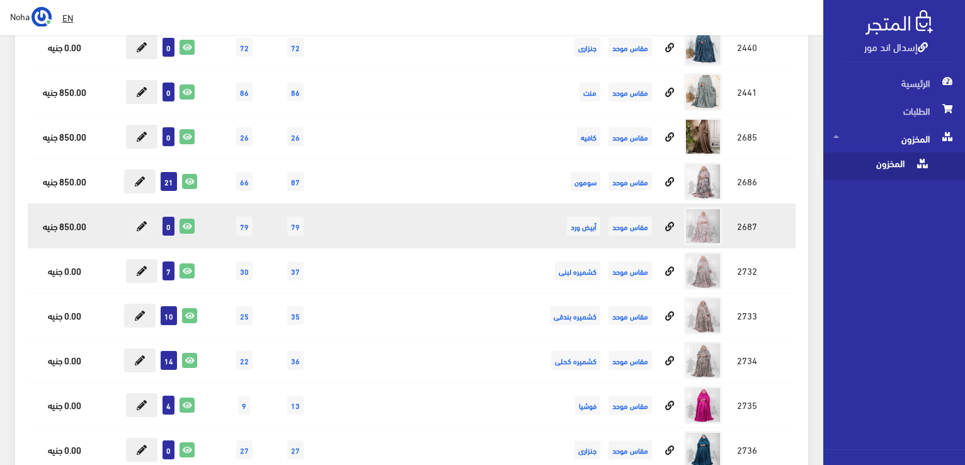
scroll to position [11612, 0]
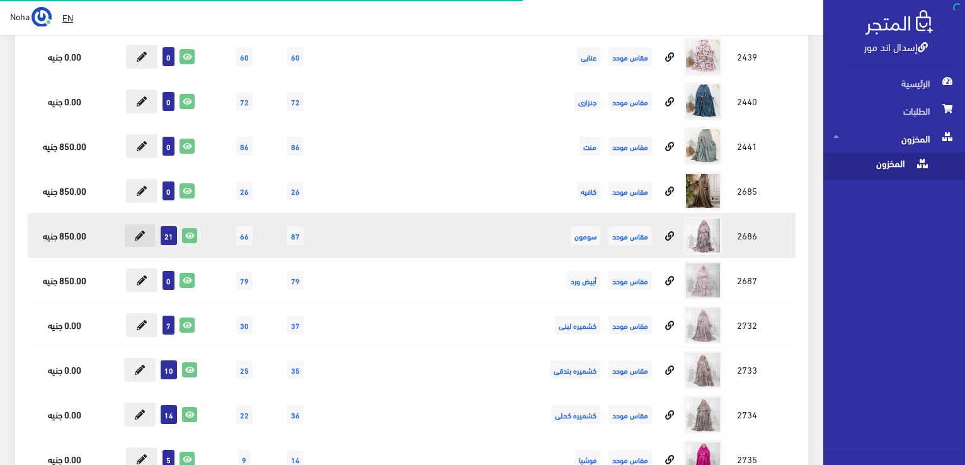
click at [141, 224] on button at bounding box center [139, 236] width 31 height 24
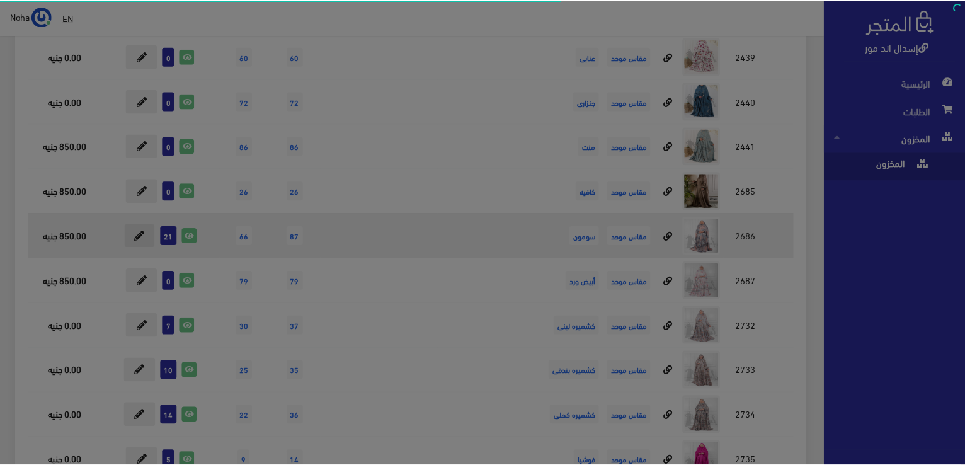
scroll to position [11612, 0]
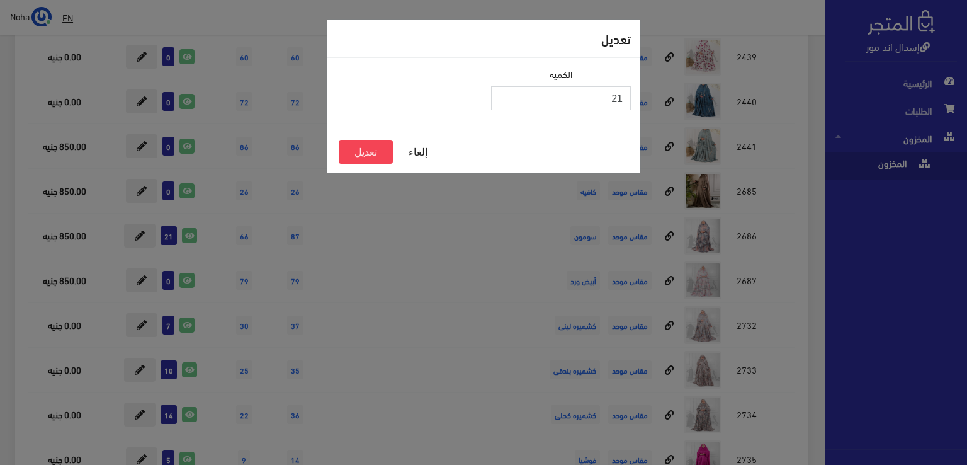
click at [509, 92] on input "21" at bounding box center [561, 98] width 140 height 24
type input "22"
click at [503, 96] on input "22" at bounding box center [561, 98] width 140 height 24
click at [382, 152] on button "تعديل" at bounding box center [366, 152] width 54 height 24
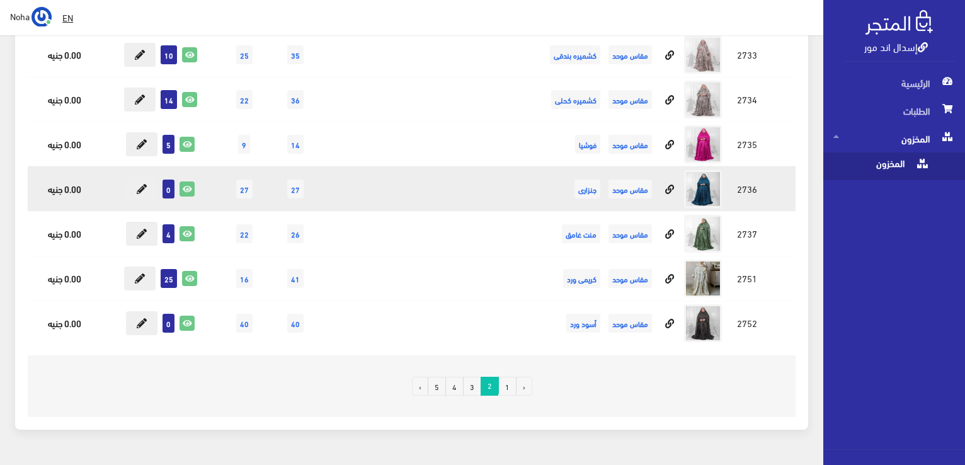
scroll to position [11927, 0]
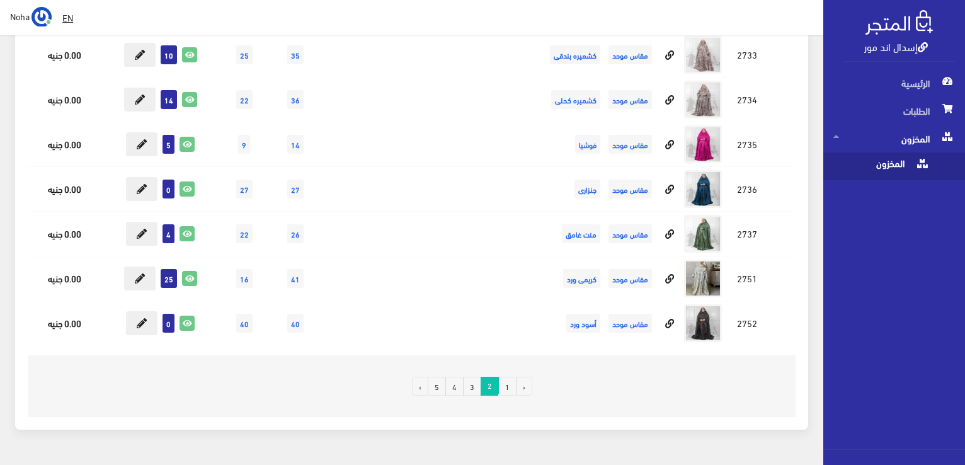
click at [509, 377] on link "1" at bounding box center [507, 386] width 18 height 19
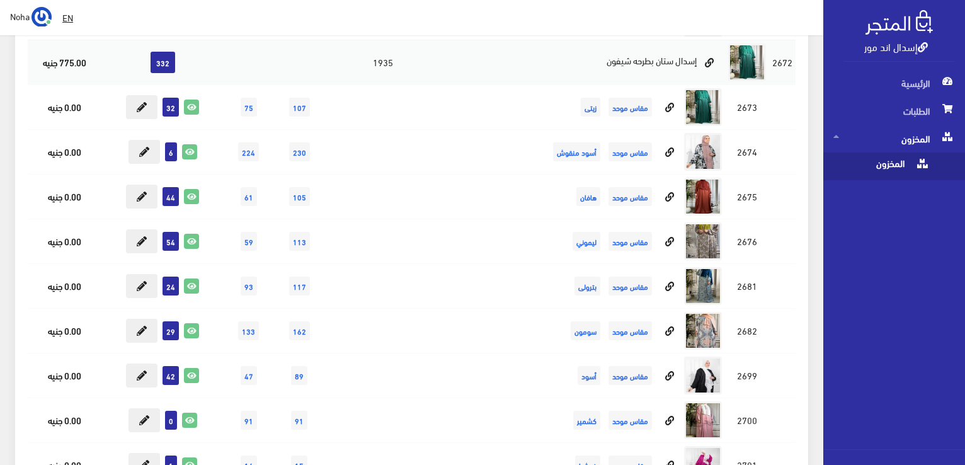
scroll to position [5982, 0]
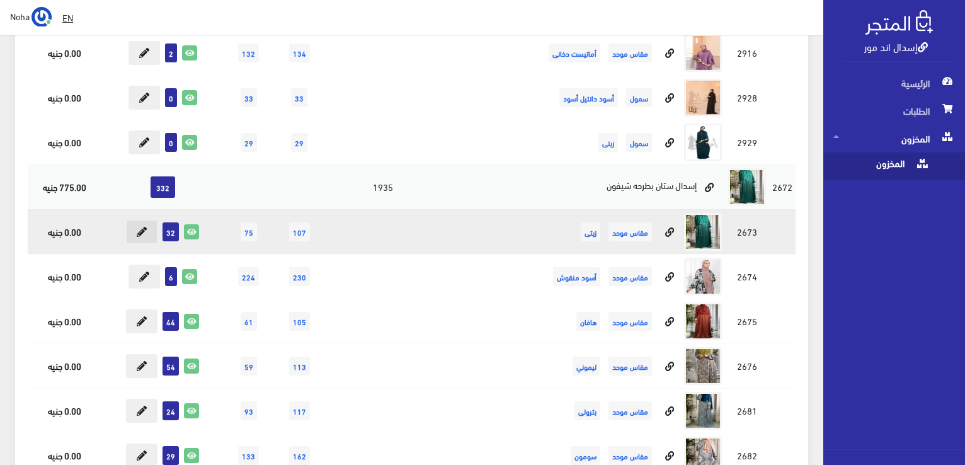
click at [137, 227] on icon at bounding box center [142, 232] width 10 height 10
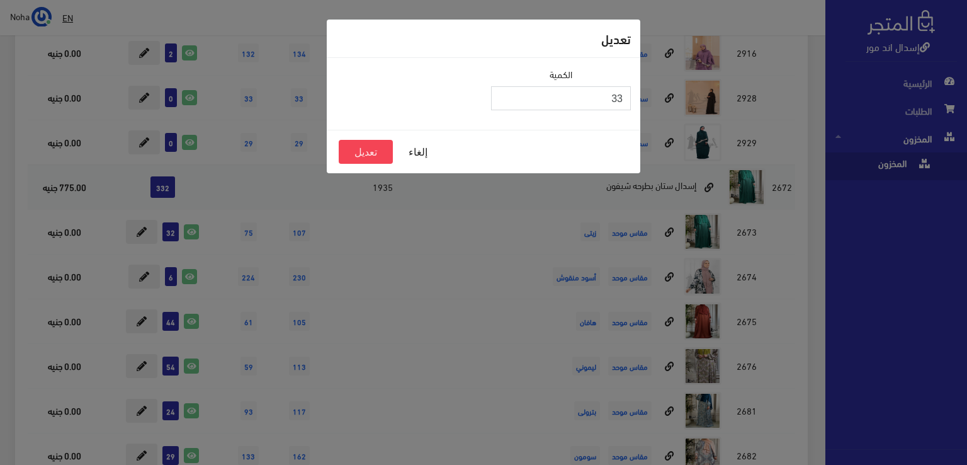
drag, startPoint x: 506, startPoint y: 91, endPoint x: 470, endPoint y: 106, distance: 39.5
type input "33"
click at [506, 91] on input "33" at bounding box center [561, 98] width 140 height 24
click at [382, 153] on button "تعديل" at bounding box center [366, 152] width 54 height 24
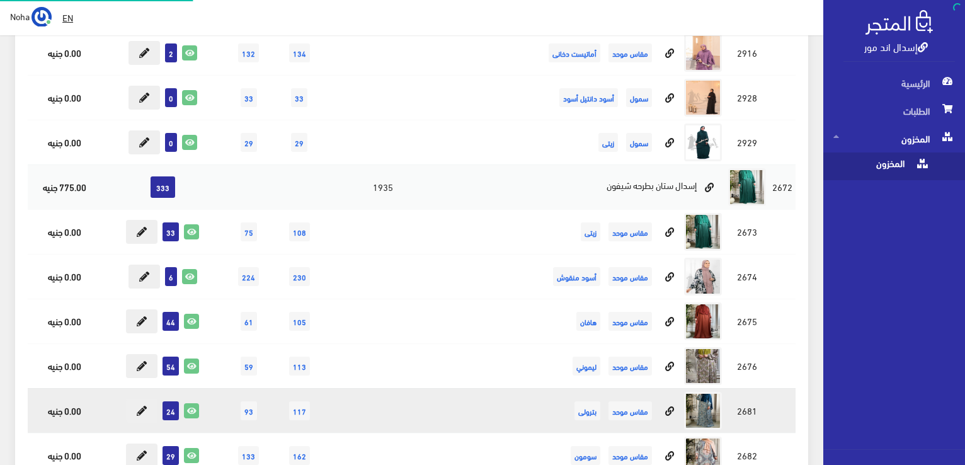
scroll to position [5982, 0]
click at [131, 399] on button at bounding box center [141, 411] width 31 height 24
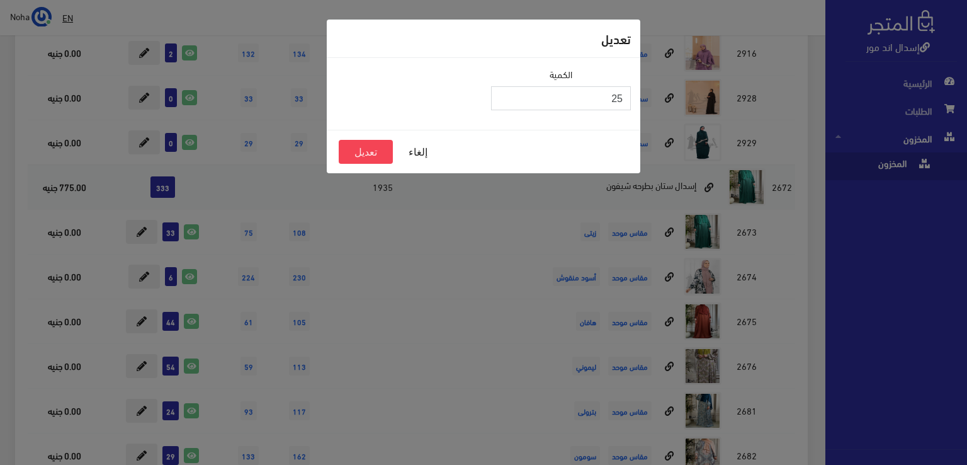
type input "25"
click at [502, 93] on input "25" at bounding box center [561, 98] width 140 height 24
click at [362, 152] on button "تعديل" at bounding box center [366, 152] width 54 height 24
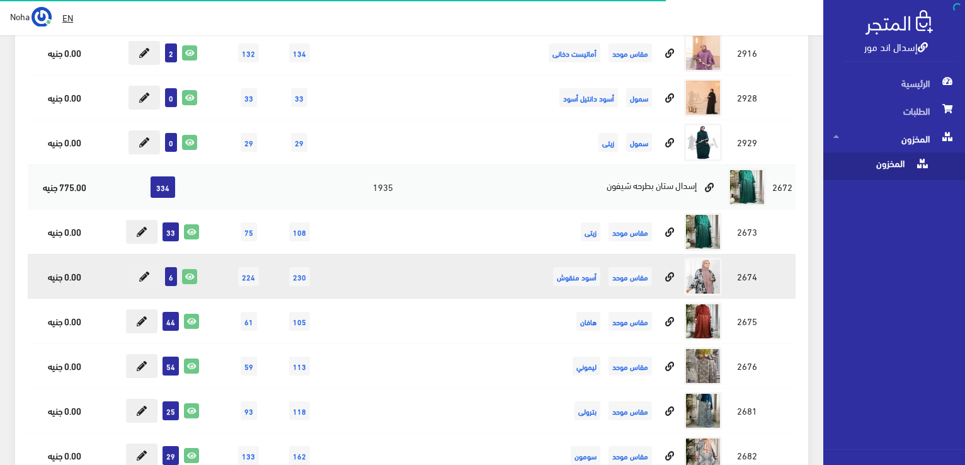
scroll to position [6045, 0]
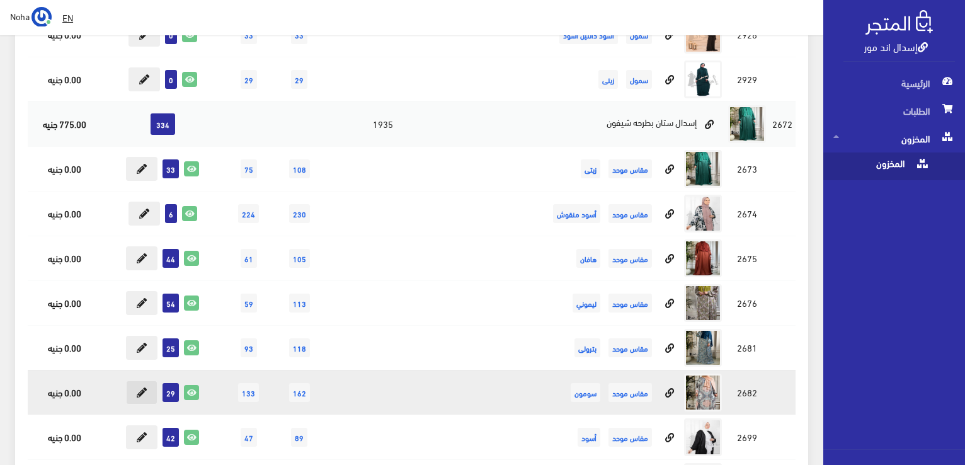
click at [144, 380] on button at bounding box center [141, 392] width 31 height 24
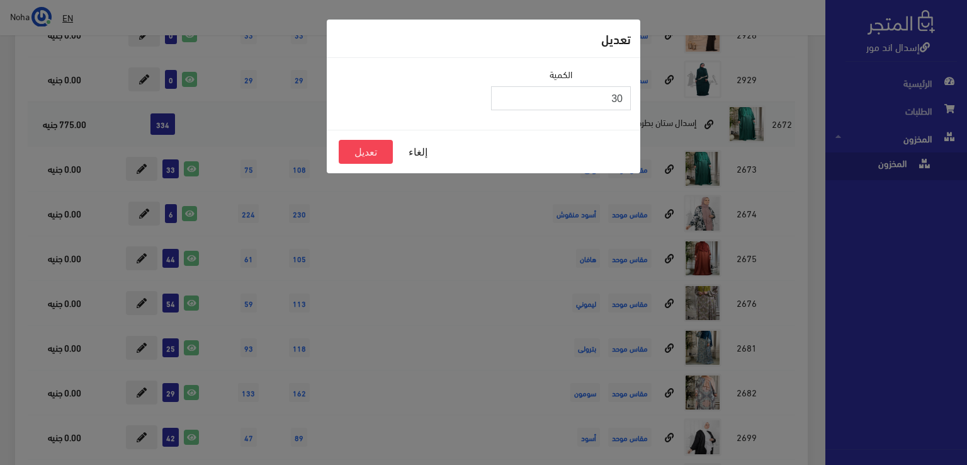
type input "30"
click at [501, 95] on input "30" at bounding box center [561, 98] width 140 height 24
click at [365, 148] on button "تعديل" at bounding box center [366, 152] width 54 height 24
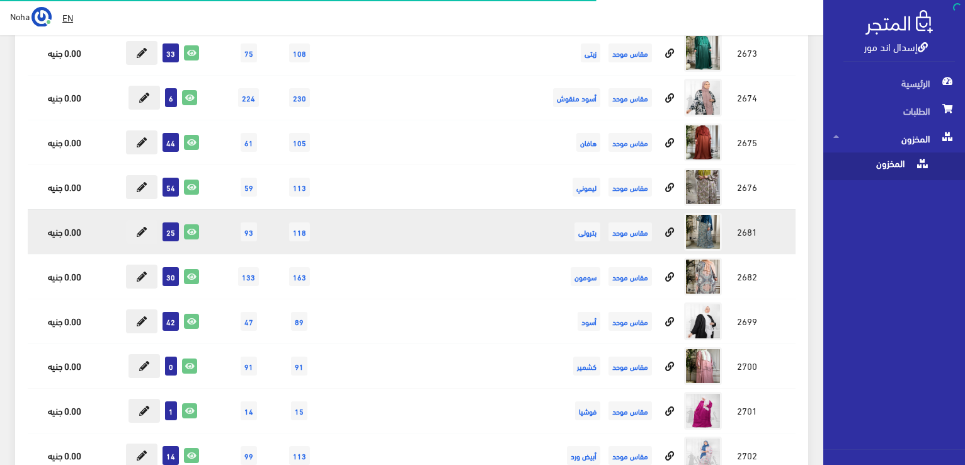
scroll to position [6171, 0]
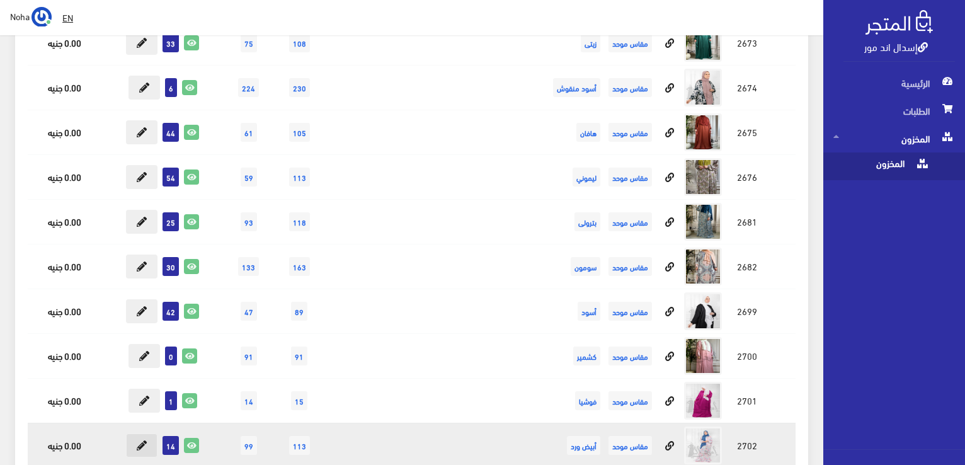
click at [144, 440] on icon at bounding box center [142, 445] width 10 height 10
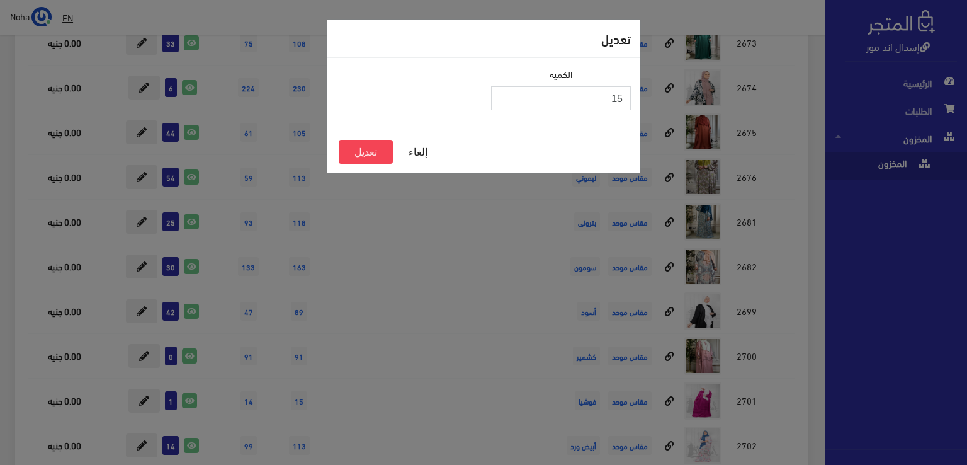
type input "15"
click at [501, 93] on input "15" at bounding box center [561, 98] width 140 height 24
click at [372, 151] on button "تعديل" at bounding box center [366, 152] width 54 height 24
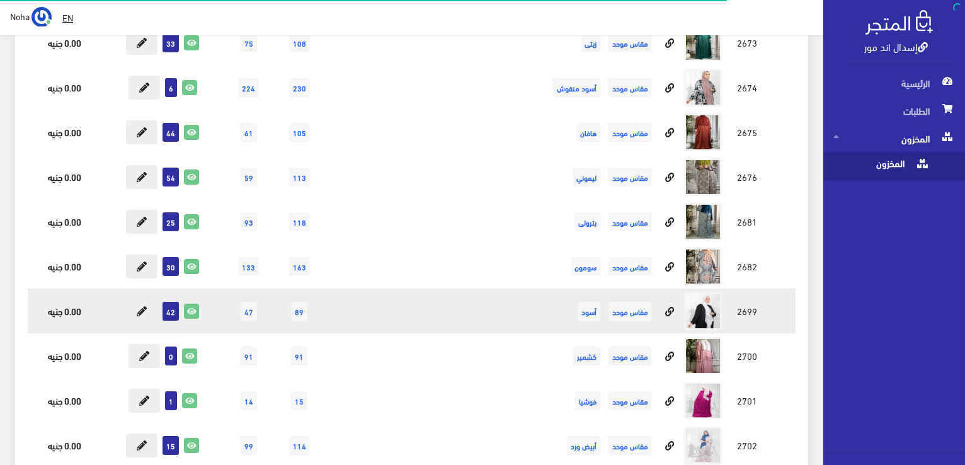
scroll to position [6171, 0]
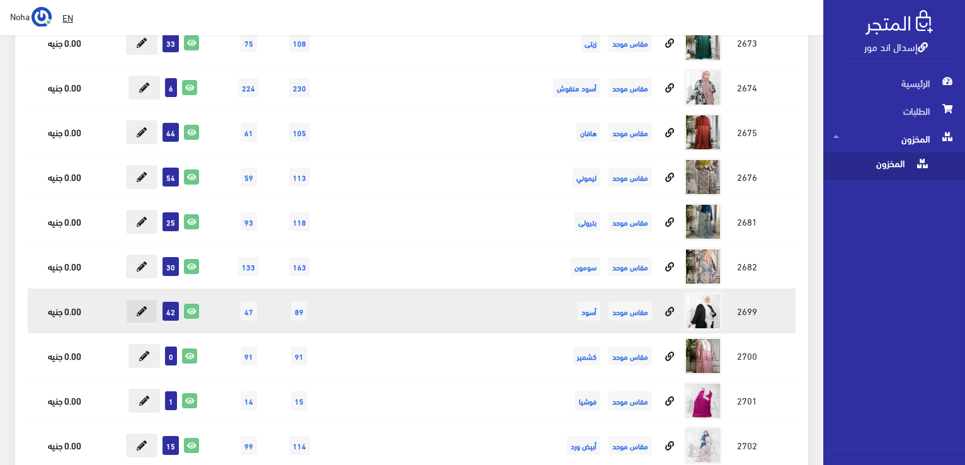
click at [147, 306] on icon at bounding box center [142, 311] width 10 height 10
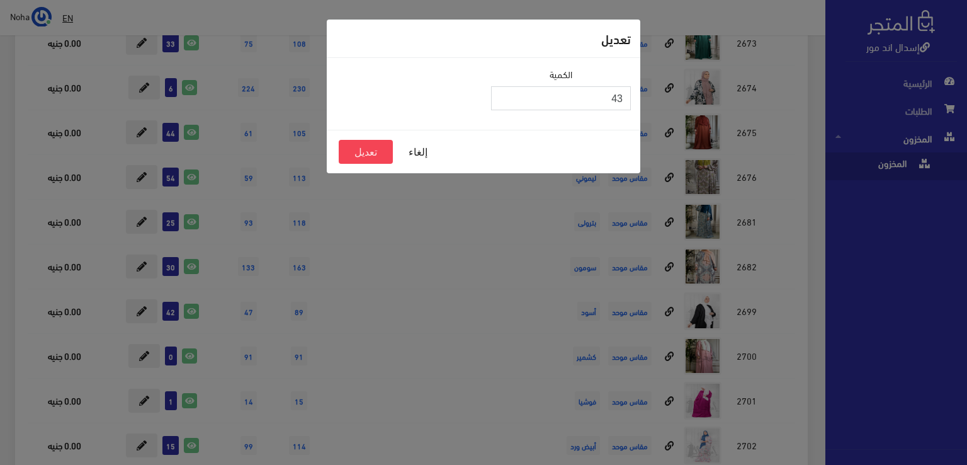
type input "43"
click at [500, 93] on input "43" at bounding box center [561, 98] width 140 height 24
click at [385, 149] on button "تعديل" at bounding box center [366, 152] width 54 height 24
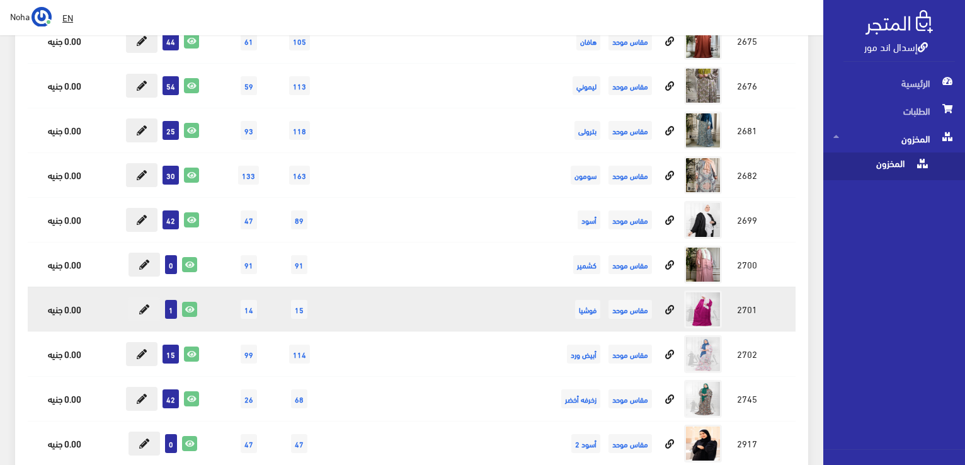
scroll to position [6297, 0]
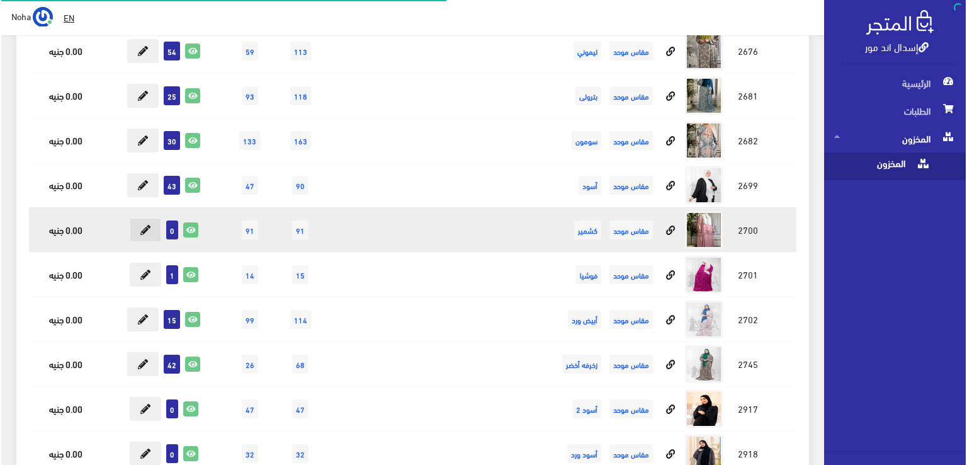
scroll to position [6297, 0]
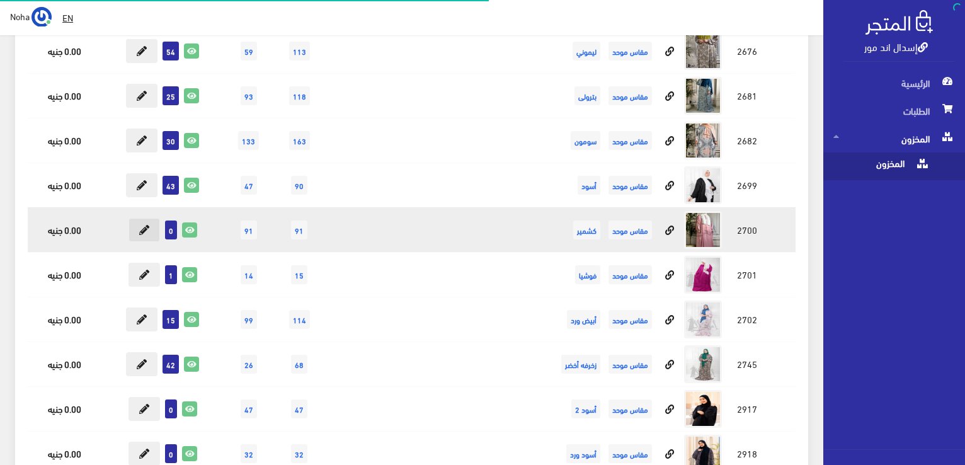
click at [149, 218] on button at bounding box center [143, 230] width 31 height 24
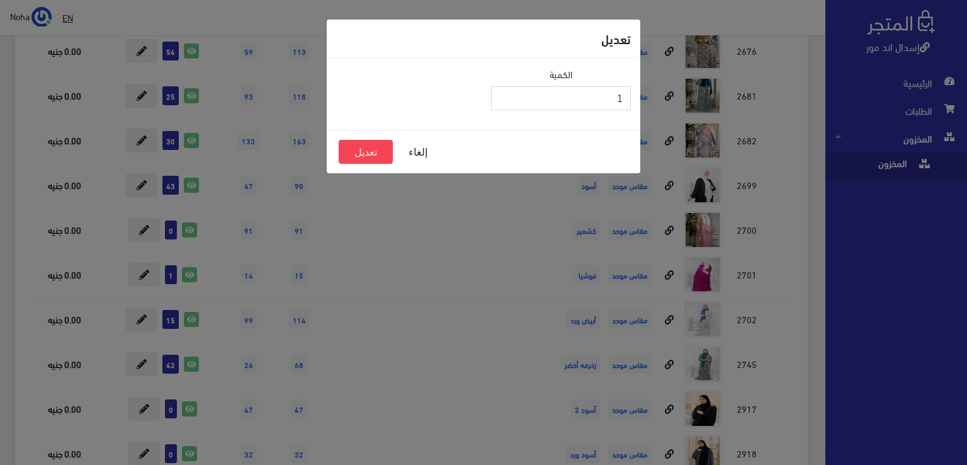
click at [503, 93] on input "1" at bounding box center [561, 98] width 140 height 24
click at [382, 149] on button "تعديل" at bounding box center [366, 152] width 54 height 24
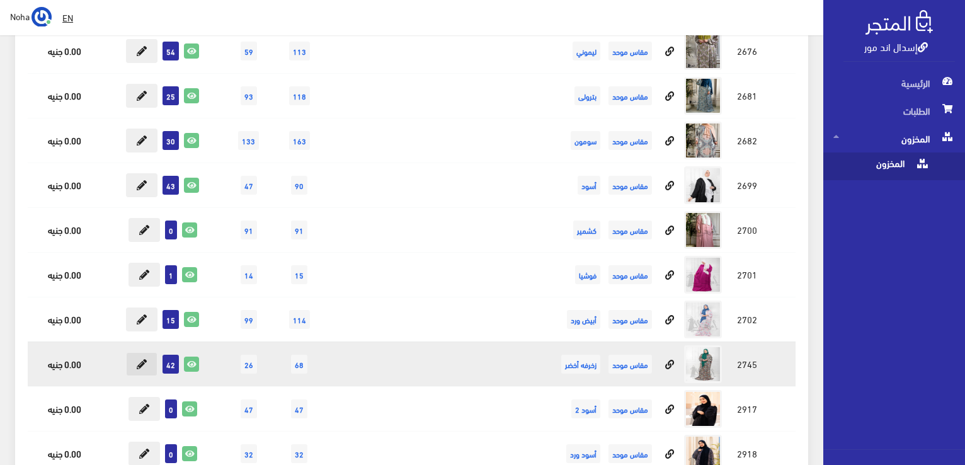
click at [141, 359] on icon at bounding box center [142, 364] width 10 height 10
type input "42"
click at [147, 359] on icon at bounding box center [142, 364] width 10 height 10
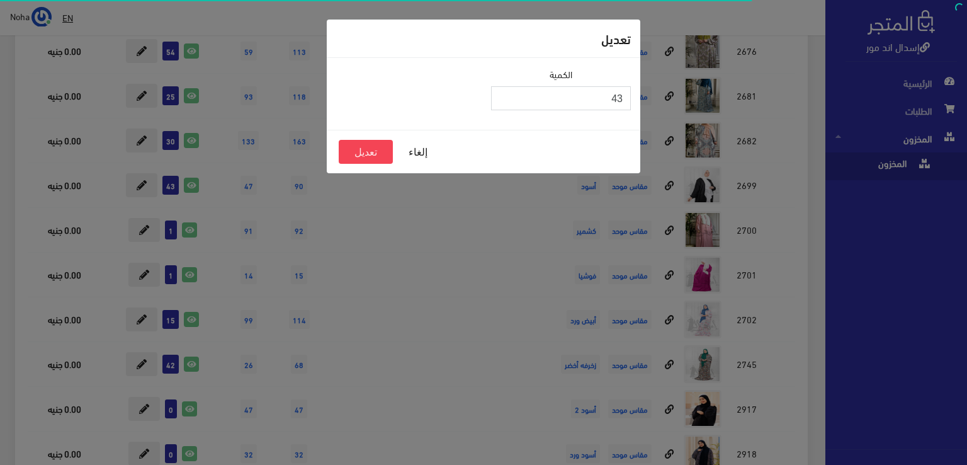
type input "43"
click at [504, 94] on input "43" at bounding box center [561, 98] width 140 height 24
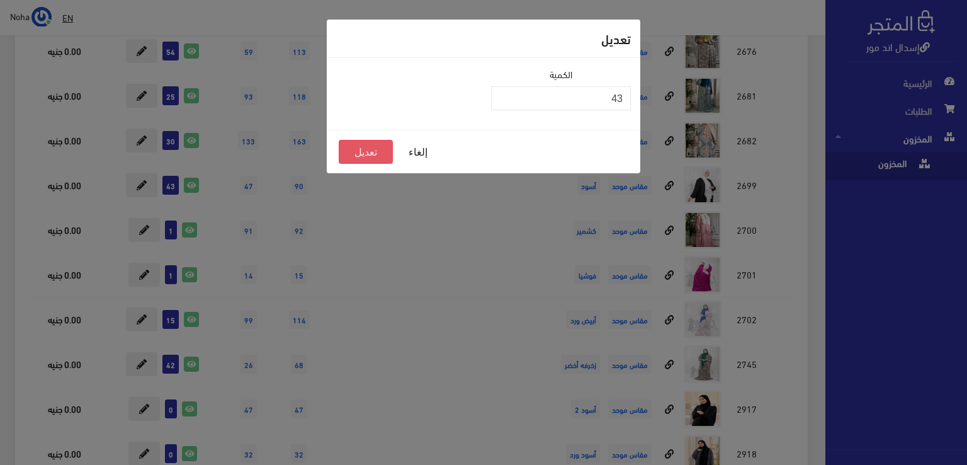
click at [378, 157] on button "تعديل" at bounding box center [366, 152] width 54 height 24
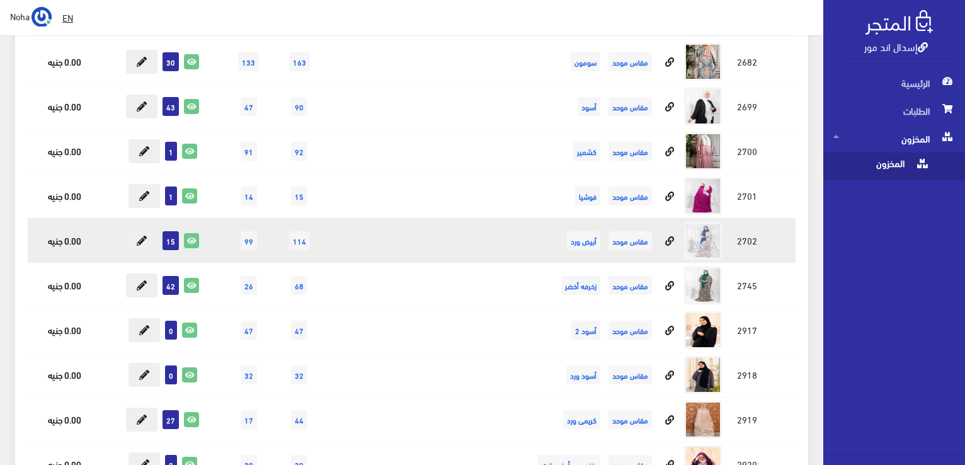
scroll to position [6486, 0]
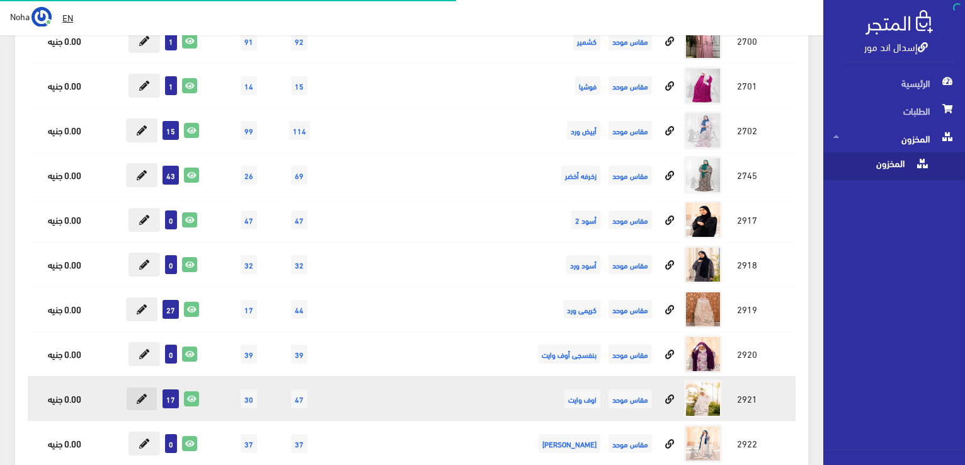
scroll to position [6486, 0]
click at [143, 394] on icon at bounding box center [142, 399] width 10 height 10
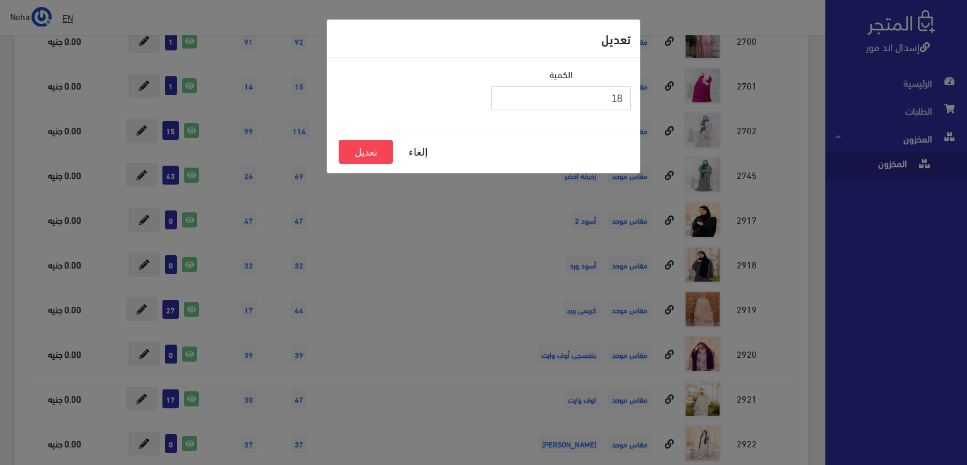
type input "18"
click at [506, 94] on input "18" at bounding box center [561, 98] width 140 height 24
click at [370, 154] on button "تعديل" at bounding box center [366, 152] width 54 height 24
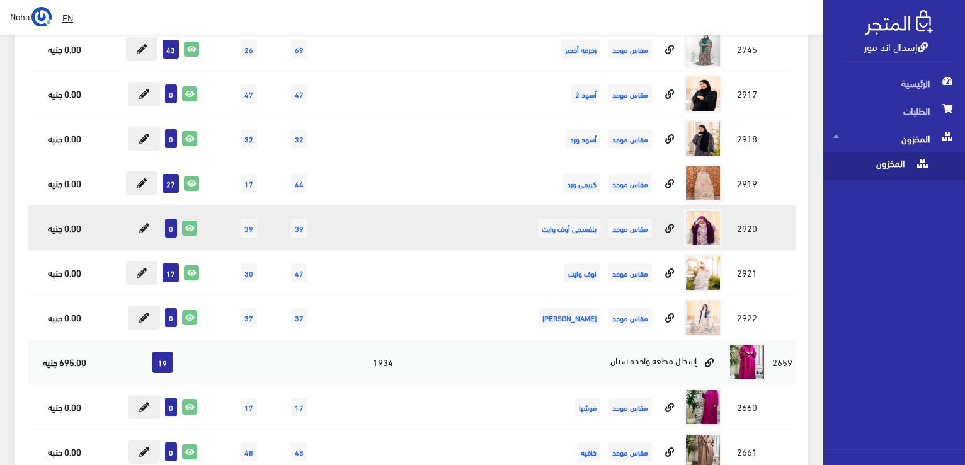
scroll to position [6675, 0]
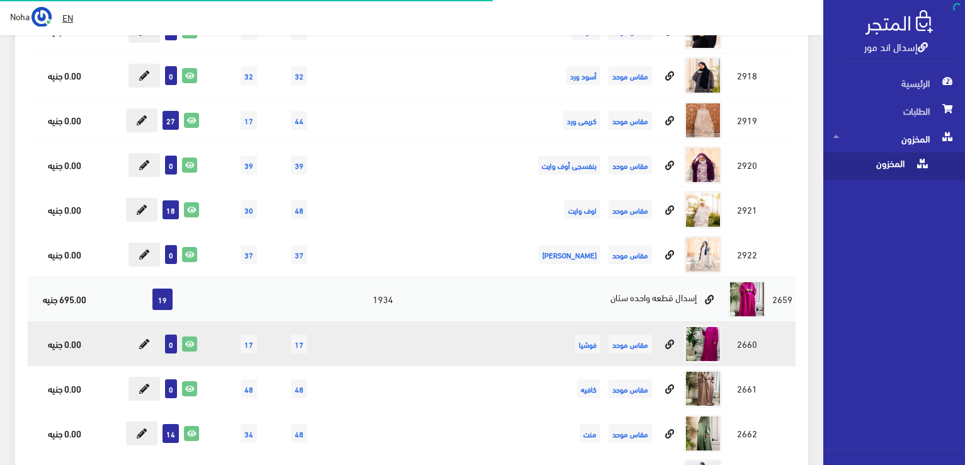
scroll to position [6675, 0]
click at [142, 339] on icon at bounding box center [144, 344] width 10 height 10
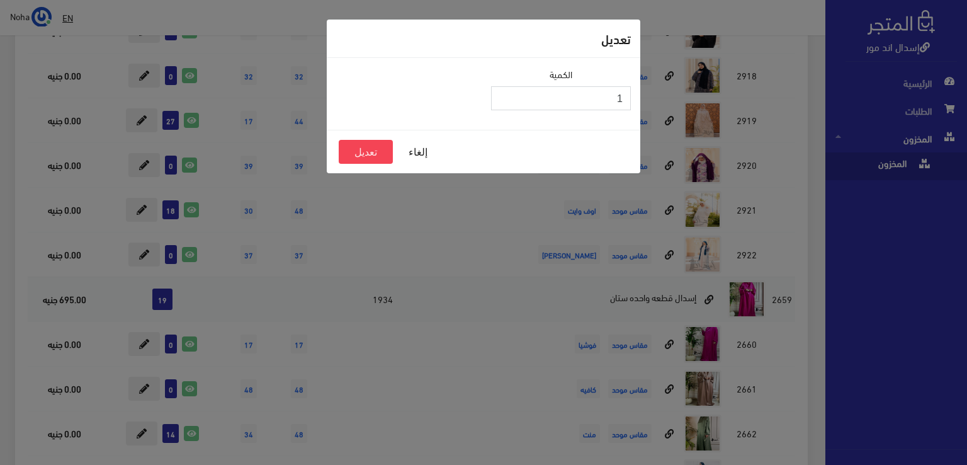
type input "1"
click at [507, 94] on input "1" at bounding box center [561, 98] width 140 height 24
click at [381, 152] on button "تعديل" at bounding box center [366, 152] width 54 height 24
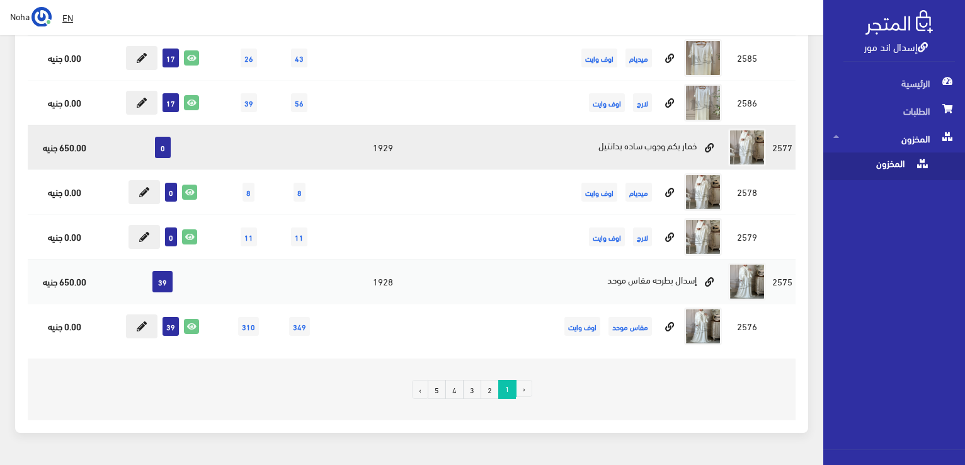
scroll to position [8672, 0]
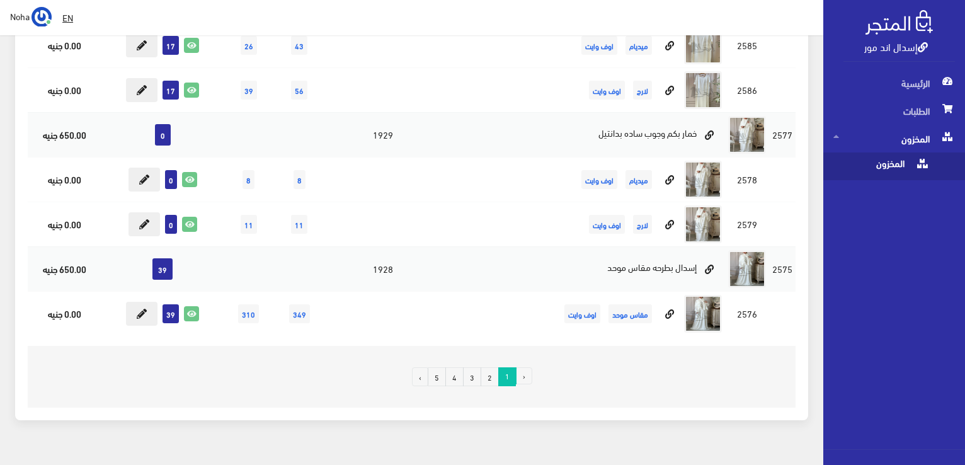
click at [476, 367] on link "3" at bounding box center [472, 376] width 18 height 19
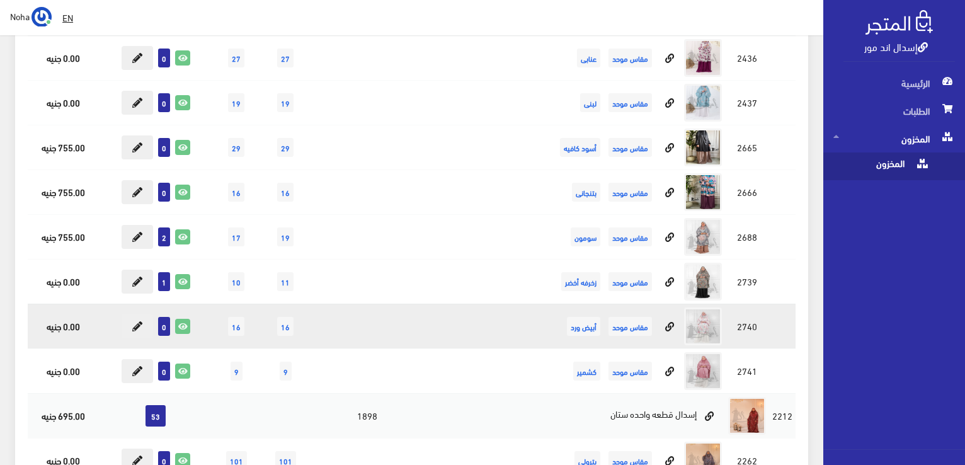
scroll to position [693, 0]
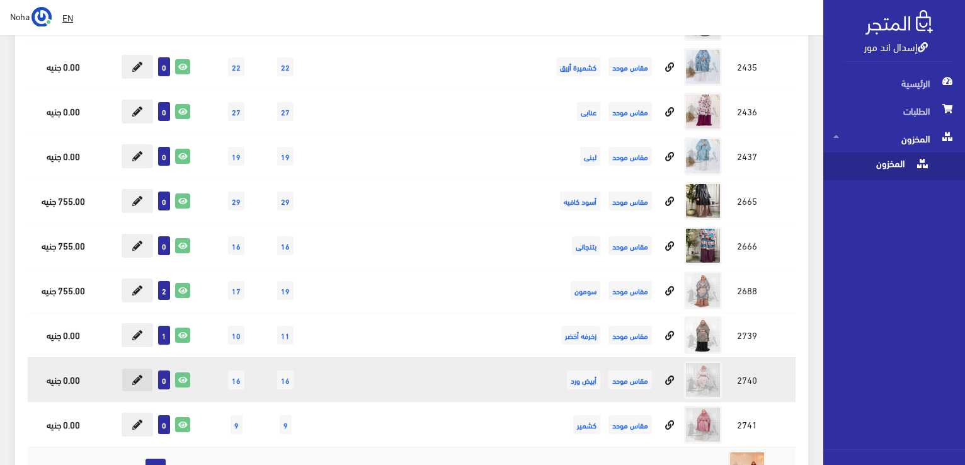
click at [142, 378] on icon at bounding box center [137, 380] width 10 height 10
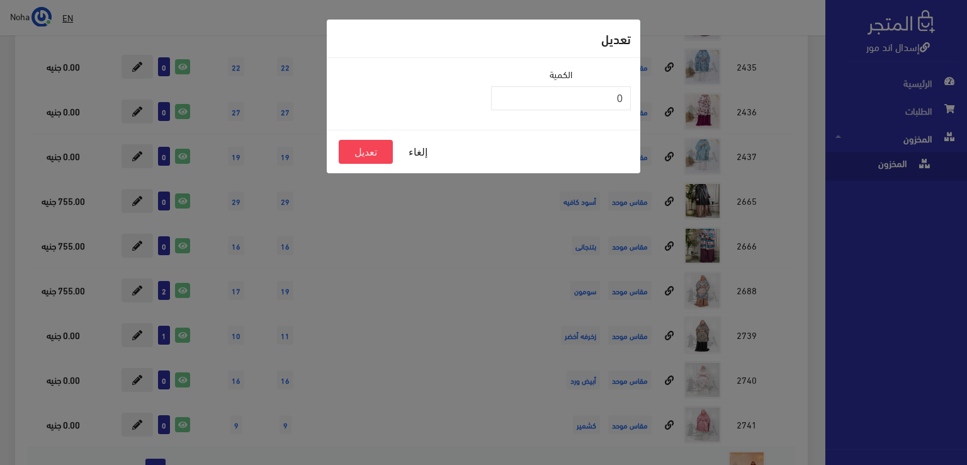
drag, startPoint x: 419, startPoint y: 314, endPoint x: 425, endPoint y: 305, distance: 10.0
click at [420, 315] on div "تعديل الكمية 0 إلغاء تعديل" at bounding box center [483, 232] width 967 height 465
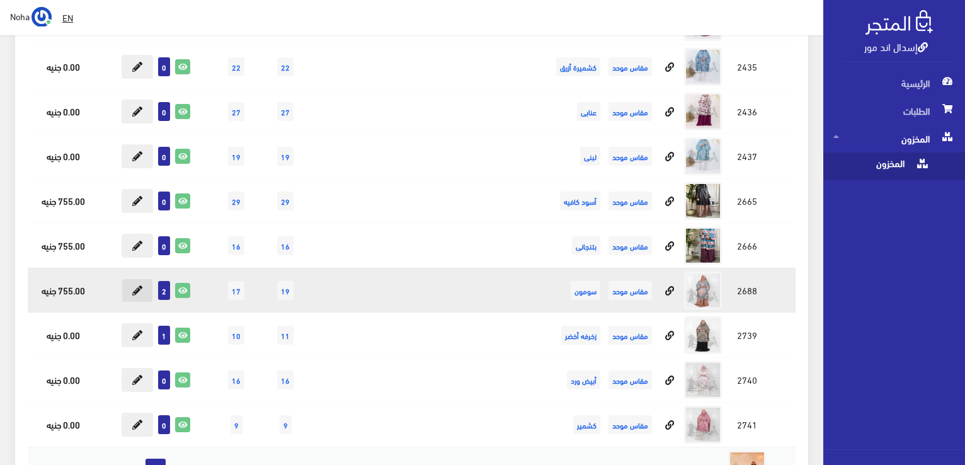
click at [135, 285] on icon at bounding box center [137, 290] width 10 height 10
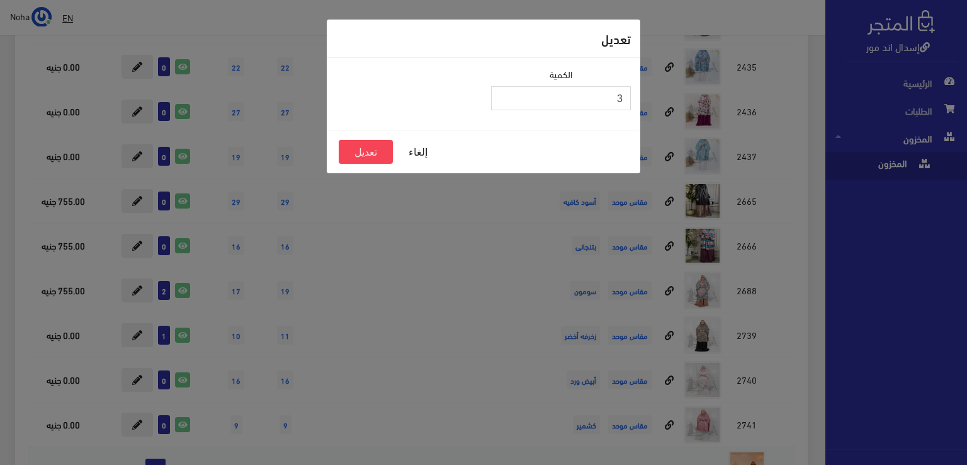
click at [501, 94] on input "3" at bounding box center [561, 98] width 140 height 24
click at [501, 94] on input "4" at bounding box center [561, 98] width 140 height 24
click at [492, 225] on div "تعديل الكمية 4 إلغاء تعديل" at bounding box center [483, 232] width 967 height 465
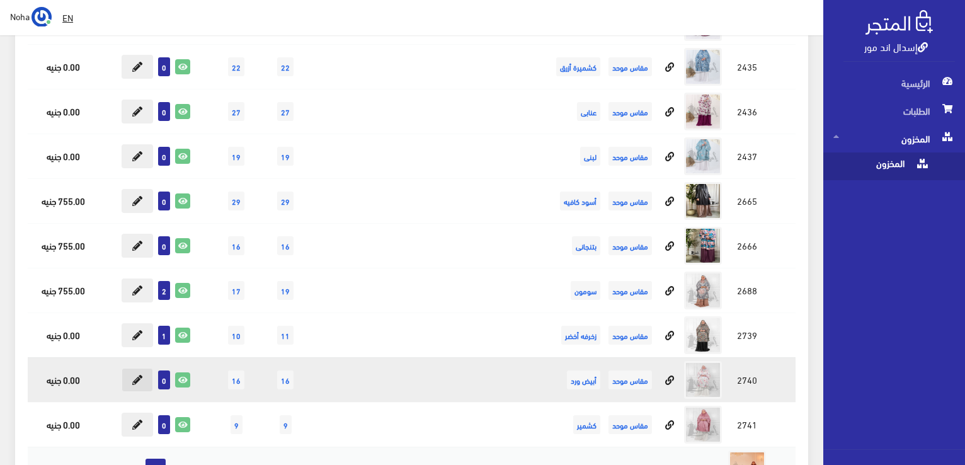
click at [134, 376] on icon at bounding box center [137, 380] width 10 height 10
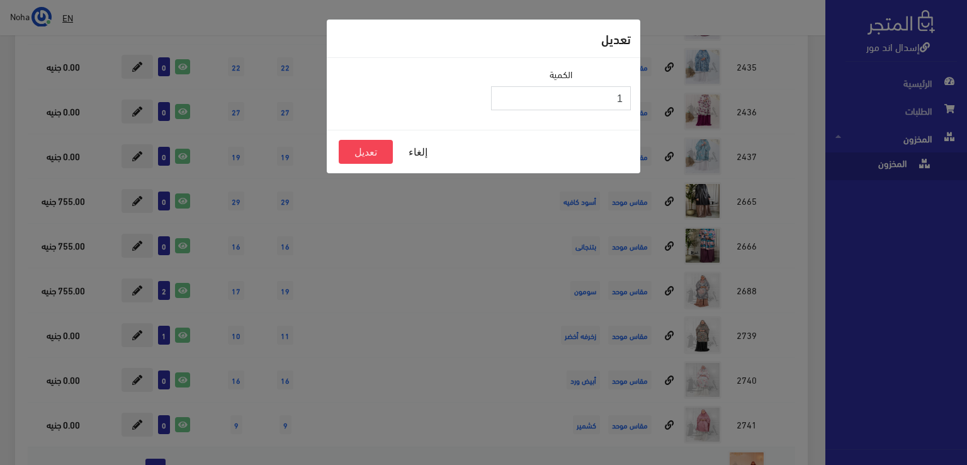
click at [501, 94] on input "1" at bounding box center [561, 98] width 140 height 24
type input "2"
click at [501, 94] on input "2" at bounding box center [561, 98] width 140 height 24
click at [364, 147] on button "تعديل" at bounding box center [366, 152] width 54 height 24
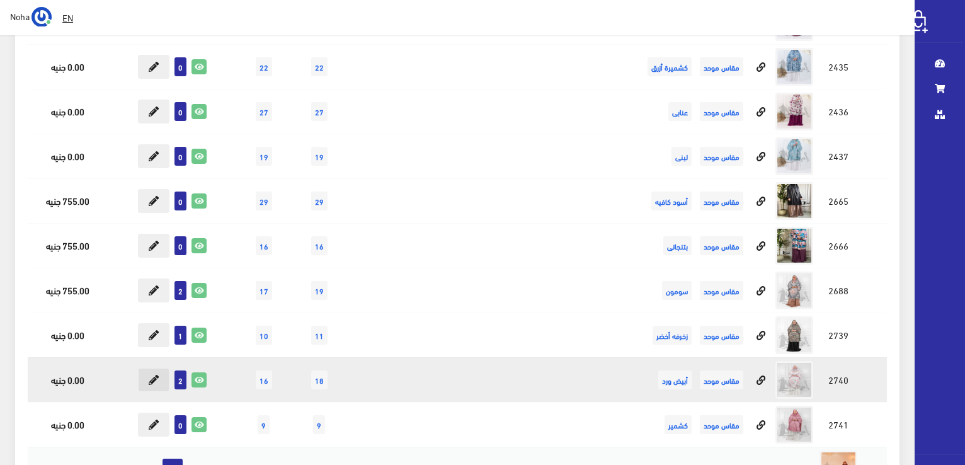
scroll to position [693, 0]
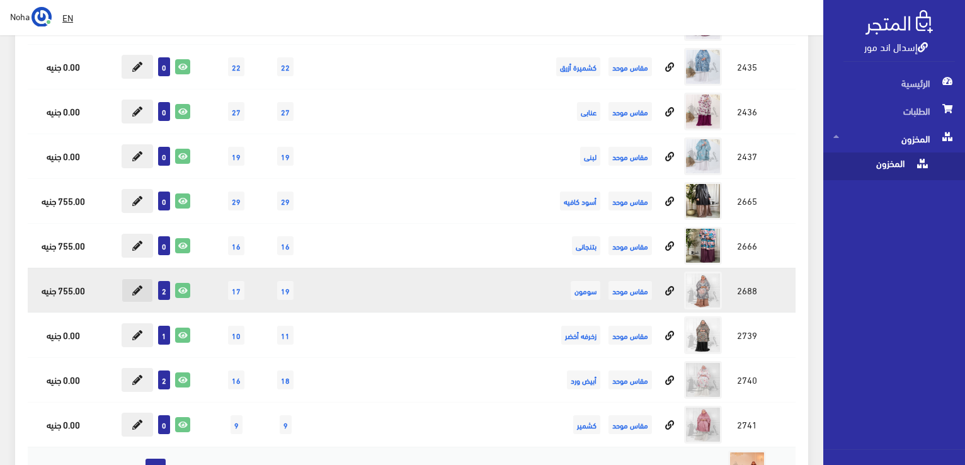
click at [141, 288] on icon at bounding box center [137, 290] width 10 height 10
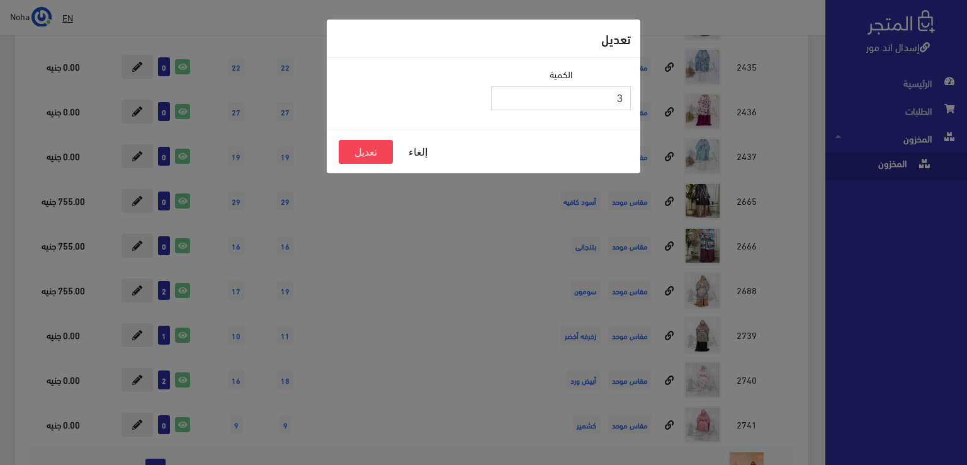
click at [501, 98] on input "3" at bounding box center [561, 98] width 140 height 24
type input "4"
click at [501, 91] on input "4" at bounding box center [561, 98] width 140 height 24
click at [365, 150] on button "تعديل" at bounding box center [366, 152] width 54 height 24
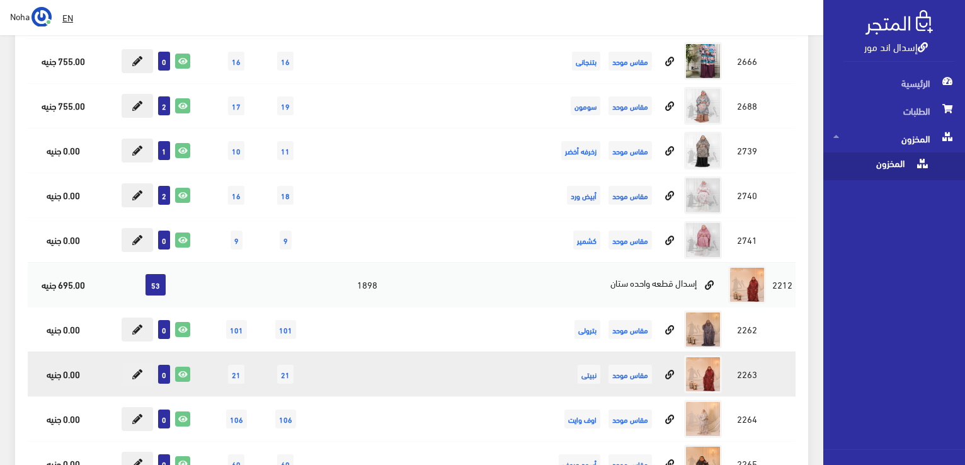
scroll to position [1008, 0]
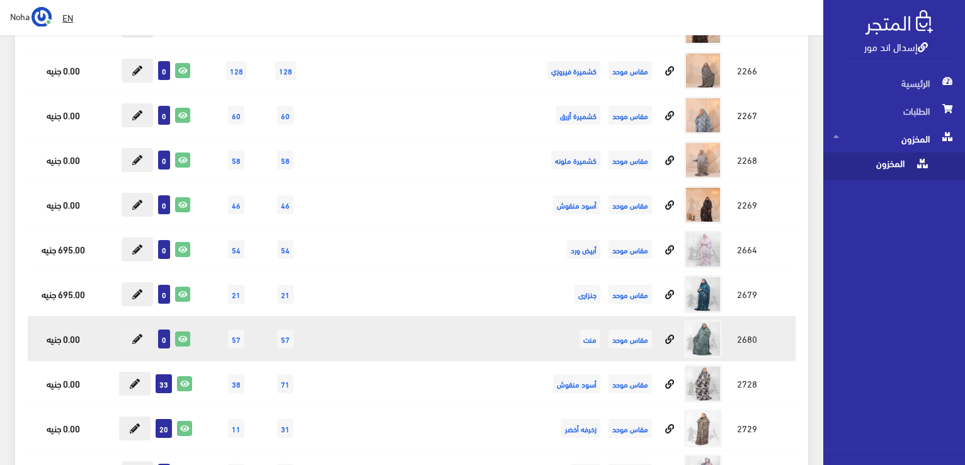
scroll to position [1322, 0]
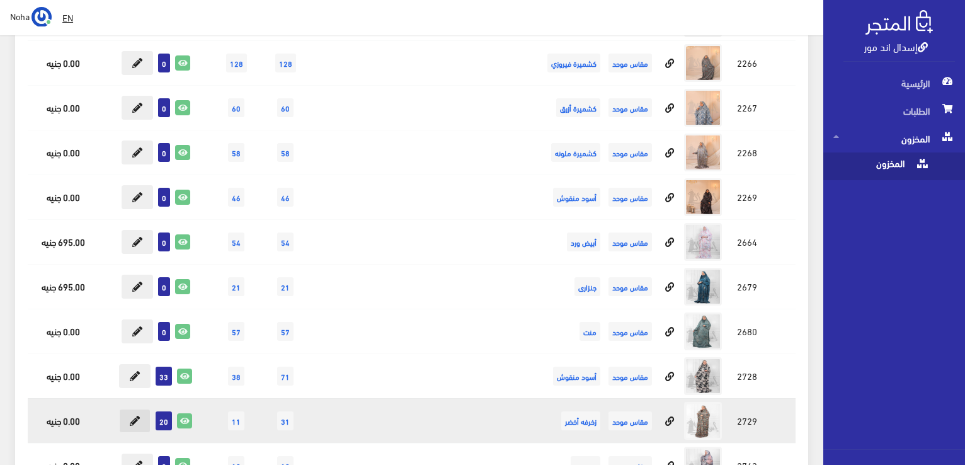
click at [128, 412] on button at bounding box center [134, 421] width 31 height 24
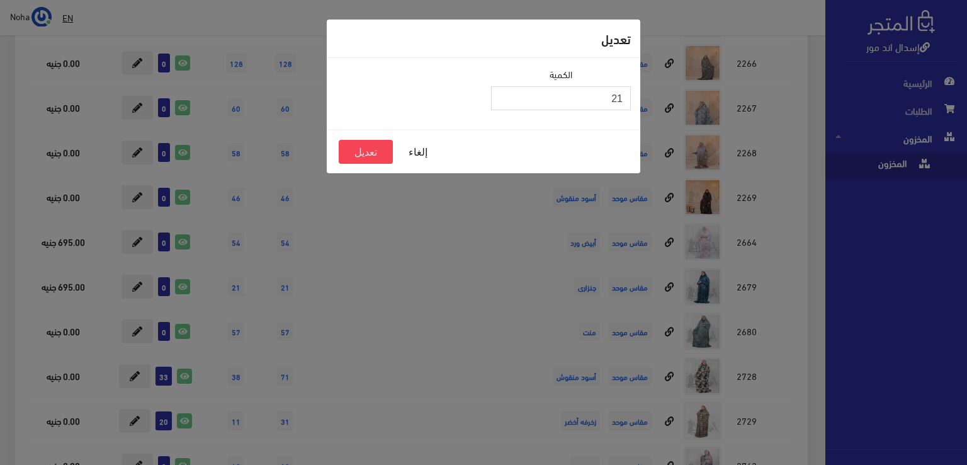
type input "21"
click at [501, 93] on input "21" at bounding box center [561, 98] width 140 height 24
click at [372, 149] on button "تعديل" at bounding box center [366, 152] width 54 height 24
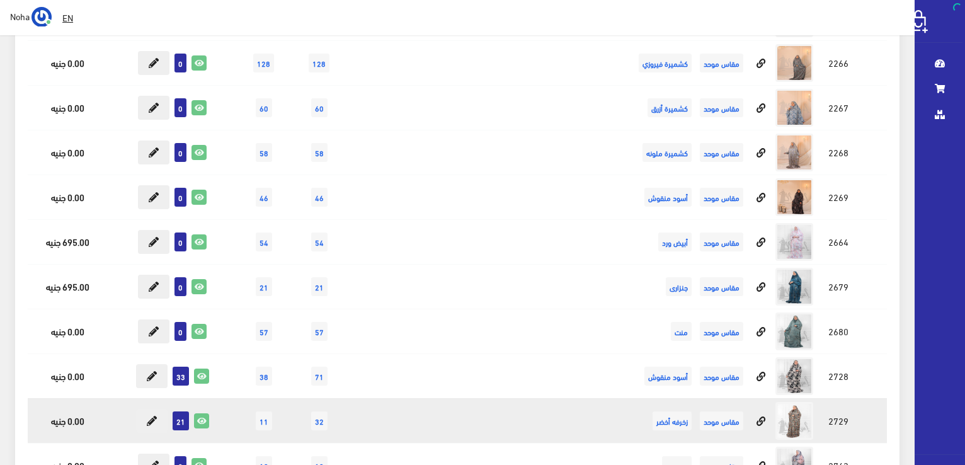
scroll to position [1322, 0]
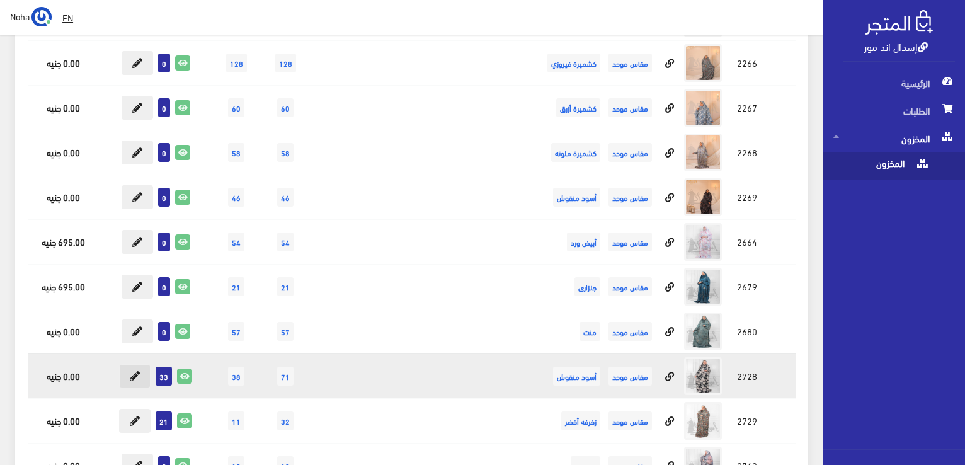
click at [139, 371] on icon at bounding box center [135, 376] width 10 height 10
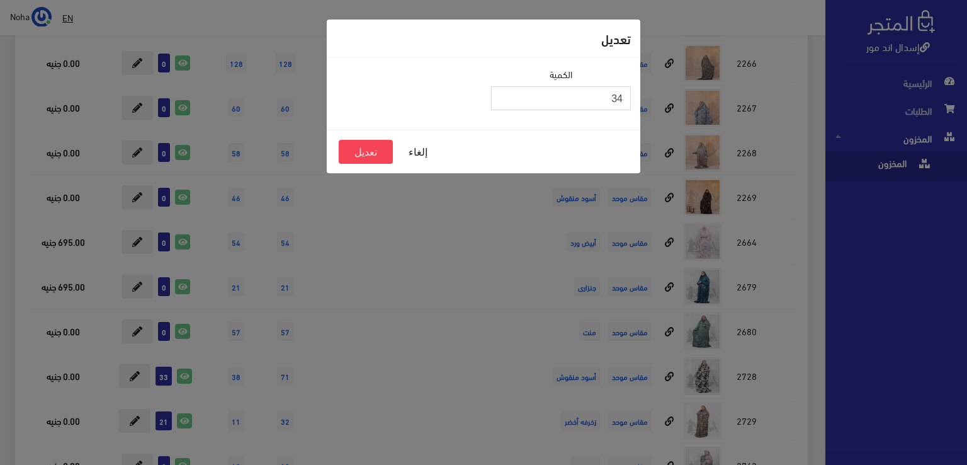
click at [503, 94] on input "34" at bounding box center [561, 98] width 140 height 24
type input "35"
click at [503, 94] on input "35" at bounding box center [561, 98] width 140 height 24
click at [356, 156] on button "تعديل" at bounding box center [366, 152] width 54 height 24
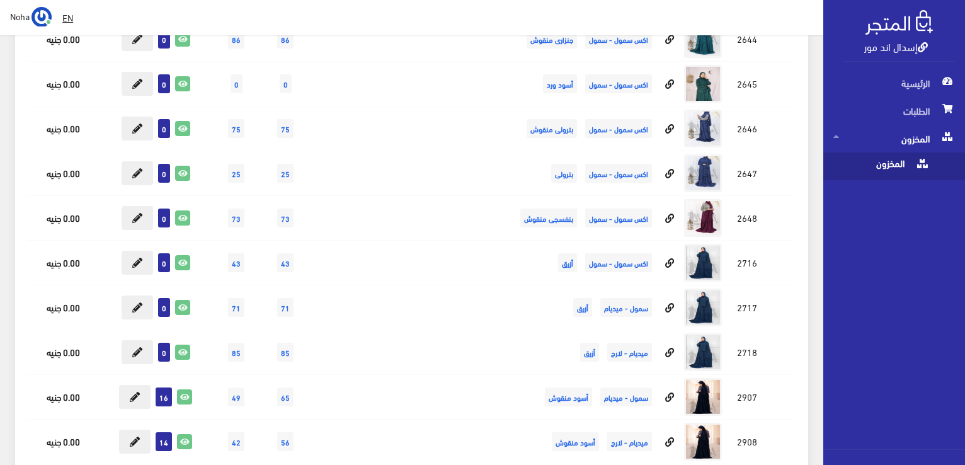
scroll to position [7242, 0]
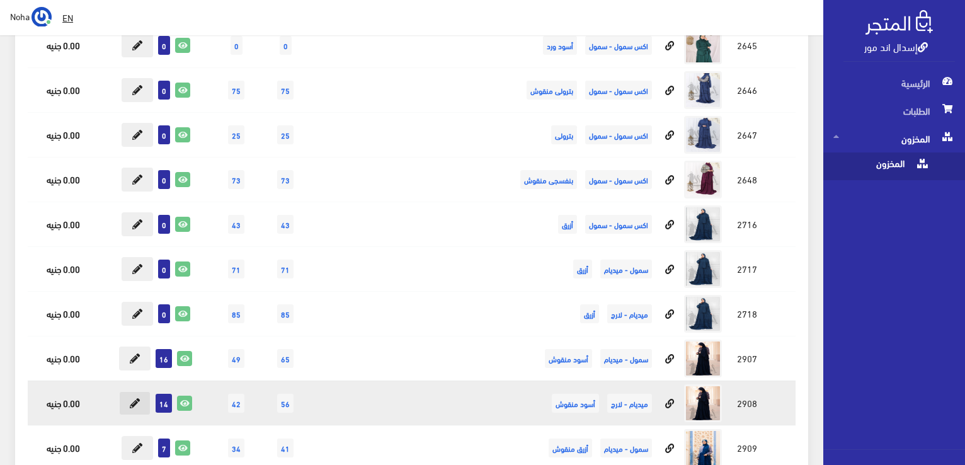
click at [127, 391] on button at bounding box center [134, 403] width 31 height 24
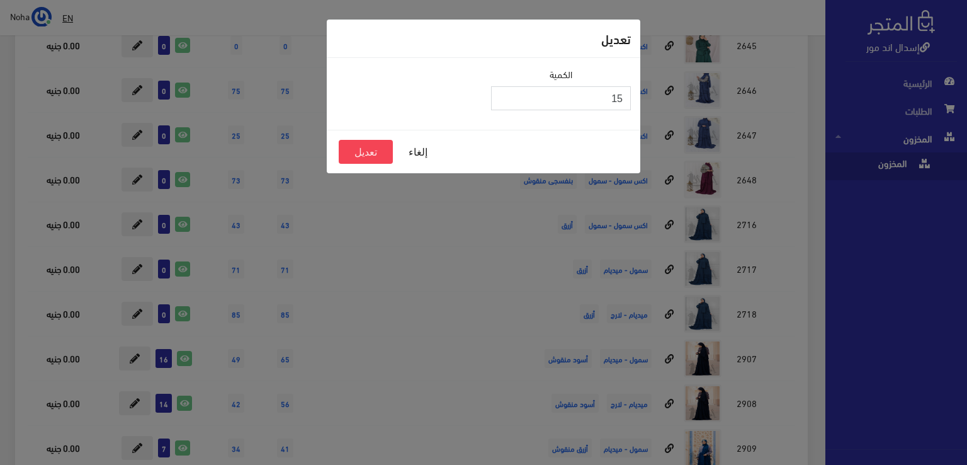
type input "15"
click at [501, 94] on input "15" at bounding box center [561, 98] width 140 height 24
click at [382, 152] on button "تعديل" at bounding box center [366, 152] width 54 height 24
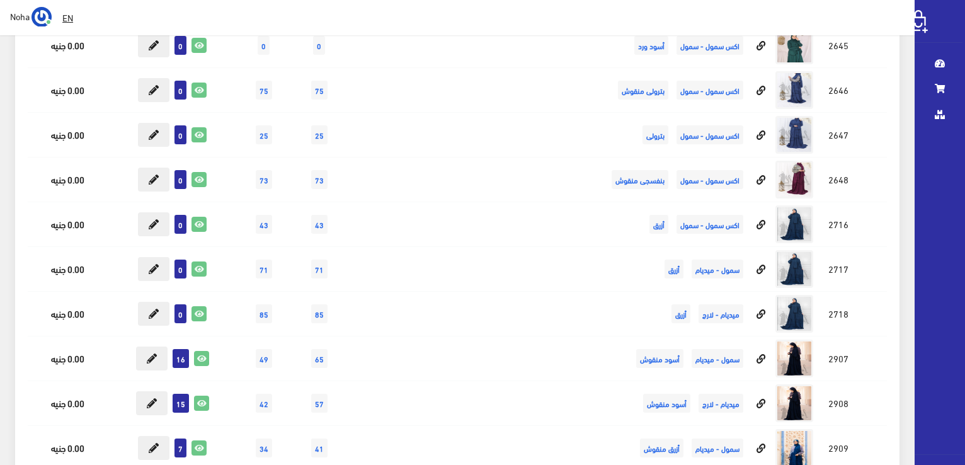
scroll to position [7242, 0]
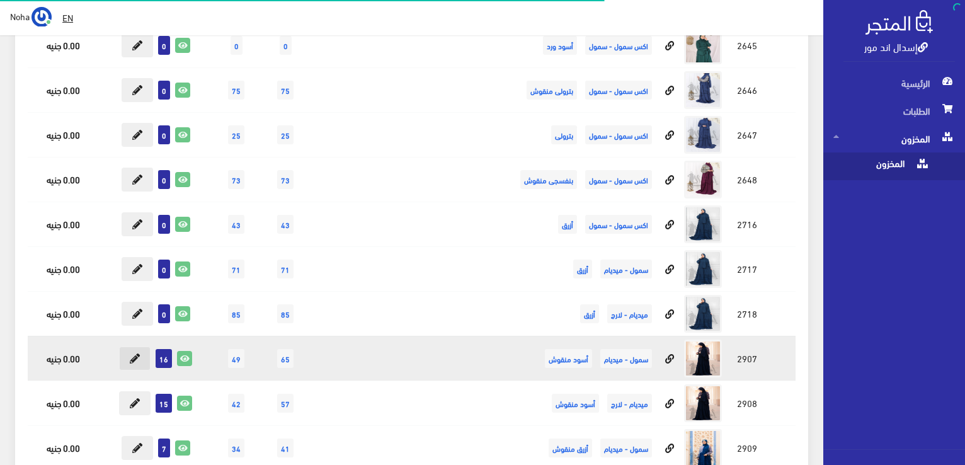
click at [135, 353] on icon at bounding box center [135, 358] width 10 height 10
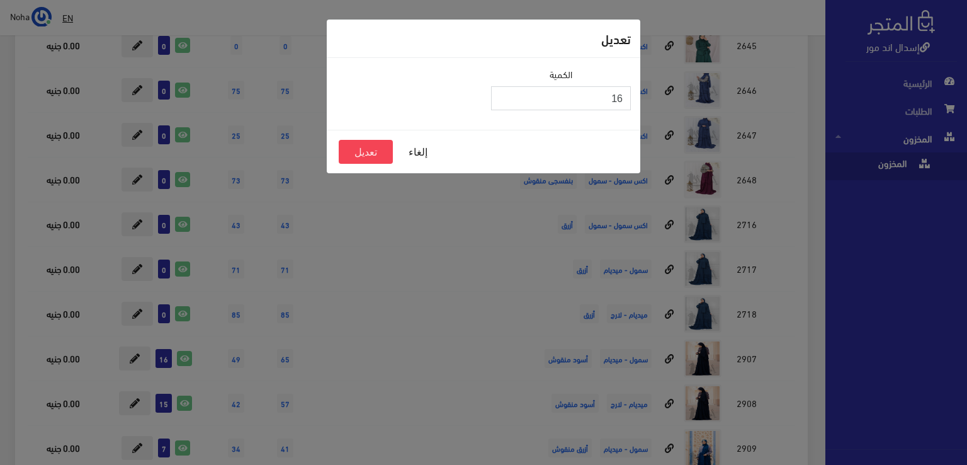
click at [508, 89] on input "16" at bounding box center [561, 98] width 140 height 24
type input "17"
click at [503, 94] on input "17" at bounding box center [561, 98] width 140 height 24
click at [366, 148] on button "تعديل" at bounding box center [366, 152] width 54 height 24
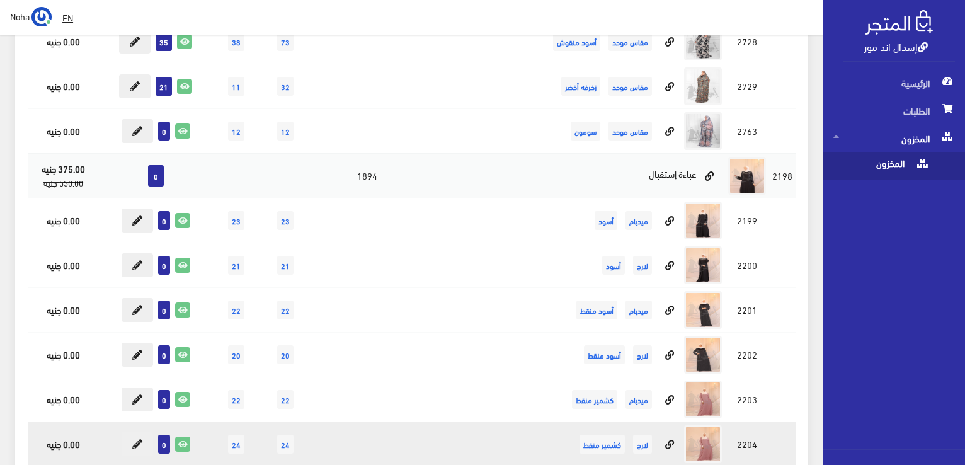
scroll to position [1826, 0]
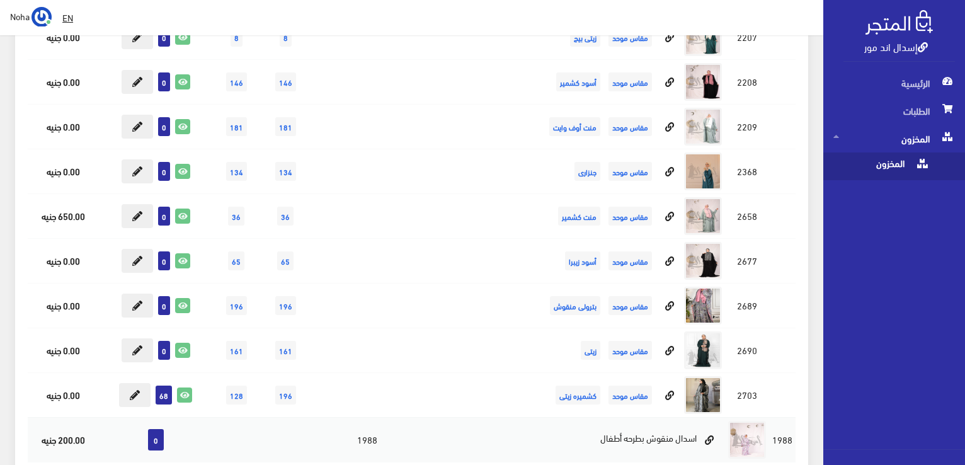
scroll to position [10436, 0]
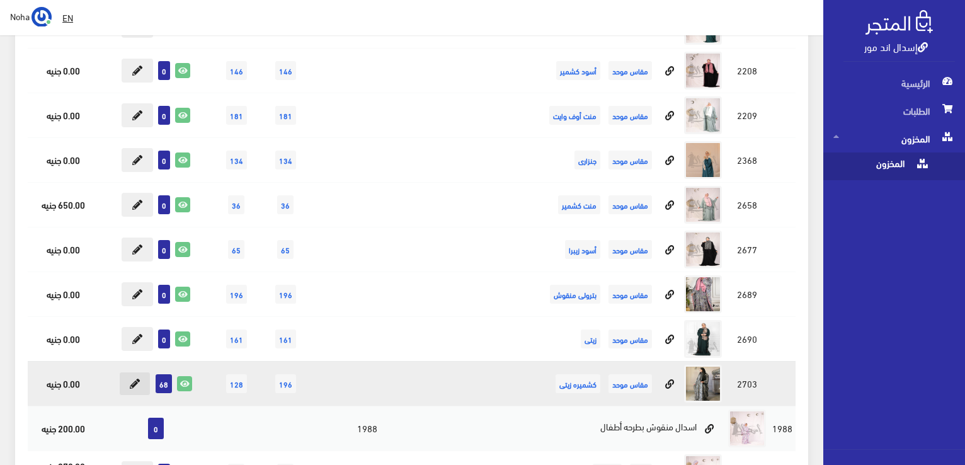
click at [143, 372] on button at bounding box center [134, 384] width 31 height 24
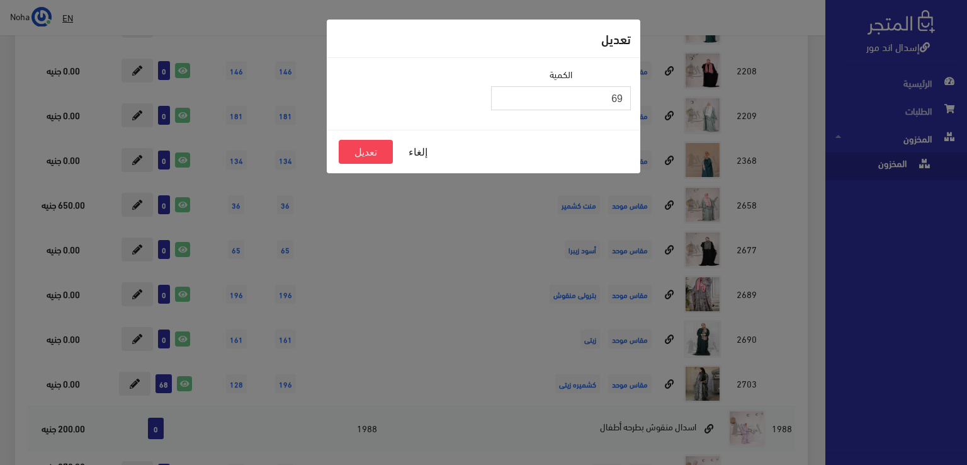
type input "69"
click at [503, 94] on input "69" at bounding box center [561, 98] width 140 height 24
click at [370, 157] on button "تعديل" at bounding box center [366, 152] width 54 height 24
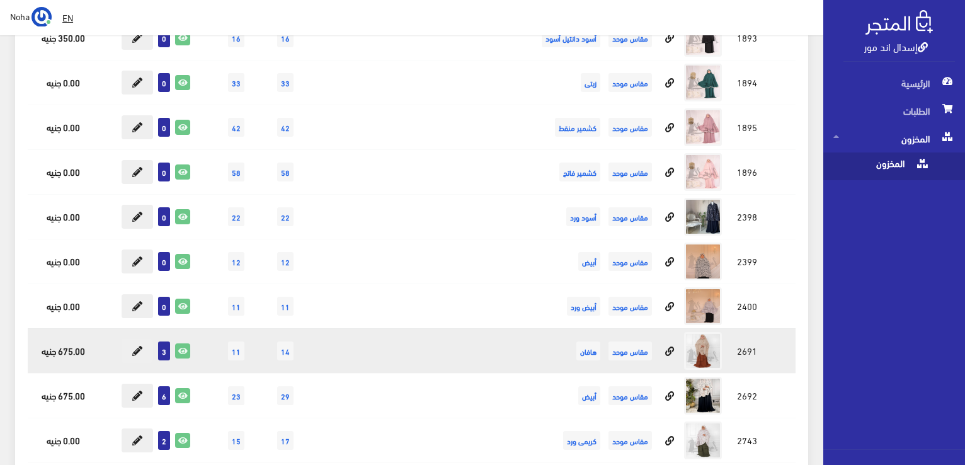
scroll to position [11506, 0]
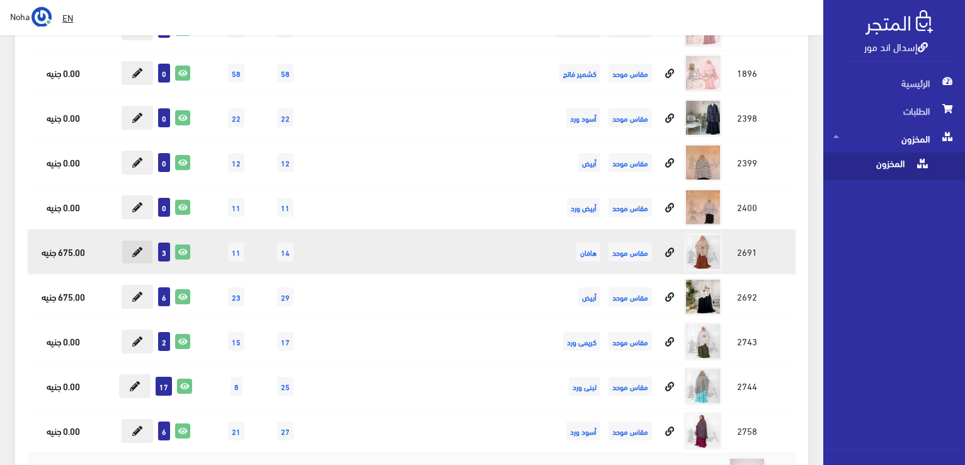
click at [142, 247] on icon at bounding box center [137, 252] width 10 height 10
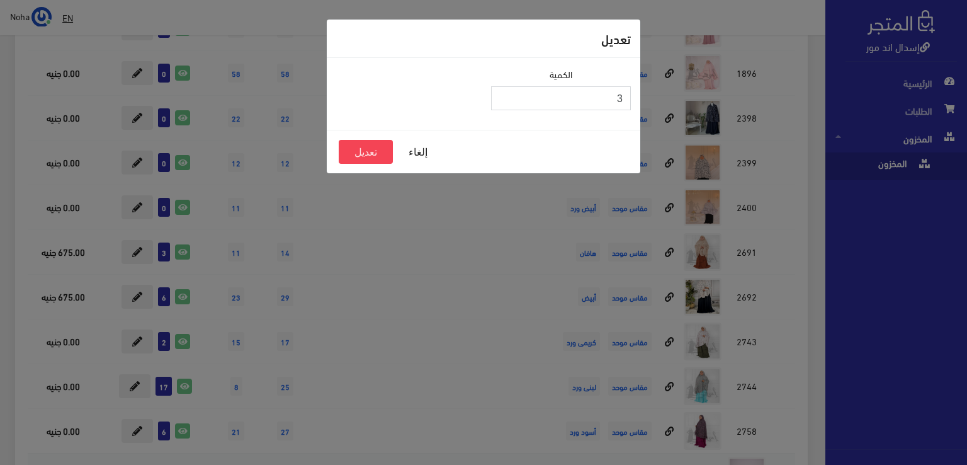
type input "4"
click at [503, 94] on input "4" at bounding box center [561, 98] width 140 height 24
click at [382, 147] on button "تعديل" at bounding box center [366, 152] width 54 height 24
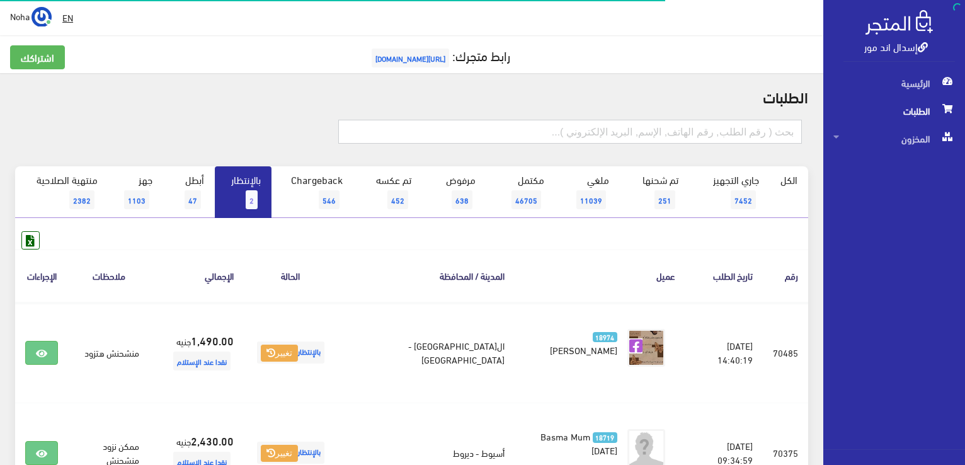
click at [406, 134] on input "text" at bounding box center [569, 132] width 463 height 24
type input "01060966621"
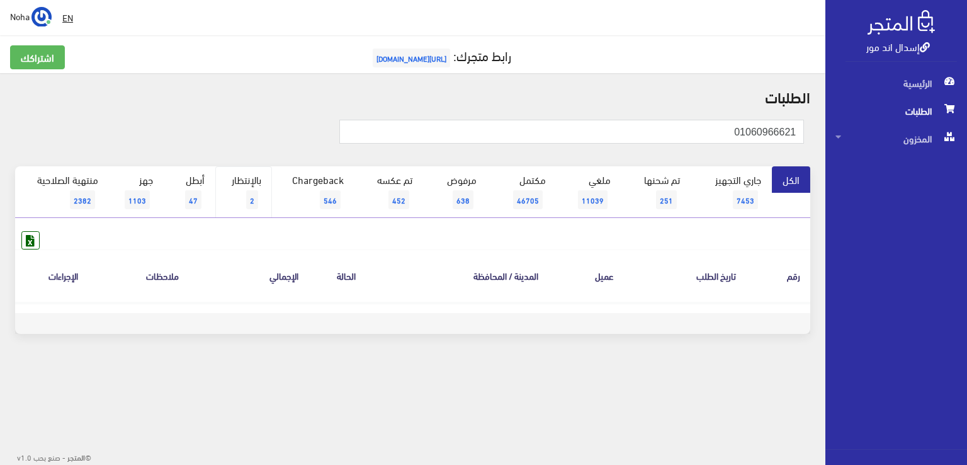
click at [262, 180] on link "بالإنتظار 2" at bounding box center [243, 192] width 57 height 52
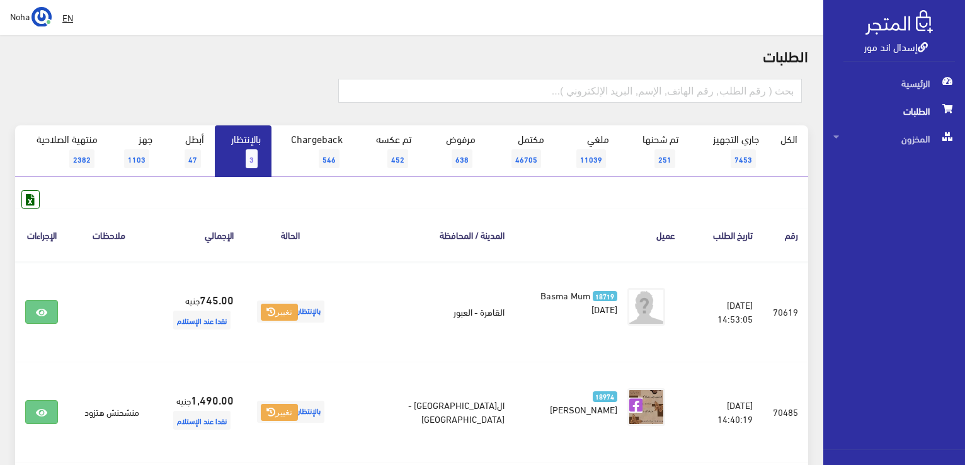
scroll to position [63, 0]
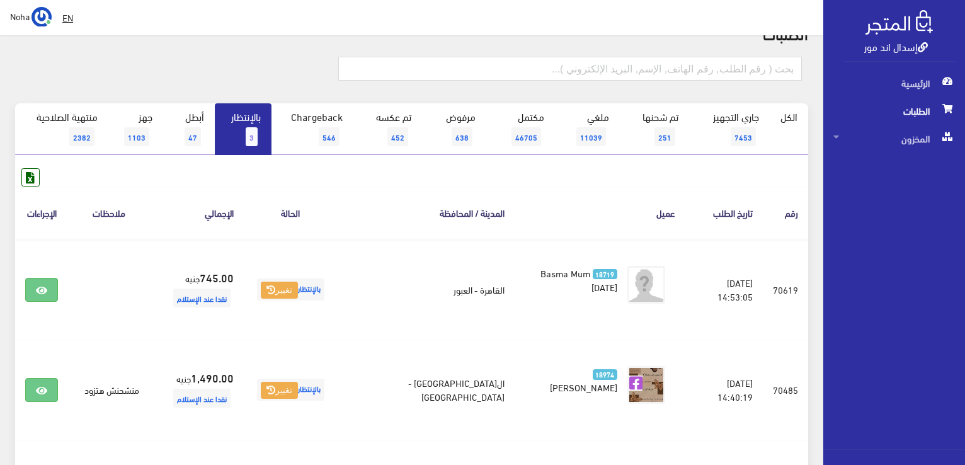
click at [917, 109] on span "الطلبات" at bounding box center [894, 111] width 122 height 28
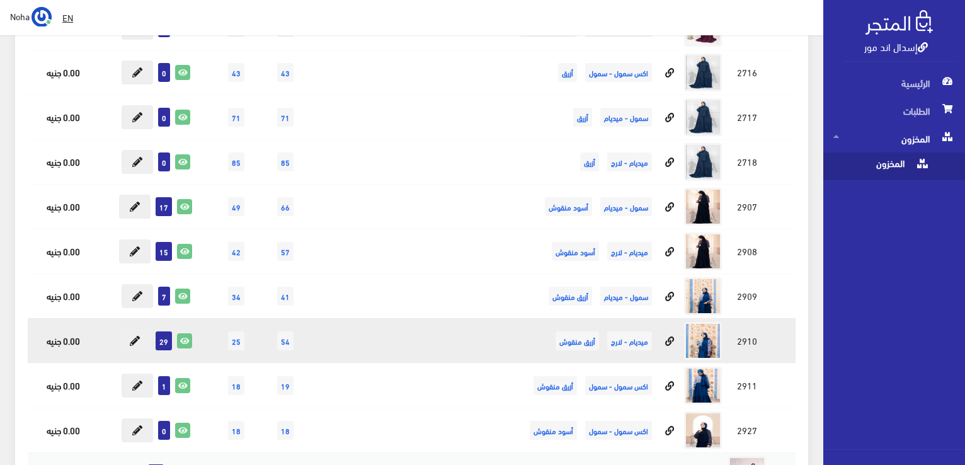
scroll to position [7413, 0]
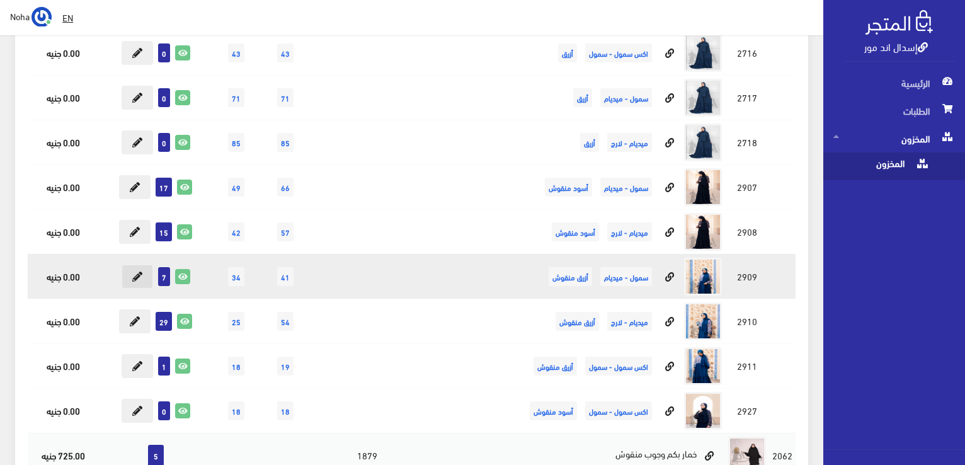
click at [133, 271] on icon at bounding box center [137, 276] width 10 height 10
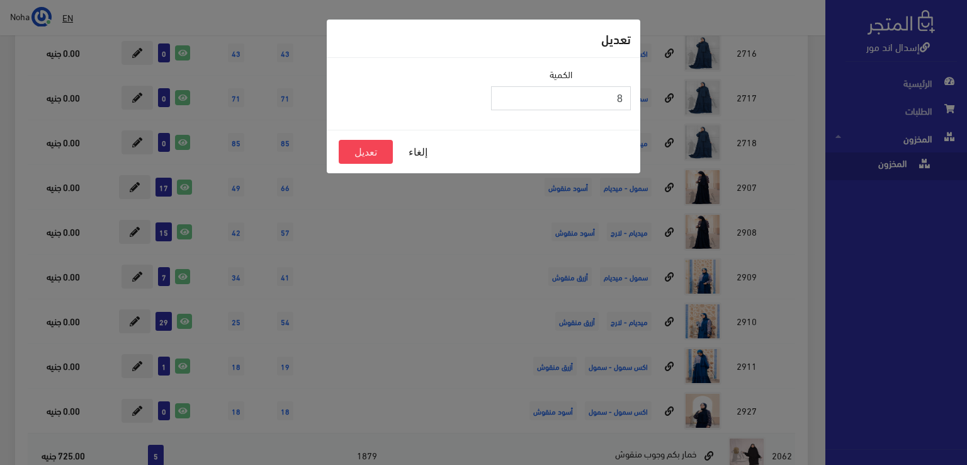
type input "8"
click at [501, 94] on input "8" at bounding box center [561, 98] width 140 height 24
click at [383, 148] on button "تعديل" at bounding box center [366, 152] width 54 height 24
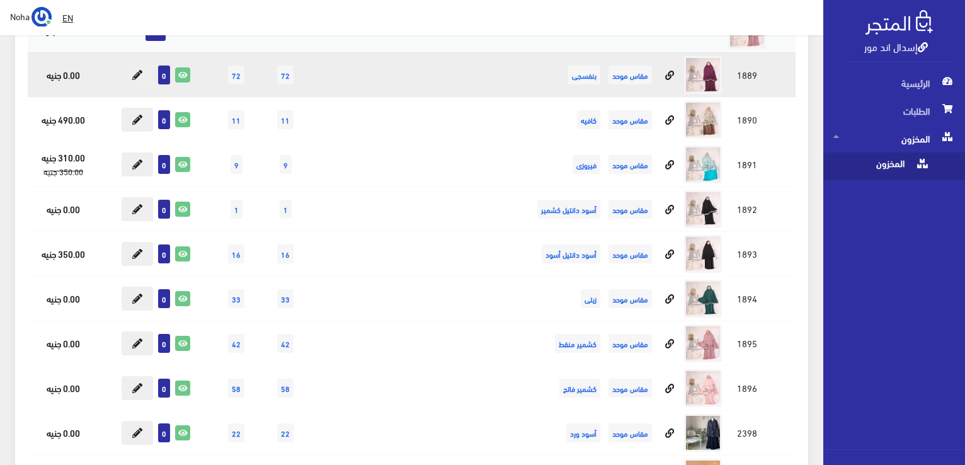
scroll to position [11506, 0]
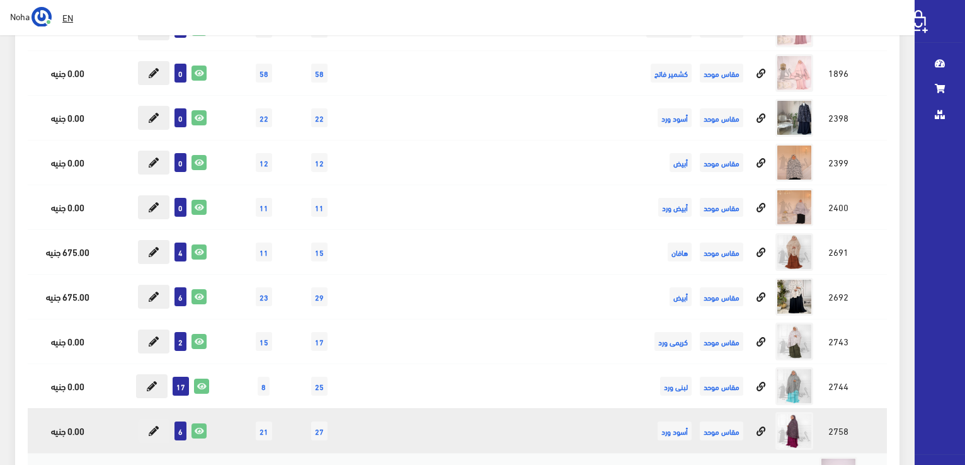
scroll to position [11506, 0]
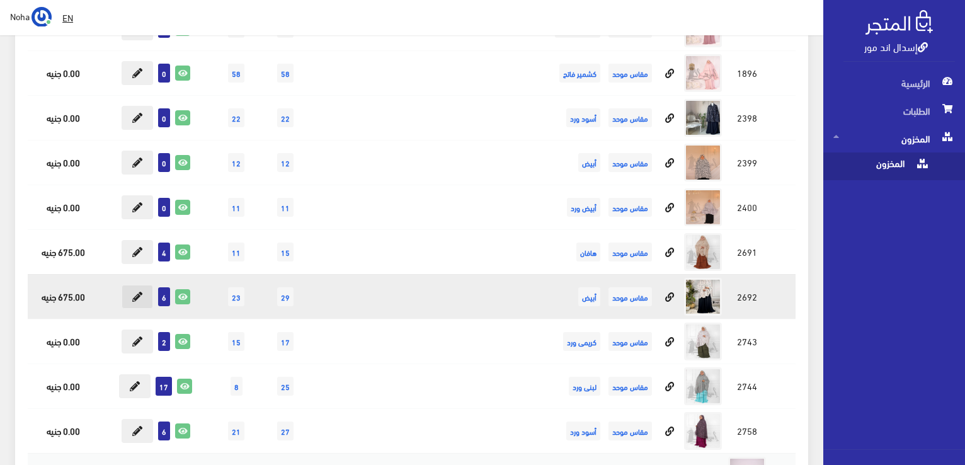
click at [146, 285] on button at bounding box center [137, 297] width 31 height 24
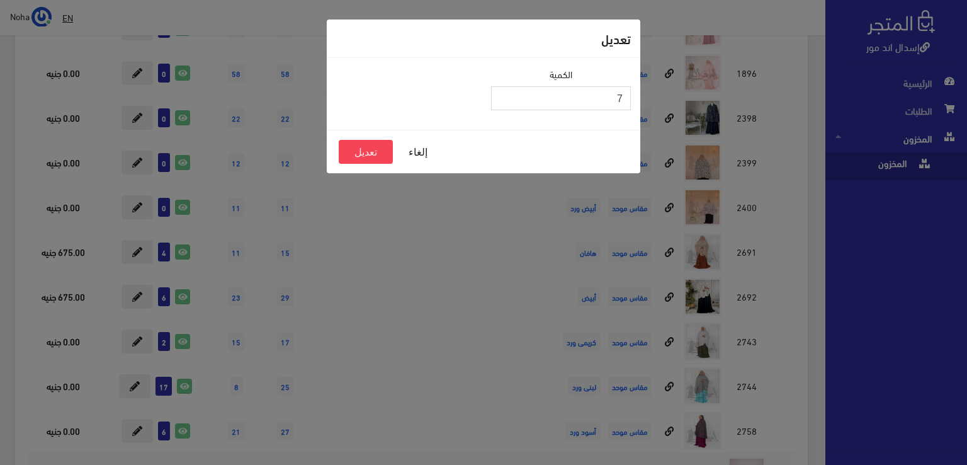
type input "7"
click at [499, 94] on input "7" at bounding box center [561, 98] width 140 height 24
click at [375, 154] on button "تعديل" at bounding box center [366, 152] width 54 height 24
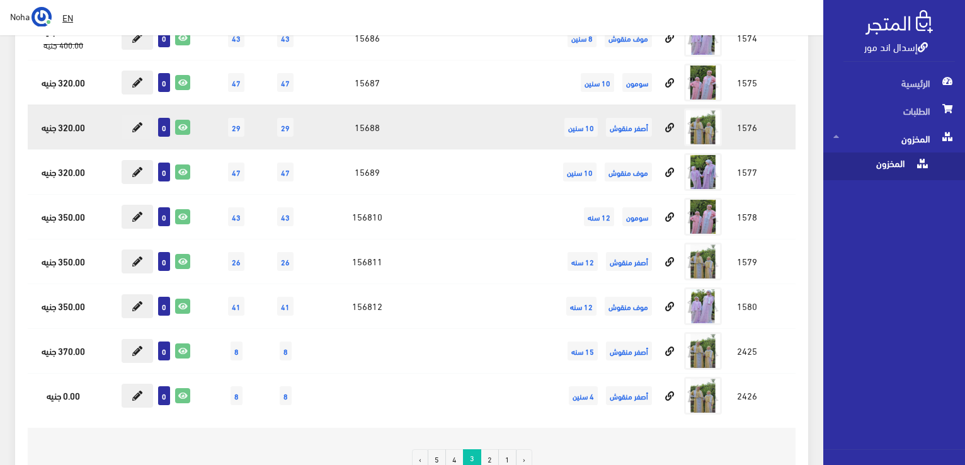
scroll to position [15895, 0]
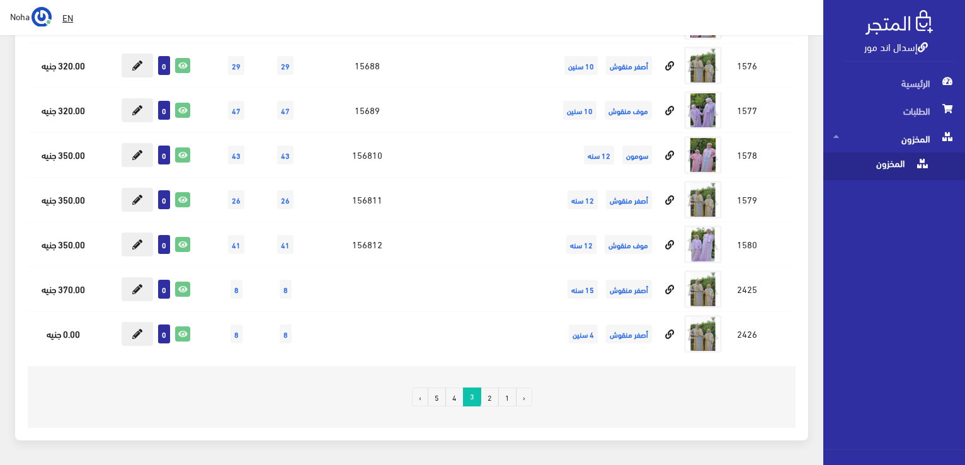
click at [458, 387] on link "4" at bounding box center [454, 396] width 18 height 19
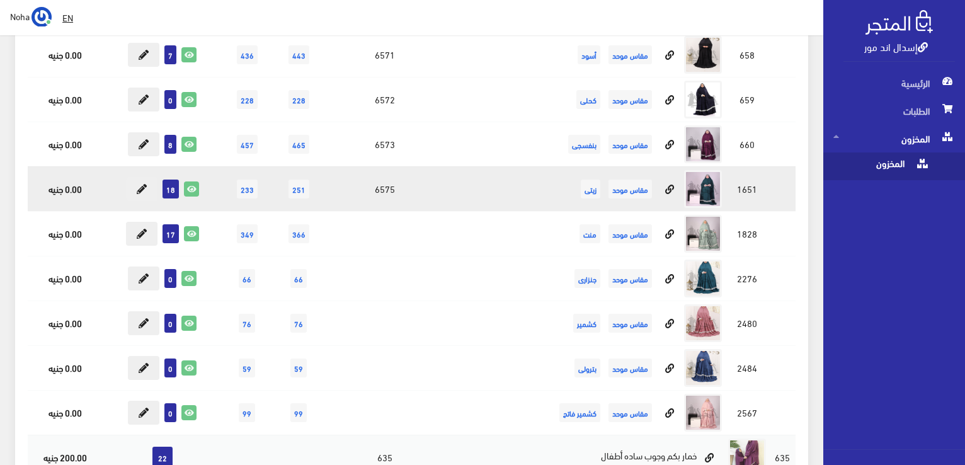
scroll to position [9635, 0]
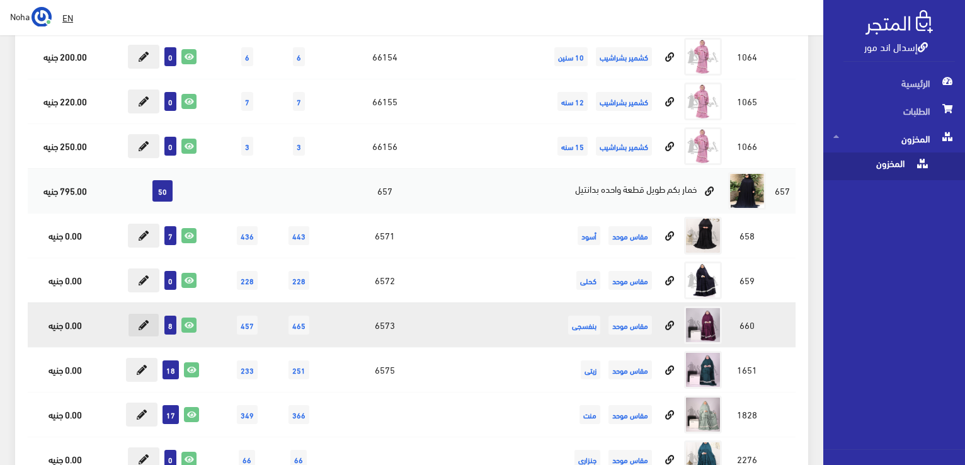
click at [140, 320] on icon at bounding box center [144, 325] width 10 height 10
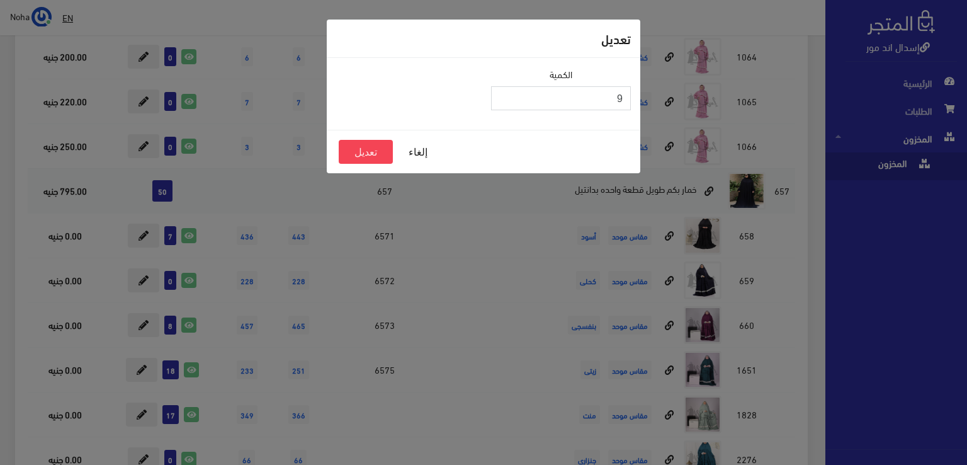
click at [502, 94] on input "9" at bounding box center [561, 98] width 140 height 24
click at [378, 147] on button "تعديل" at bounding box center [366, 152] width 54 height 24
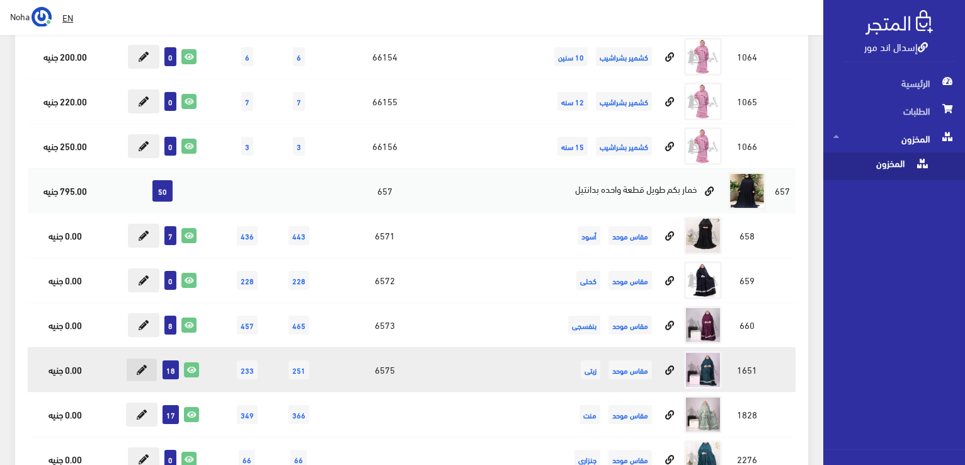
click at [149, 358] on button at bounding box center [141, 370] width 31 height 24
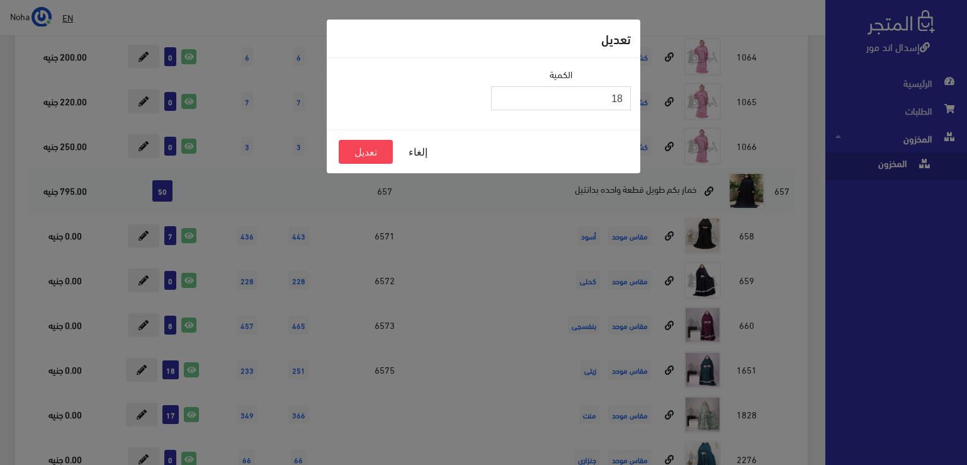
type input "19"
click at [504, 95] on input "19" at bounding box center [561, 98] width 140 height 24
click at [370, 154] on button "تعديل" at bounding box center [366, 152] width 54 height 24
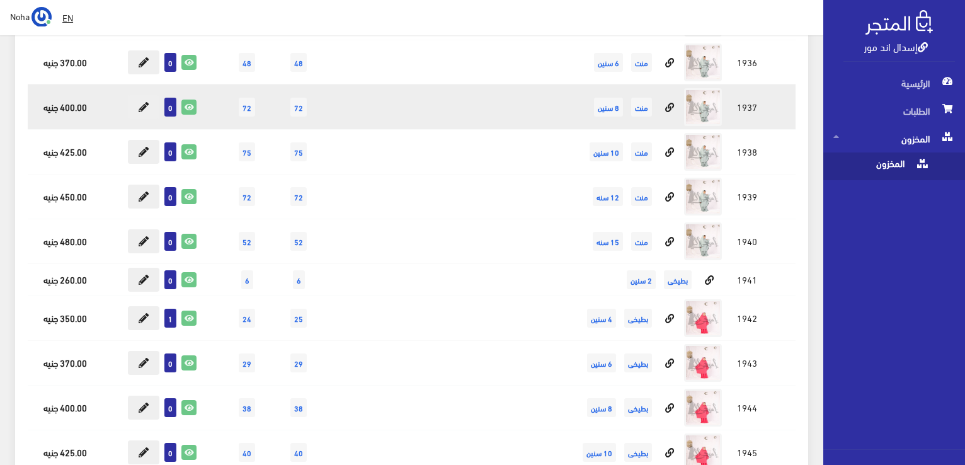
scroll to position [11209, 0]
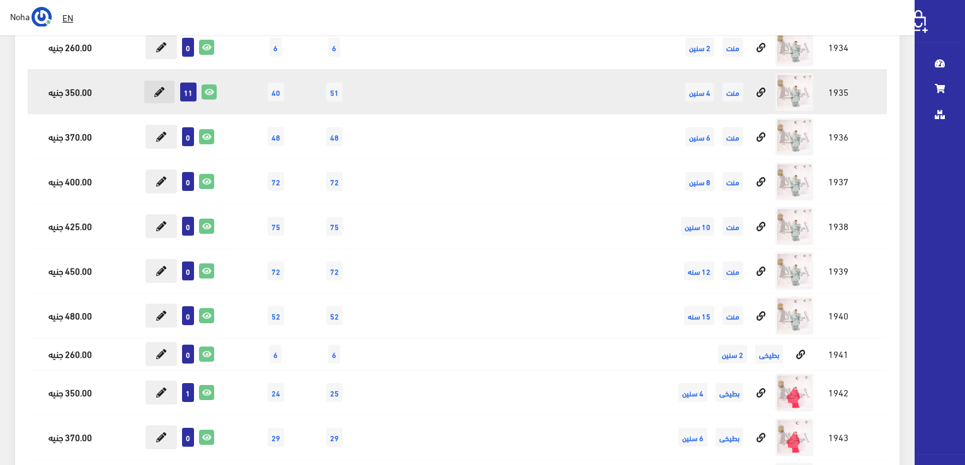
scroll to position [11209, 0]
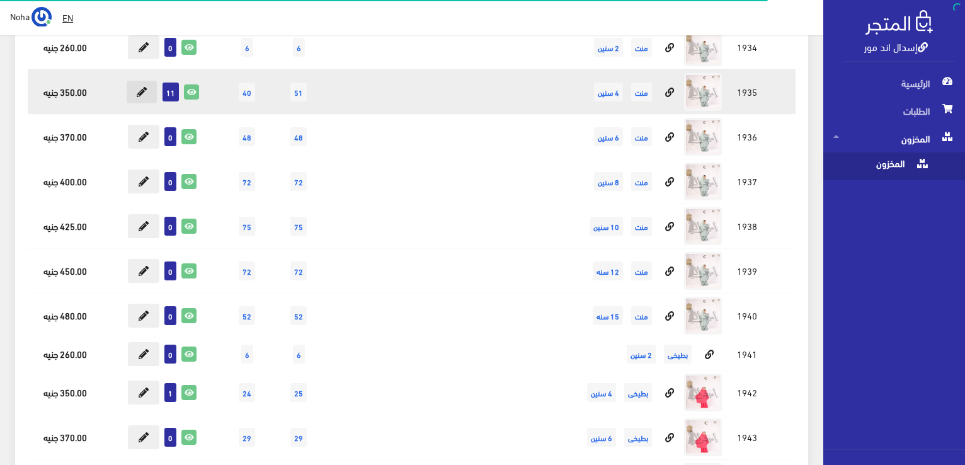
click at [141, 87] on icon at bounding box center [142, 92] width 10 height 10
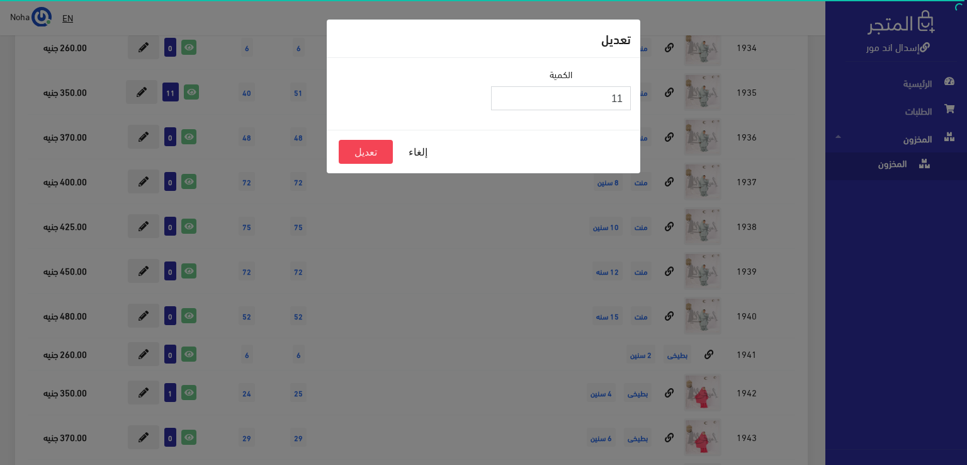
type input "12"
click at [499, 94] on input "12" at bounding box center [561, 98] width 140 height 24
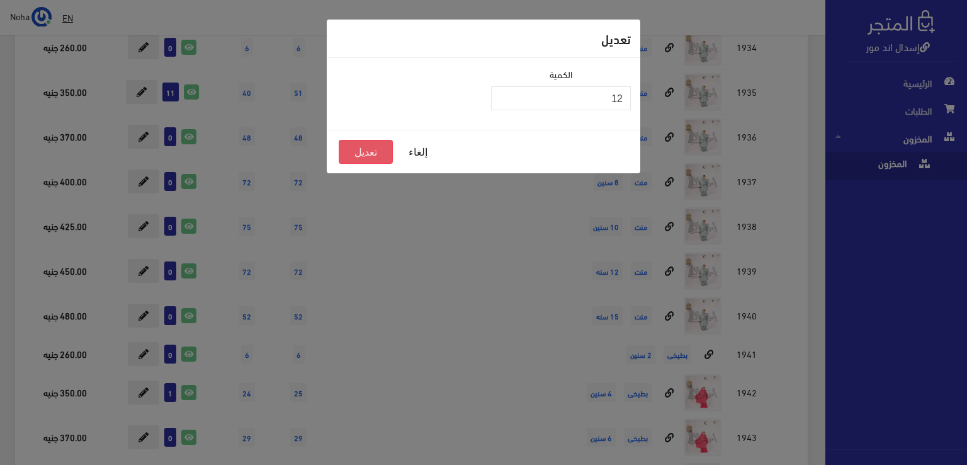
click at [375, 151] on button "تعديل" at bounding box center [366, 152] width 54 height 24
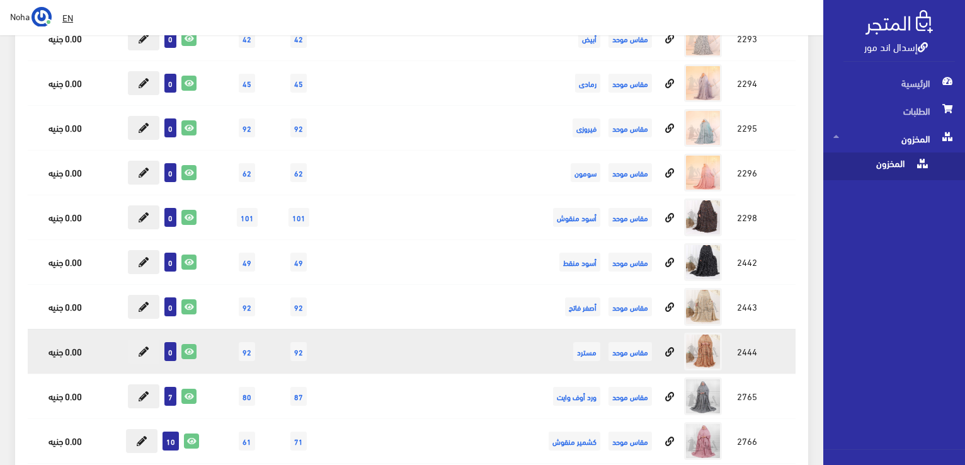
scroll to position [13098, 0]
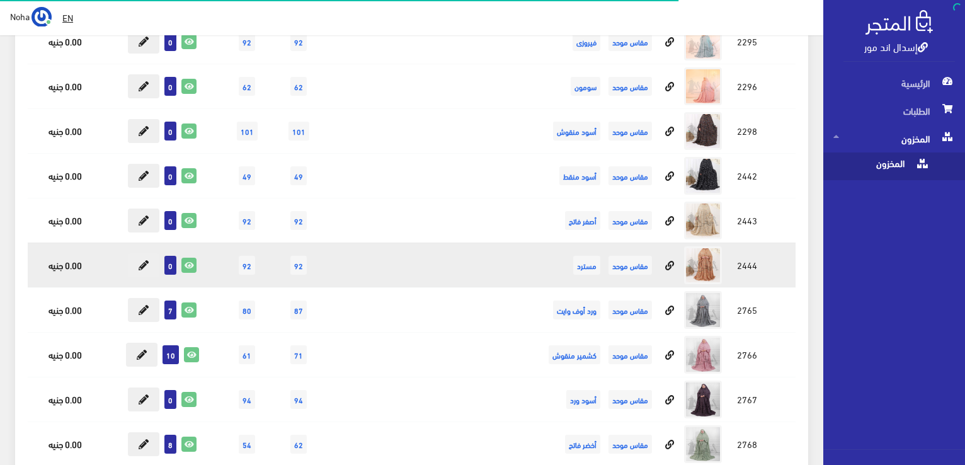
scroll to position [13287, 0]
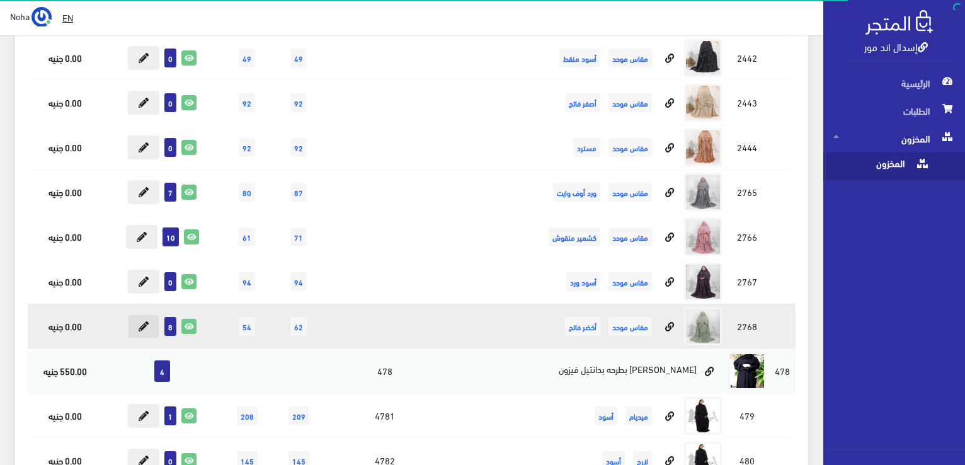
click at [152, 314] on button at bounding box center [143, 326] width 31 height 24
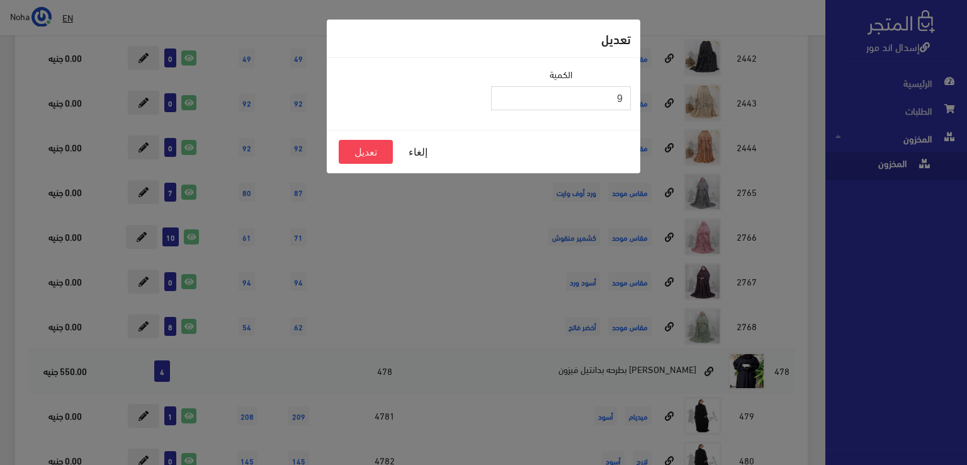
click at [502, 94] on input "9" at bounding box center [561, 98] width 140 height 24
click at [382, 145] on button "تعديل" at bounding box center [366, 152] width 54 height 24
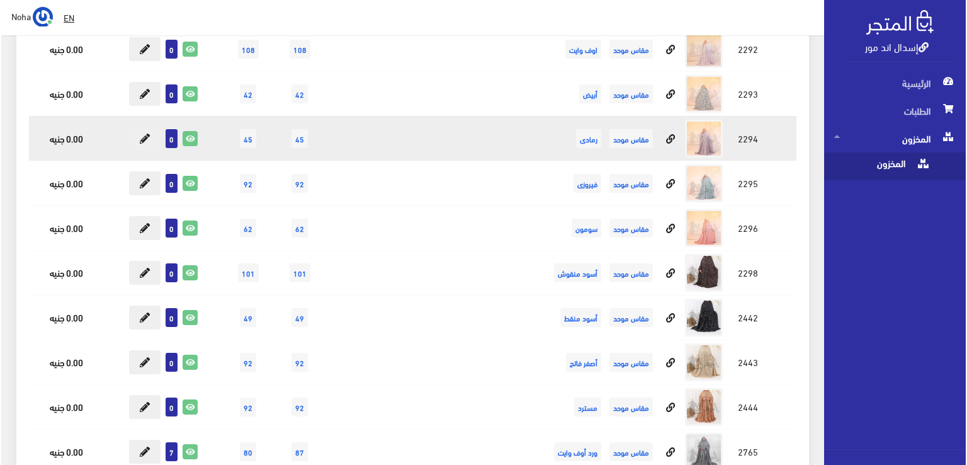
scroll to position [13035, 0]
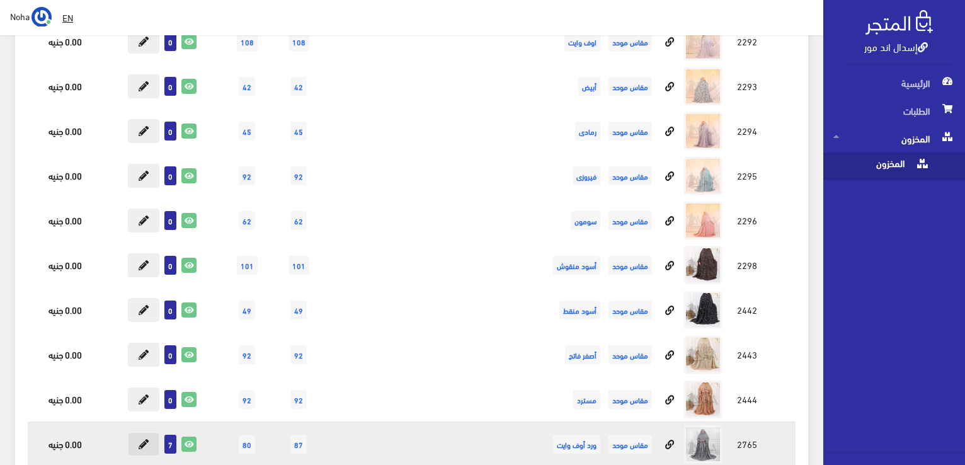
click at [149, 439] on icon at bounding box center [144, 444] width 10 height 10
type input "7"
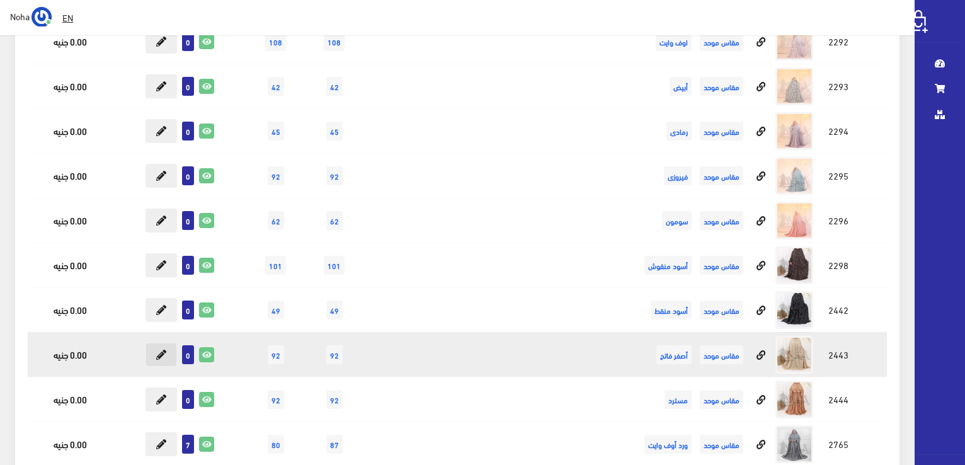
scroll to position [13035, 0]
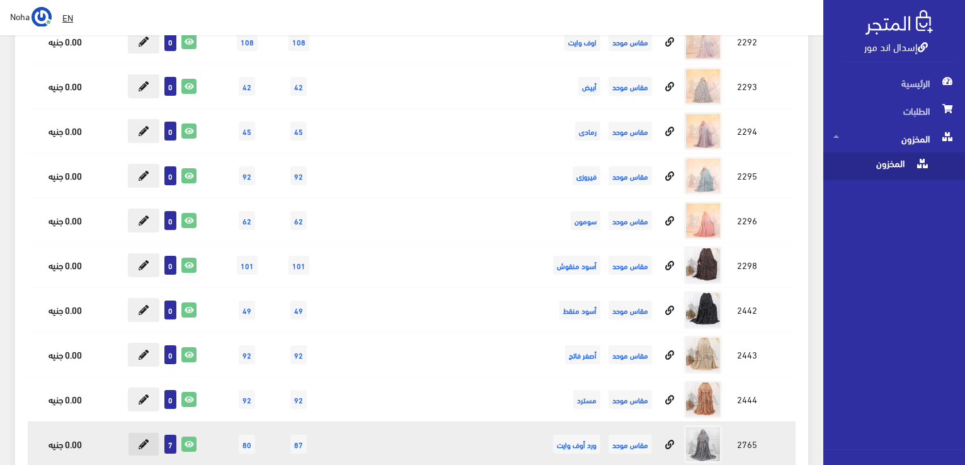
click at [136, 432] on button at bounding box center [143, 444] width 31 height 24
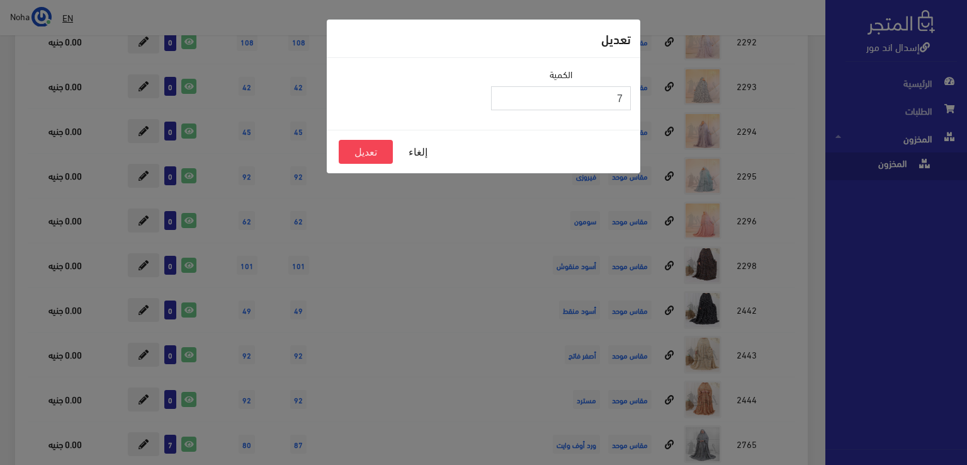
type input "8"
click at [501, 98] on input "8" at bounding box center [561, 98] width 140 height 24
drag, startPoint x: 360, startPoint y: 157, endPoint x: 369, endPoint y: 157, distance: 9.4
click at [360, 157] on button "تعديل" at bounding box center [366, 152] width 54 height 24
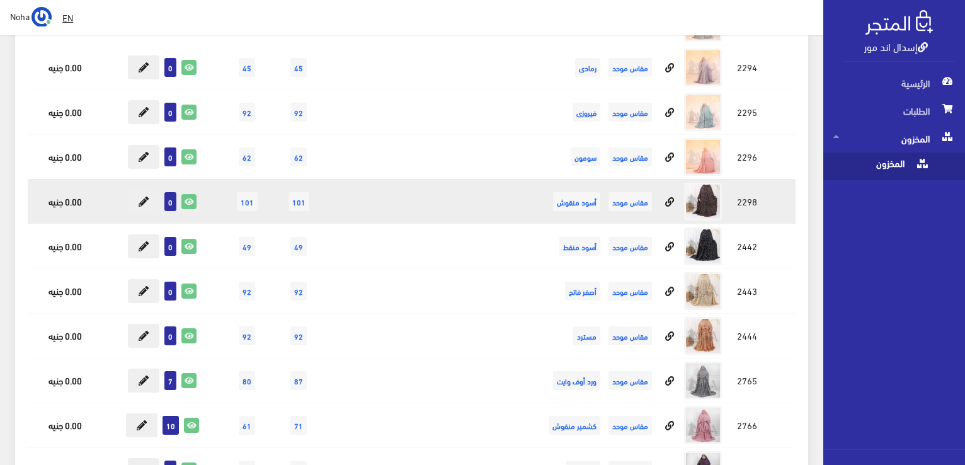
scroll to position [13161, 0]
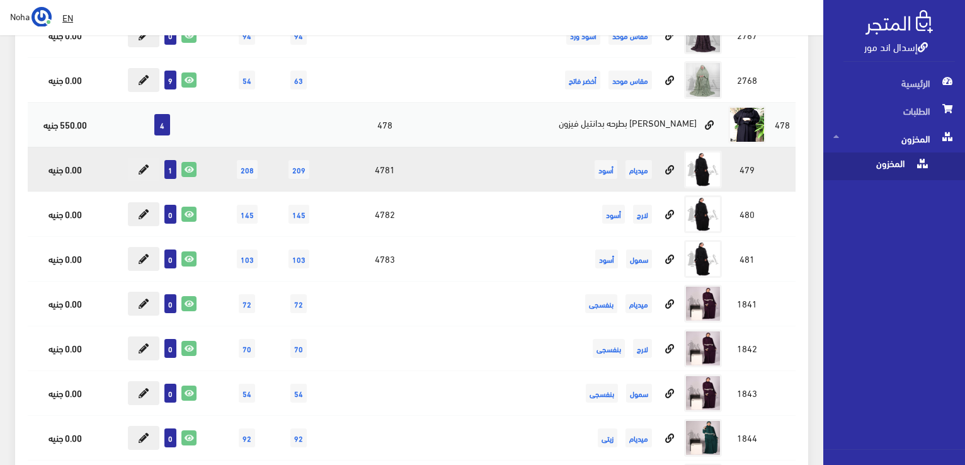
scroll to position [13539, 0]
